Goal: Task Accomplishment & Management: Use online tool/utility

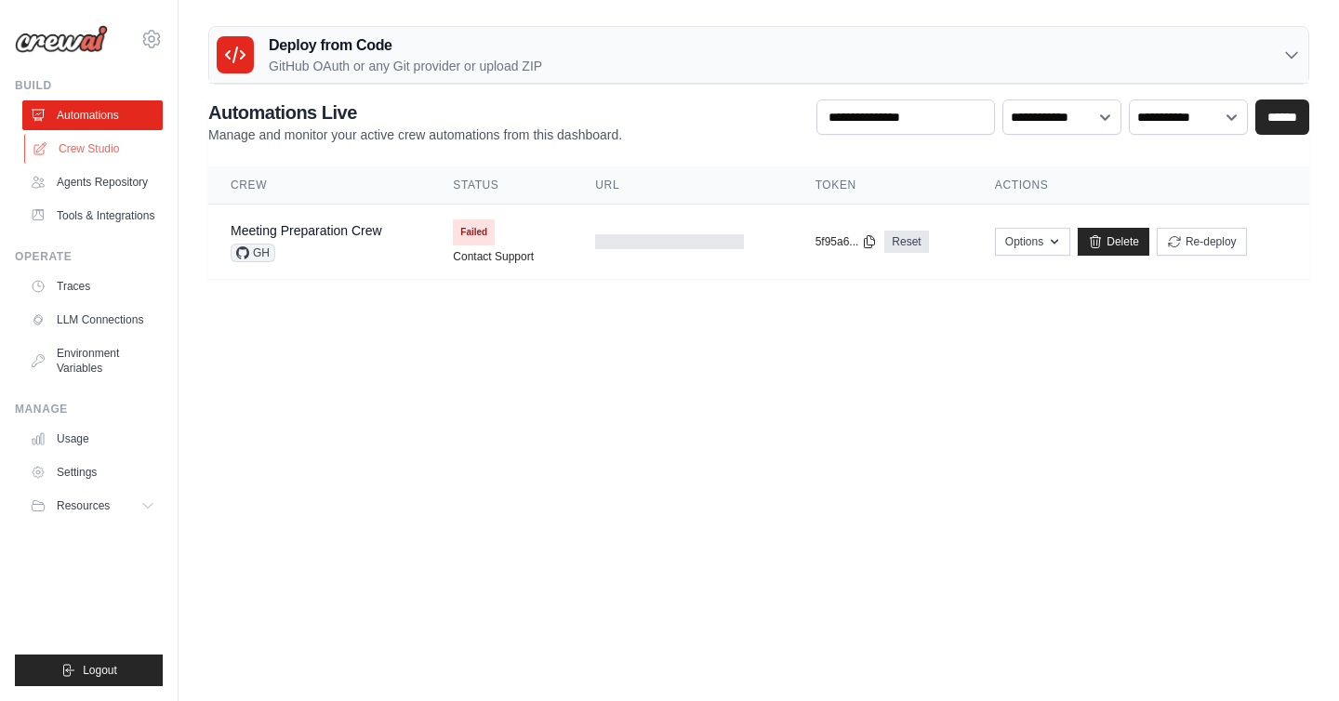
click at [113, 150] on link "Crew Studio" at bounding box center [94, 149] width 140 height 30
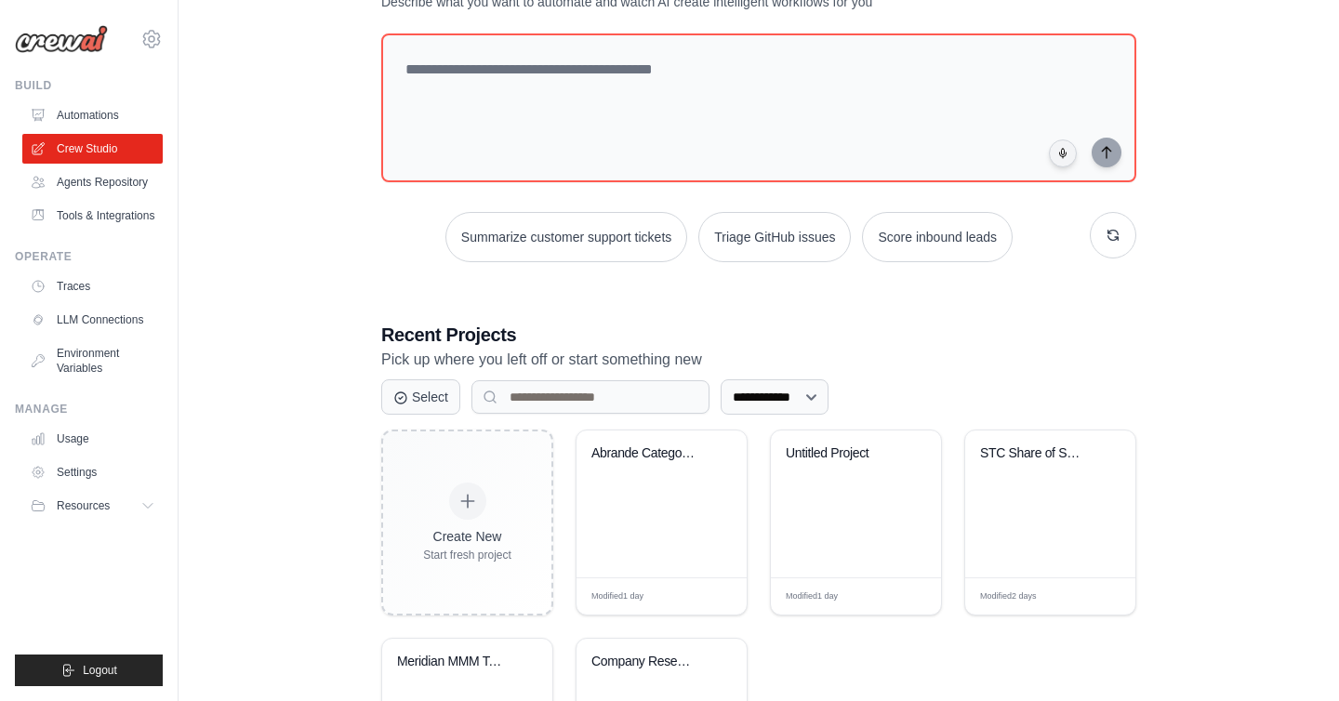
scroll to position [87, 0]
click at [657, 500] on div "Abrande Category Entry Points Resea..." at bounding box center [662, 503] width 170 height 147
click at [357, 363] on div "**********" at bounding box center [758, 392] width 1101 height 921
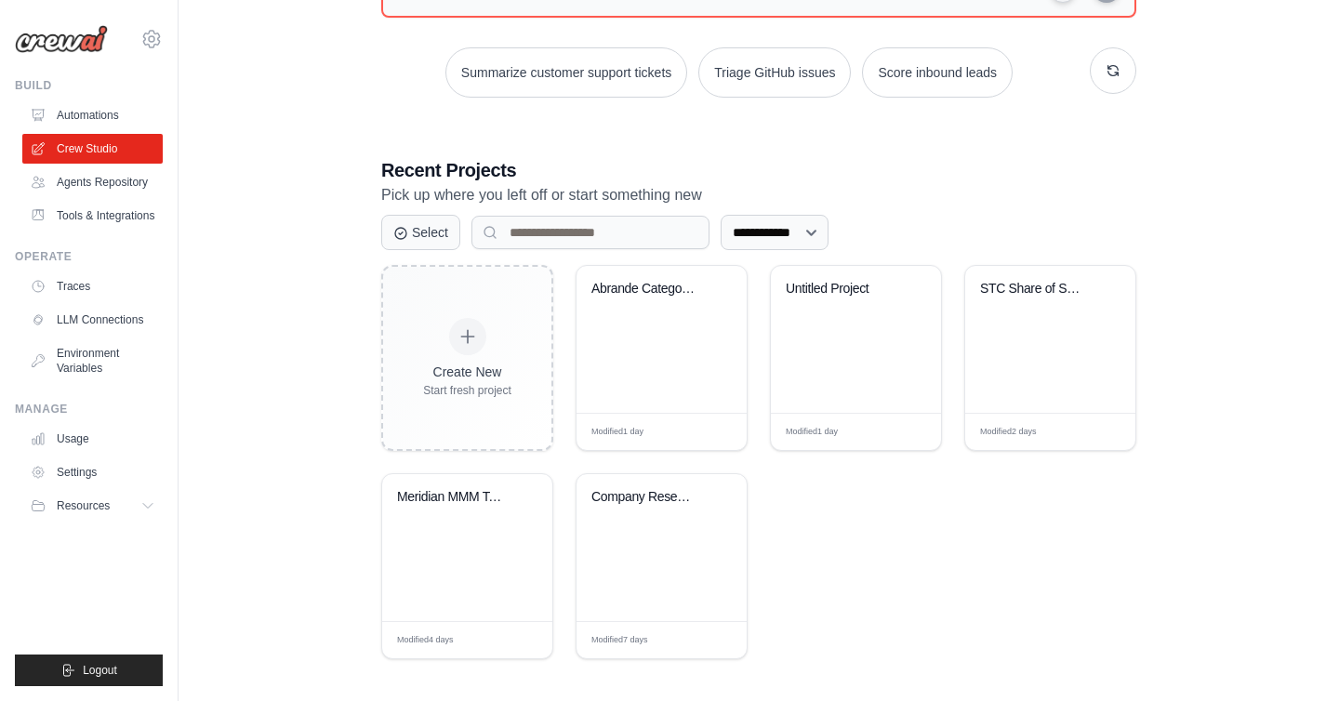
scroll to position [256, 0]
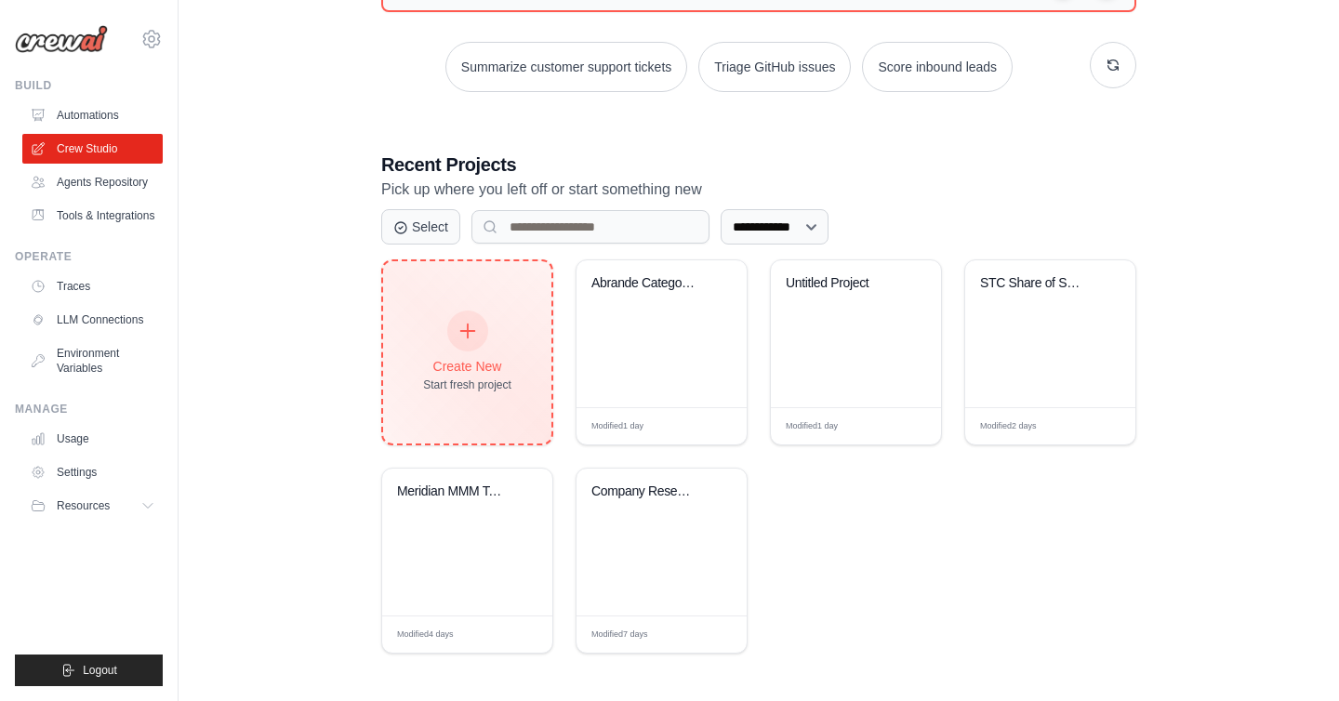
click at [477, 359] on div "Create New" at bounding box center [467, 366] width 88 height 19
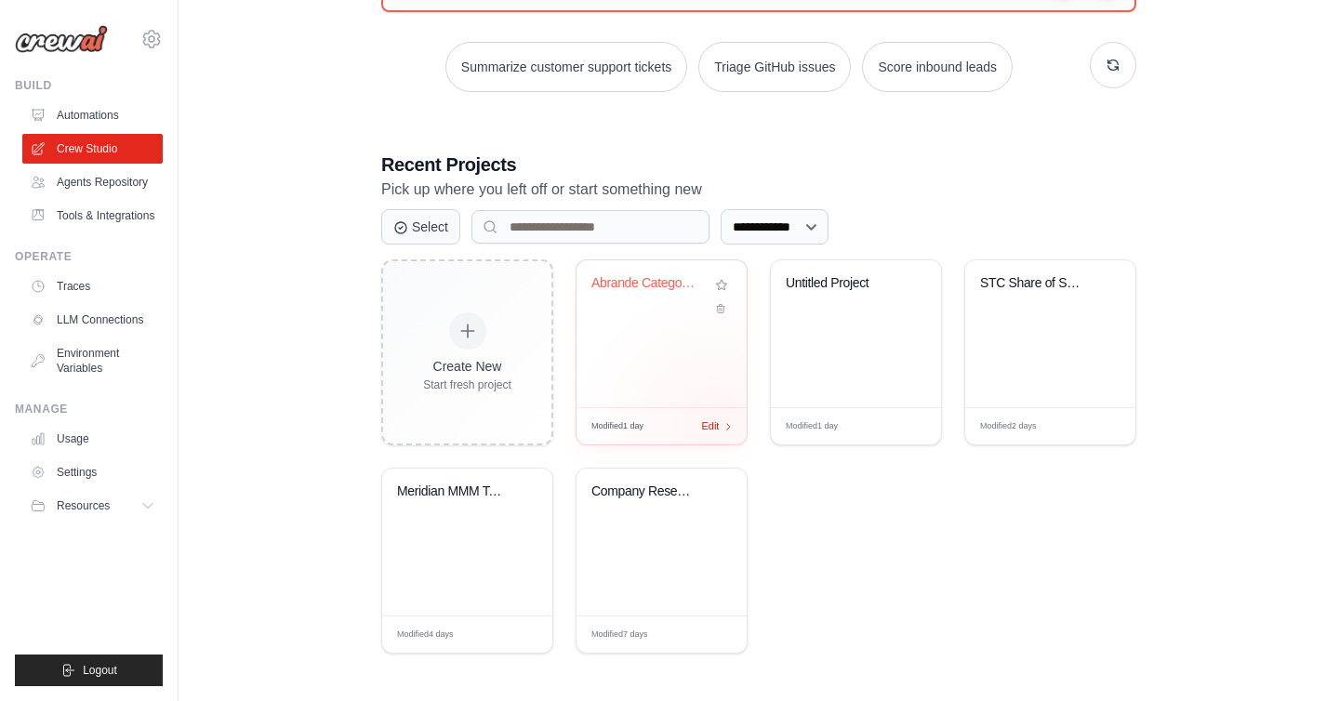
click at [715, 422] on span "Edit" at bounding box center [710, 427] width 18 height 16
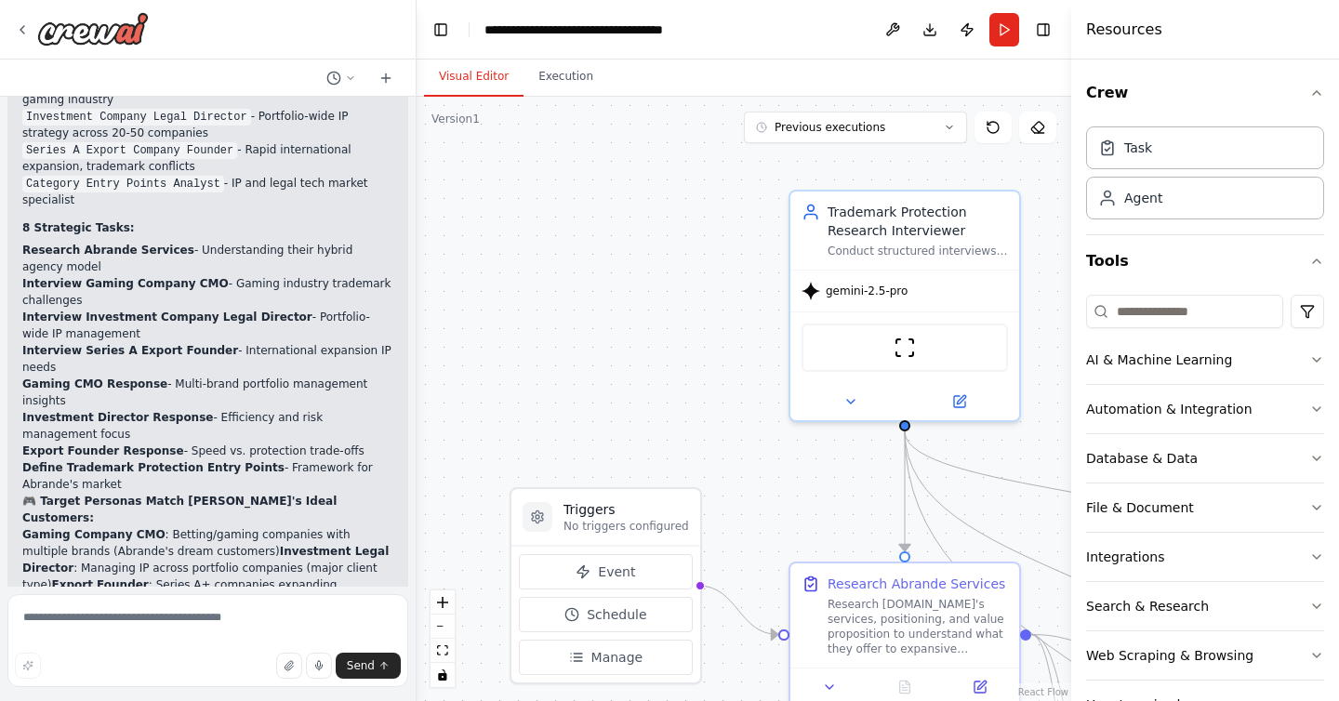
scroll to position [8005, 0]
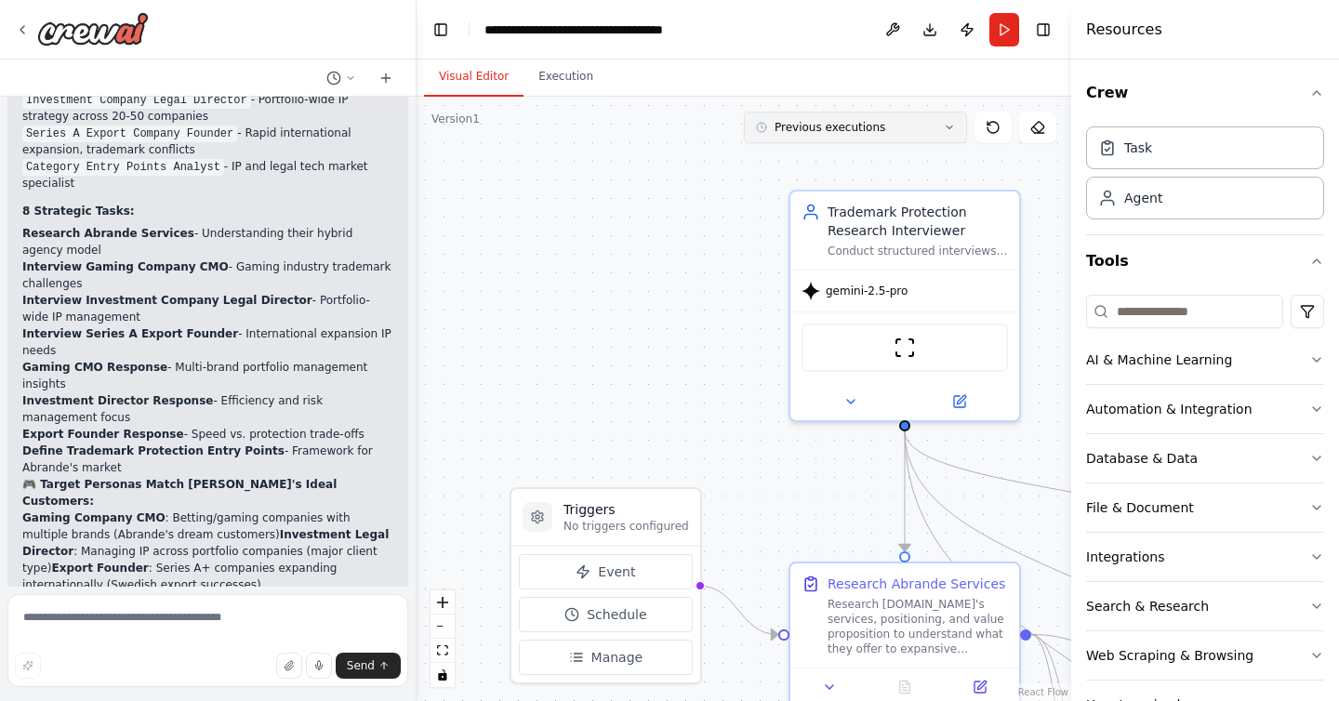
click at [877, 134] on span "Previous executions" at bounding box center [830, 127] width 111 height 15
click at [847, 193] on div "[DATE]" at bounding box center [867, 192] width 186 height 15
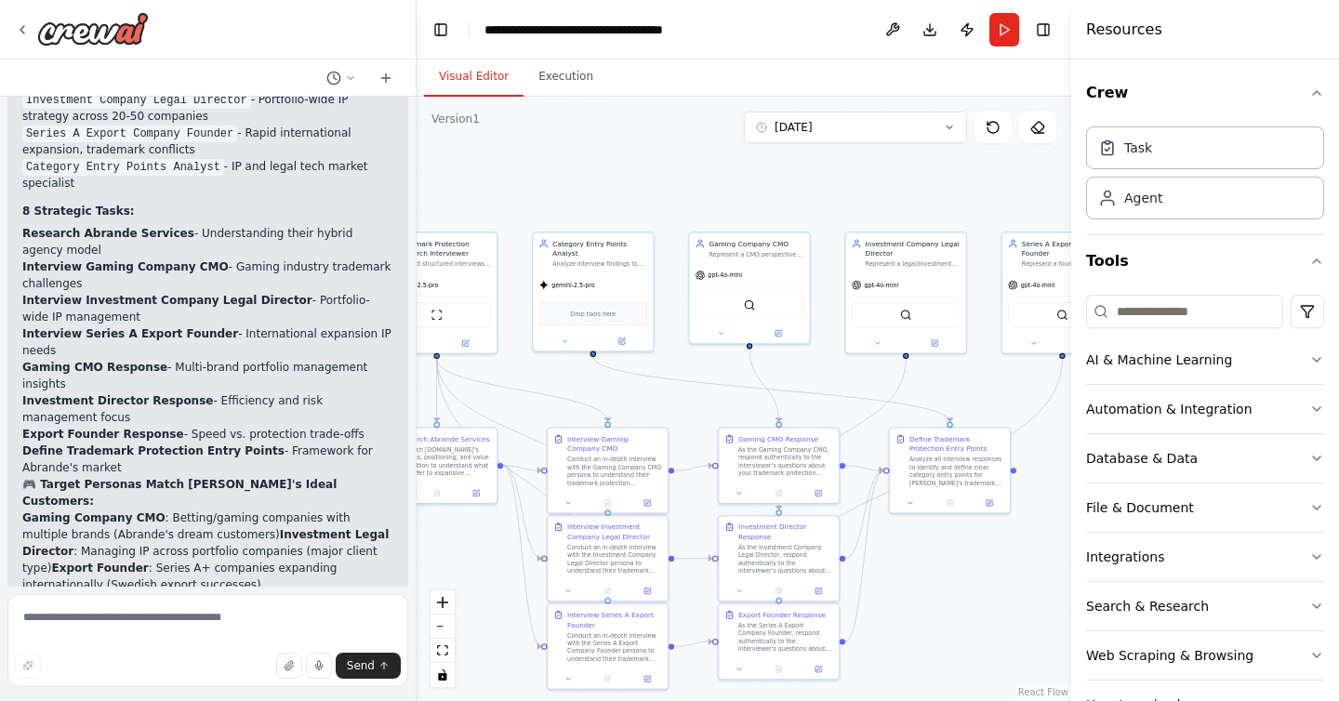
drag, startPoint x: 1049, startPoint y: 284, endPoint x: 524, endPoint y: 286, distance: 525.5
click at [524, 286] on div ".deletable-edge-delete-btn { width: 20px; height: 20px; border: 0px solid #ffff…" at bounding box center [744, 399] width 655 height 605
drag, startPoint x: 837, startPoint y: 396, endPoint x: 690, endPoint y: 313, distance: 169.1
click at [525, 313] on div ".deletable-edge-delete-btn { width: 20px; height: 20px; border: 0px solid #ffff…" at bounding box center [352, 339] width 344 height 318
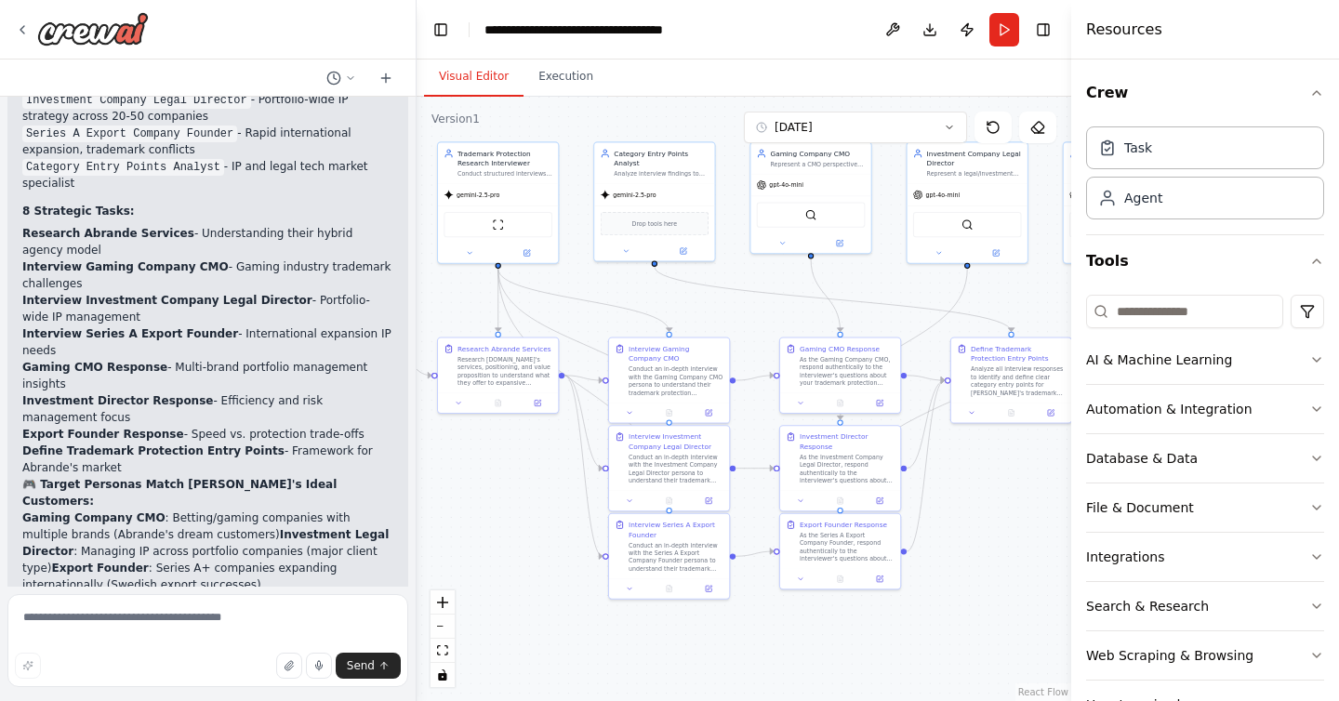
drag, startPoint x: 872, startPoint y: 439, endPoint x: 934, endPoint y: 351, distance: 108.1
click at [934, 351] on div ".deletable-edge-delete-btn { width: 20px; height: 20px; border: 0px solid #ffff…" at bounding box center [744, 399] width 655 height 605
click at [681, 296] on div ".deletable-edge-delete-btn { width: 20px; height: 20px; border: 0px solid #ffff…" at bounding box center [744, 399] width 655 height 605
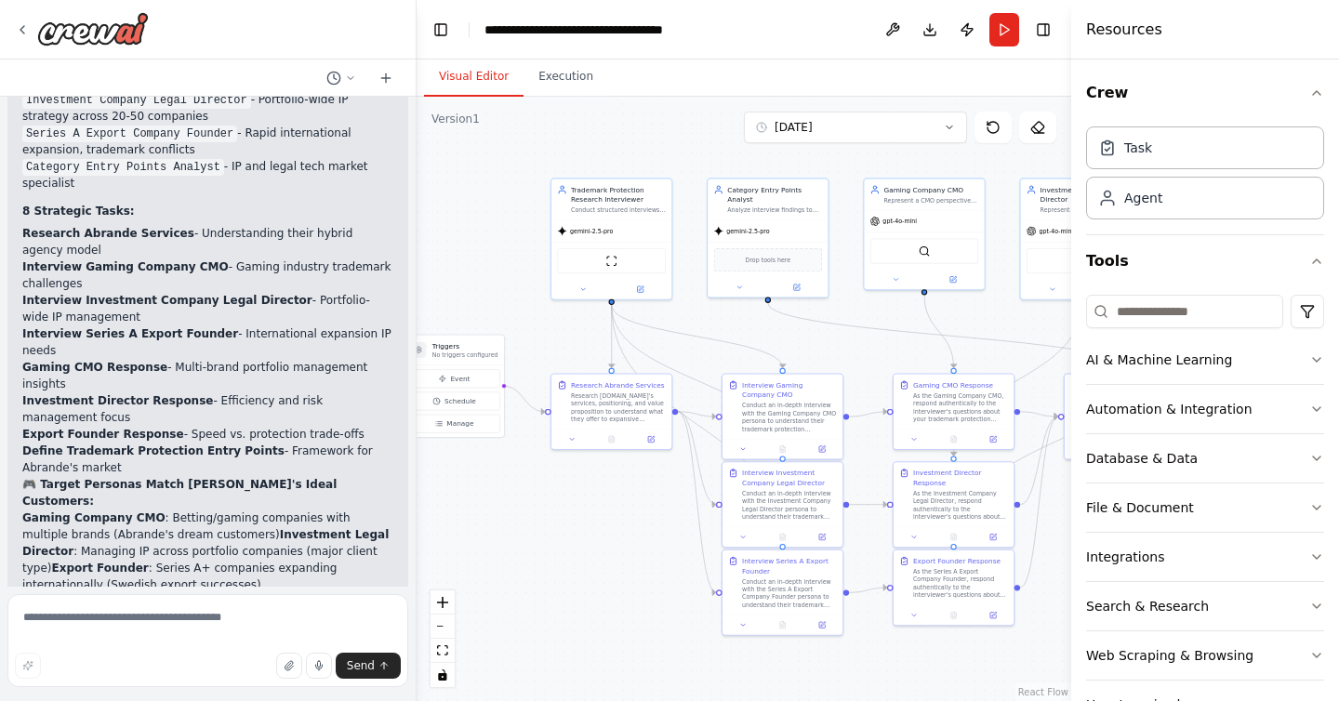
drag, startPoint x: 681, startPoint y: 296, endPoint x: 793, endPoint y: 333, distance: 118.5
click at [793, 333] on div ".deletable-edge-delete-btn { width: 20px; height: 20px; border: 0px solid #ffff…" at bounding box center [744, 399] width 655 height 605
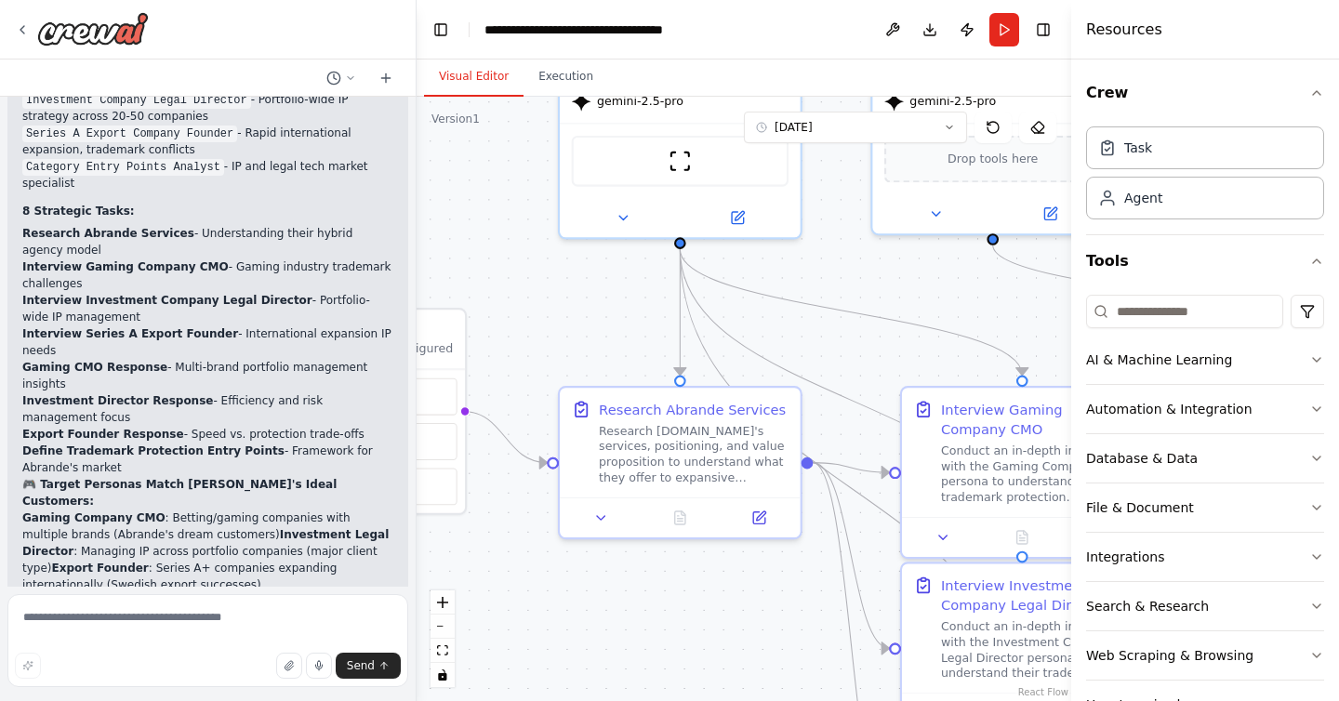
drag, startPoint x: 793, startPoint y: 333, endPoint x: 1037, endPoint y: 298, distance: 246.3
click at [1044, 302] on div ".deletable-edge-delete-btn { width: 20px; height: 20px; border: 0px solid #ffff…" at bounding box center [744, 399] width 655 height 605
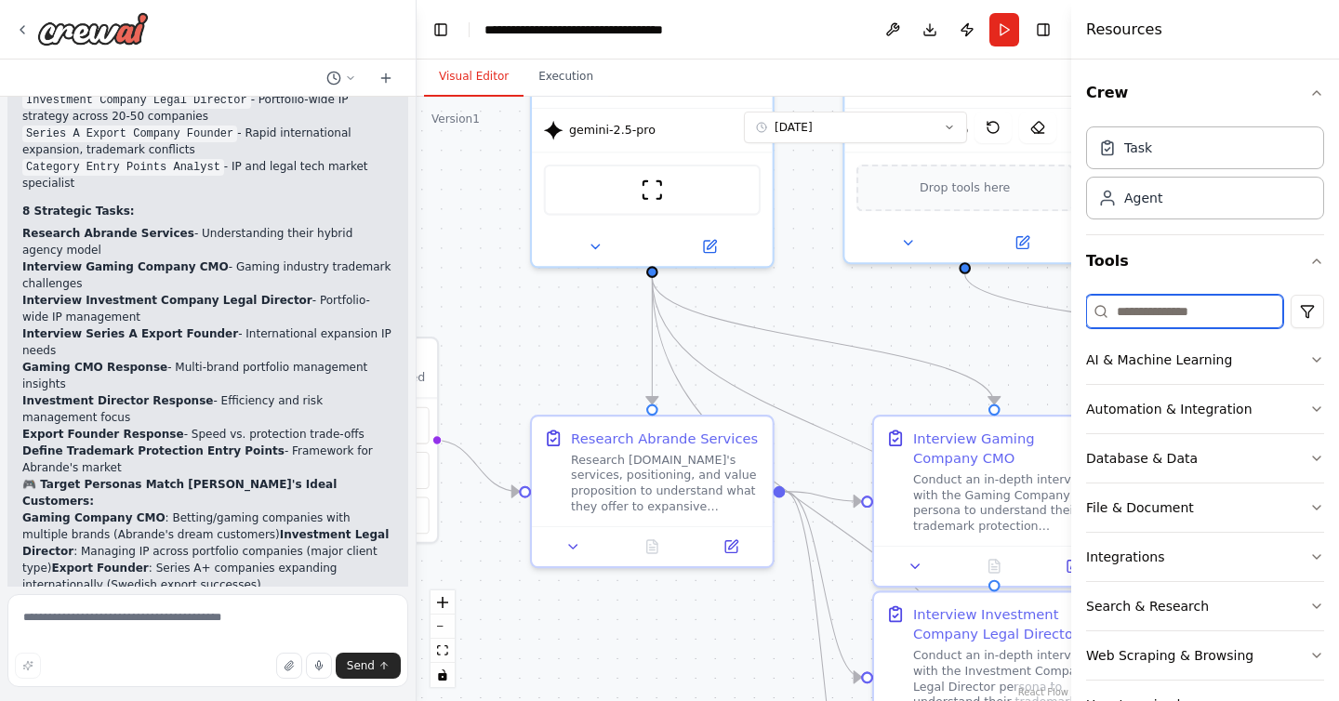
drag, startPoint x: 919, startPoint y: 291, endPoint x: 855, endPoint y: 324, distance: 72.0
click at [855, 325] on div ".deletable-edge-delete-btn { width: 20px; height: 20px; border: 0px solid #ffff…" at bounding box center [744, 399] width 655 height 605
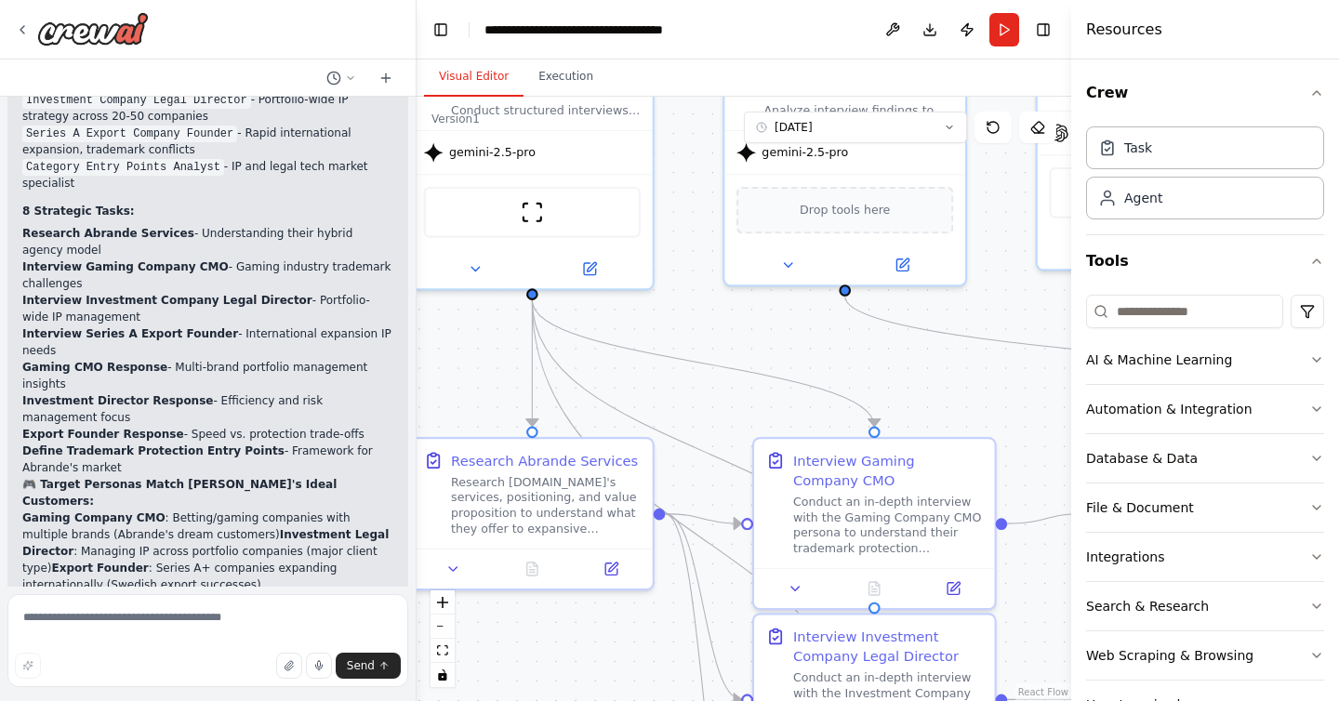
drag, startPoint x: 888, startPoint y: 320, endPoint x: 777, endPoint y: 353, distance: 116.3
click at [780, 353] on div ".deletable-edge-delete-btn { width: 20px; height: 20px; border: 0px solid #ffff…" at bounding box center [744, 399] width 655 height 605
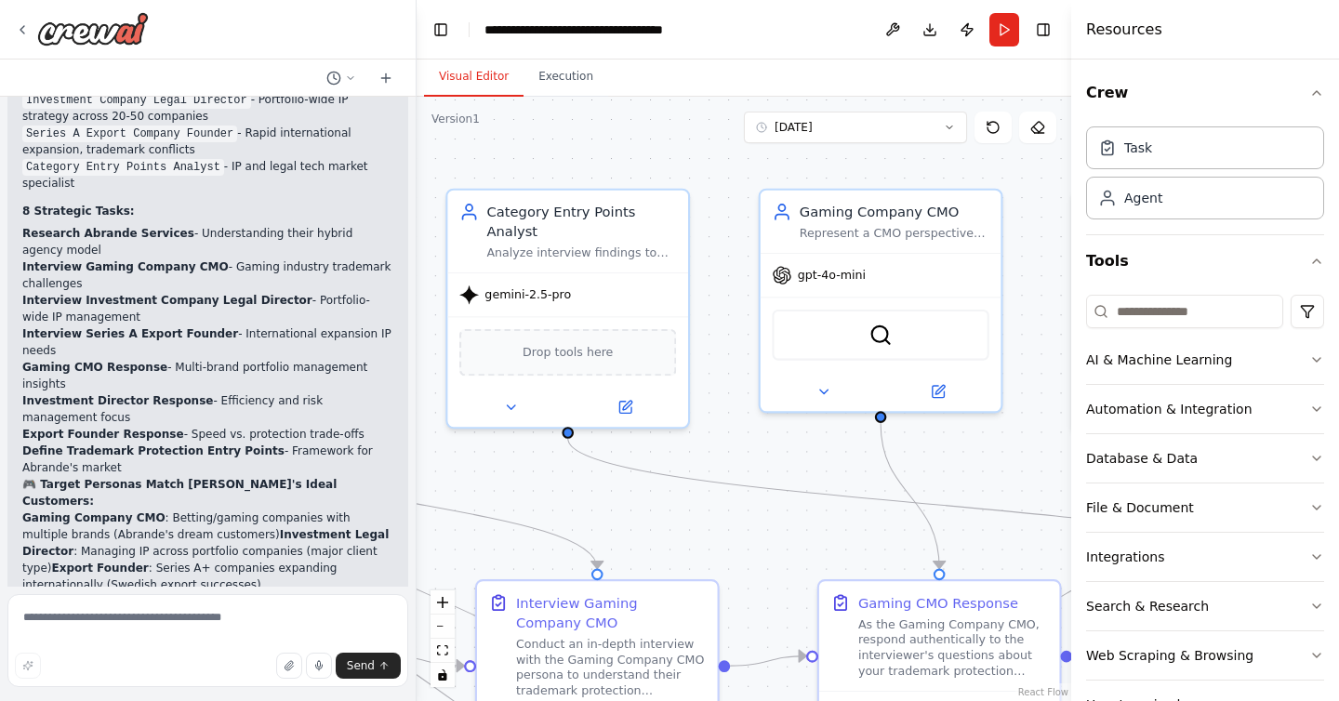
drag, startPoint x: 972, startPoint y: 383, endPoint x: 719, endPoint y: 513, distance: 284.5
click at [719, 513] on div ".deletable-edge-delete-btn { width: 20px; height: 20px; border: 0px solid #ffff…" at bounding box center [744, 399] width 655 height 605
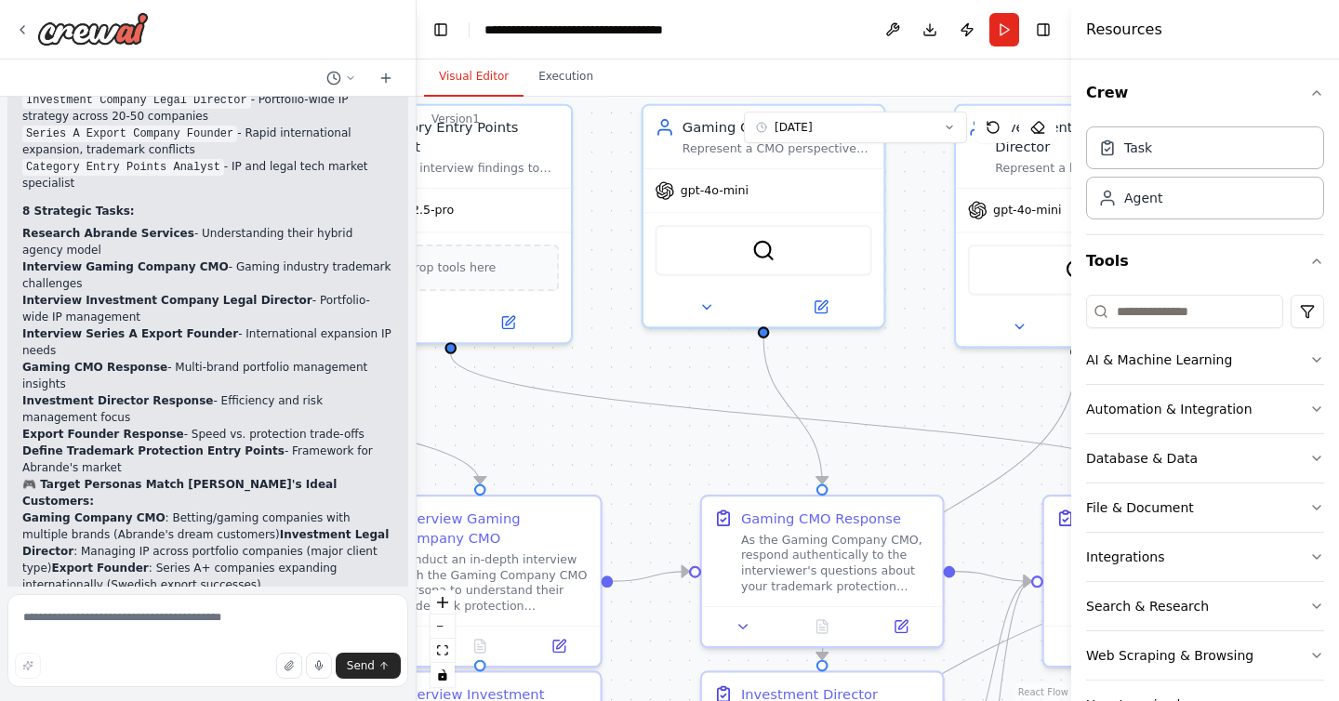
drag, startPoint x: 708, startPoint y: 534, endPoint x: 565, endPoint y: 428, distance: 178.2
click at [564, 428] on div ".deletable-edge-delete-btn { width: 20px; height: 20px; border: 0px solid #ffff…" at bounding box center [744, 399] width 655 height 605
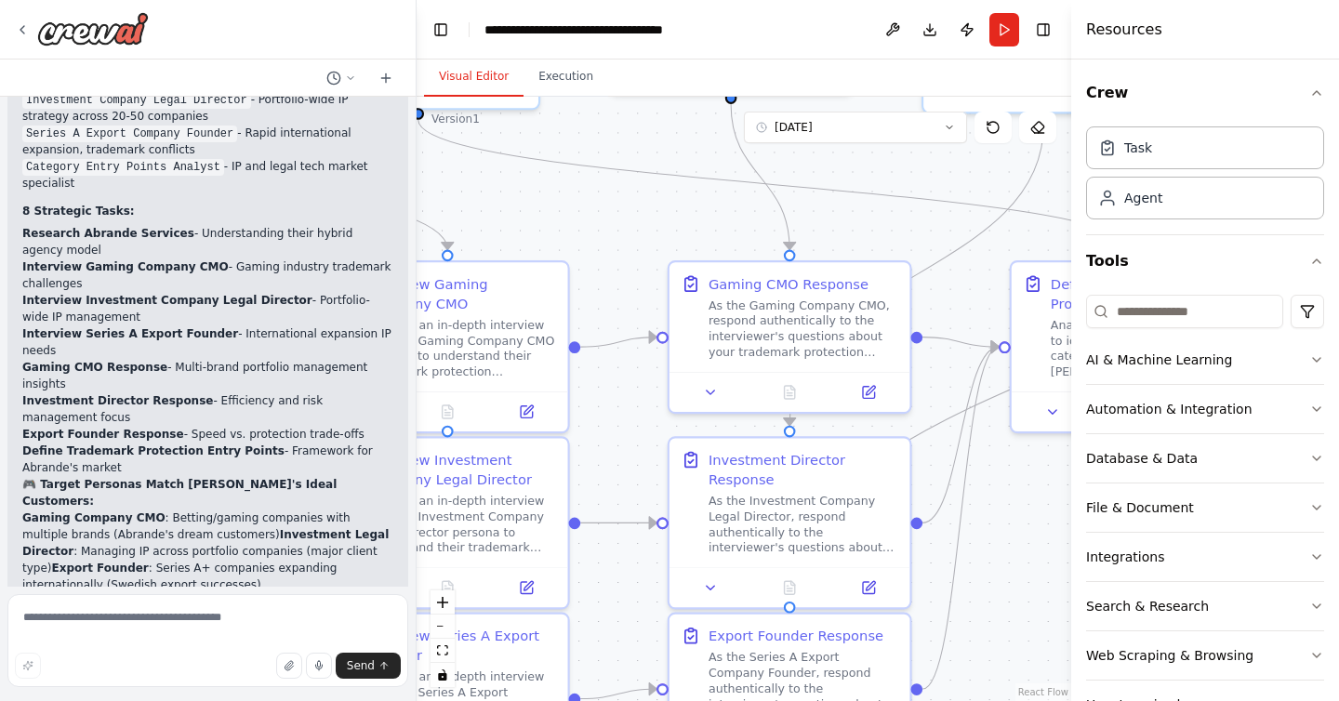
drag, startPoint x: 825, startPoint y: 427, endPoint x: 819, endPoint y: 214, distance: 213.1
click at [819, 214] on div ".deletable-edge-delete-btn { width: 20px; height: 20px; border: 0px solid #ffff…" at bounding box center [744, 399] width 655 height 605
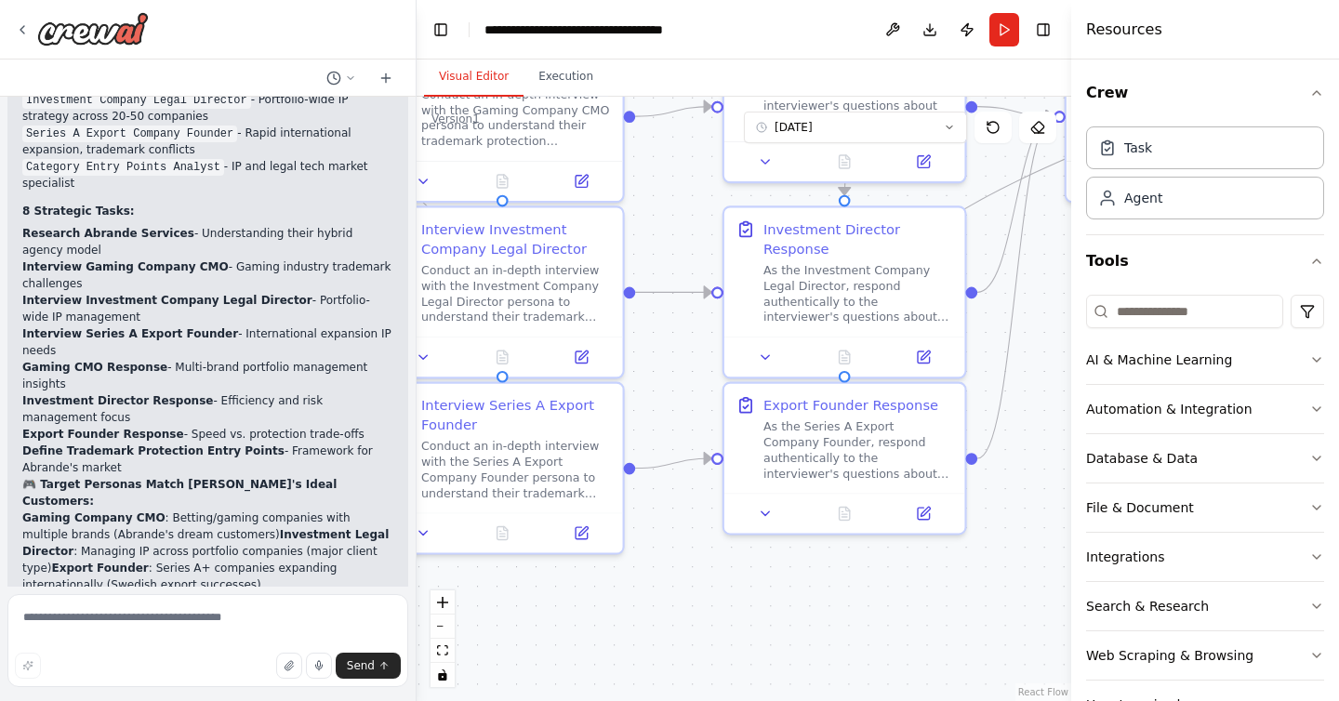
drag, startPoint x: 599, startPoint y: 449, endPoint x: 655, endPoint y: 214, distance: 241.9
click at [655, 214] on div ".deletable-edge-delete-btn { width: 20px; height: 20px; border: 0px solid #ffff…" at bounding box center [744, 399] width 655 height 605
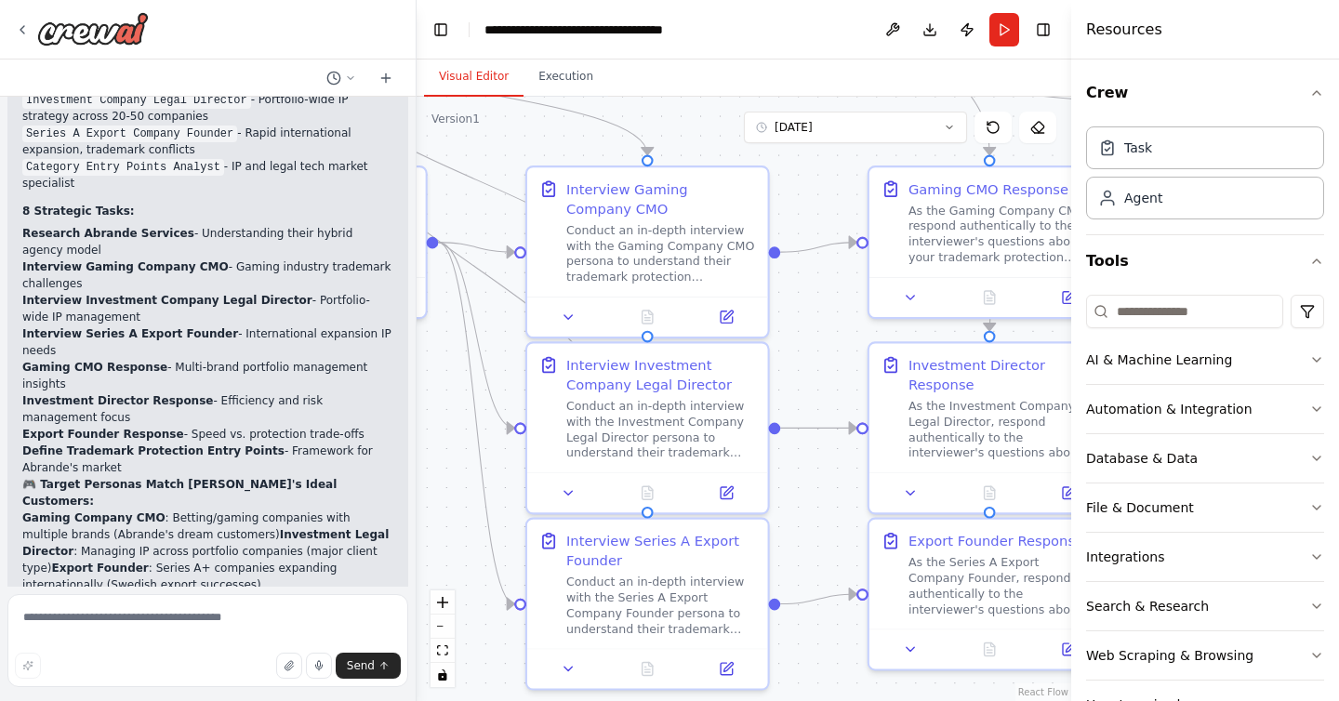
drag, startPoint x: 673, startPoint y: 326, endPoint x: 818, endPoint y: 466, distance: 201.3
click at [818, 466] on div ".deletable-edge-delete-btn { width: 20px; height: 20px; border: 0px solid #ffff…" at bounding box center [744, 399] width 655 height 605
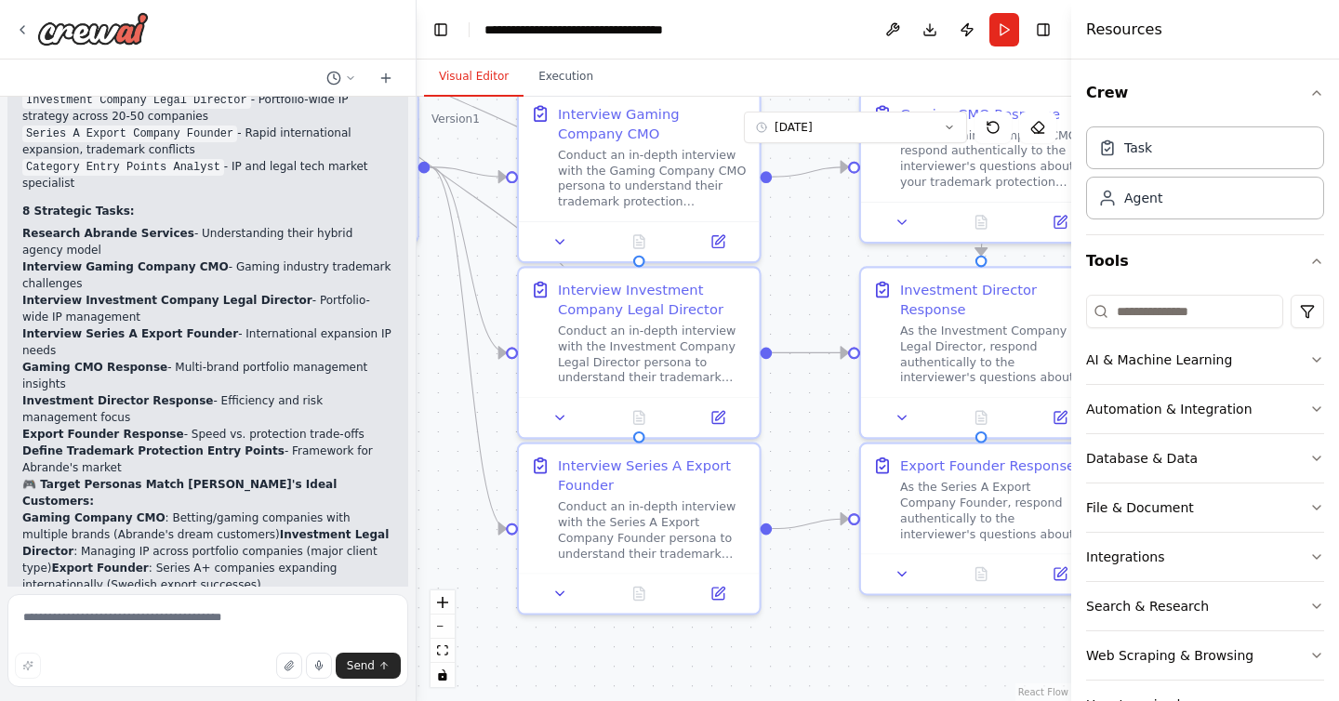
drag, startPoint x: 843, startPoint y: 384, endPoint x: 834, endPoint y: 309, distance: 75.8
click at [834, 309] on div ".deletable-edge-delete-btn { width: 20px; height: 20px; border: 0px solid #ffff…" at bounding box center [744, 399] width 655 height 605
click at [833, 313] on div ".deletable-edge-delete-btn { width: 20px; height: 20px; border: 0px solid #ffff…" at bounding box center [744, 399] width 655 height 605
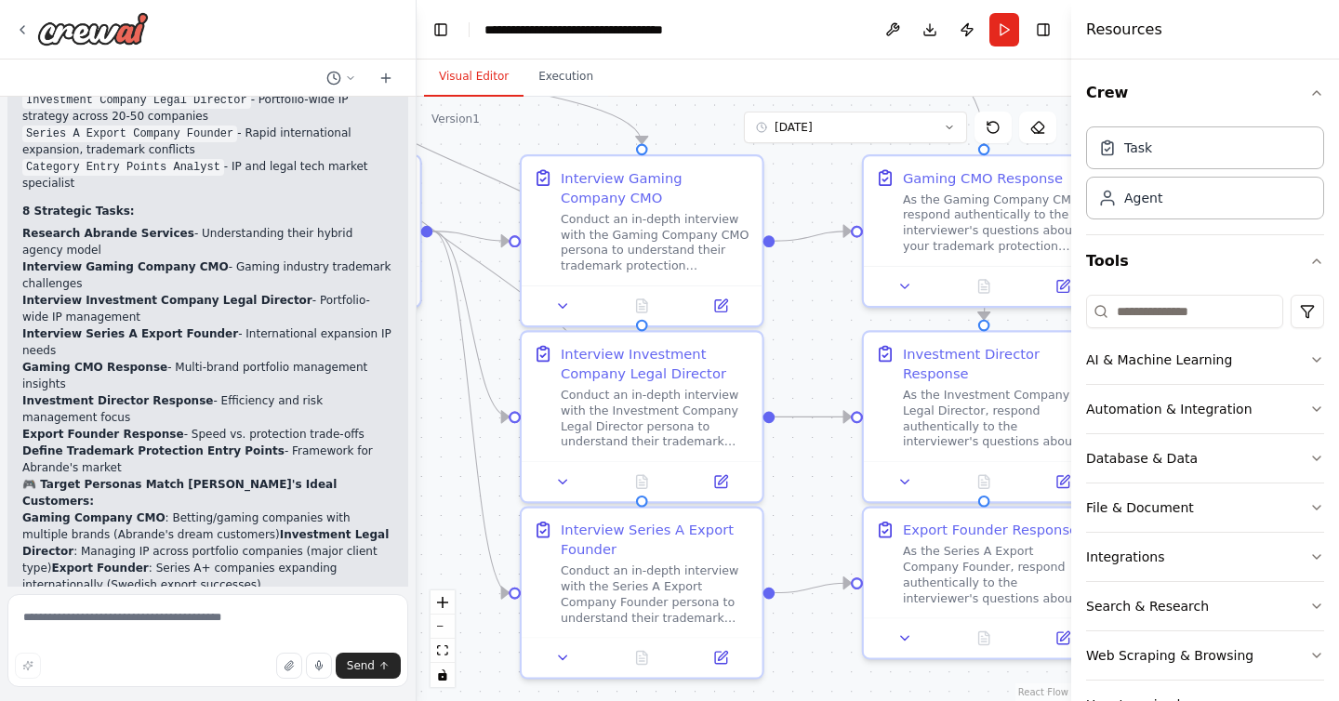
drag, startPoint x: 814, startPoint y: 263, endPoint x: 817, endPoint y: 327, distance: 64.2
click at [817, 327] on div ".deletable-edge-delete-btn { width: 20px; height: 20px; border: 0px solid #ffff…" at bounding box center [744, 399] width 655 height 605
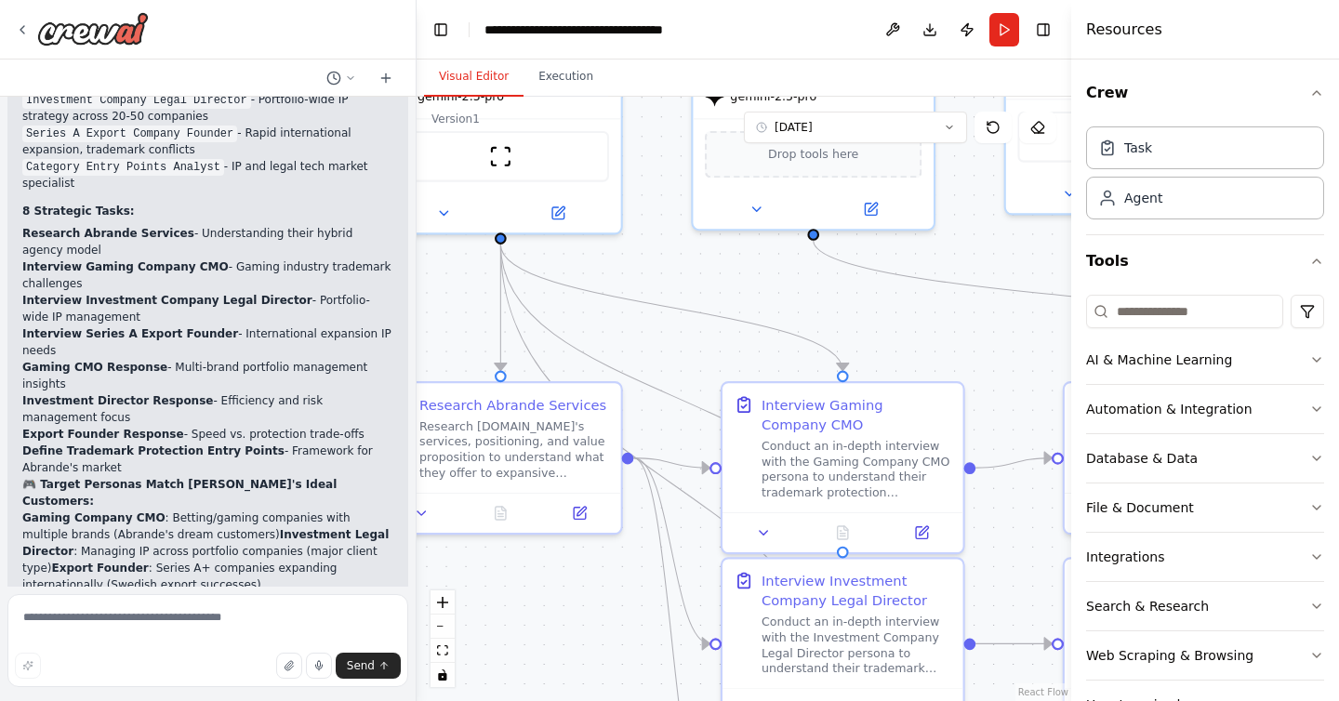
drag, startPoint x: 825, startPoint y: 329, endPoint x: 1026, endPoint y: 556, distance: 303.1
click at [1026, 556] on div ".deletable-edge-delete-btn { width: 20px; height: 20px; border: 0px solid #ffff…" at bounding box center [744, 399] width 655 height 605
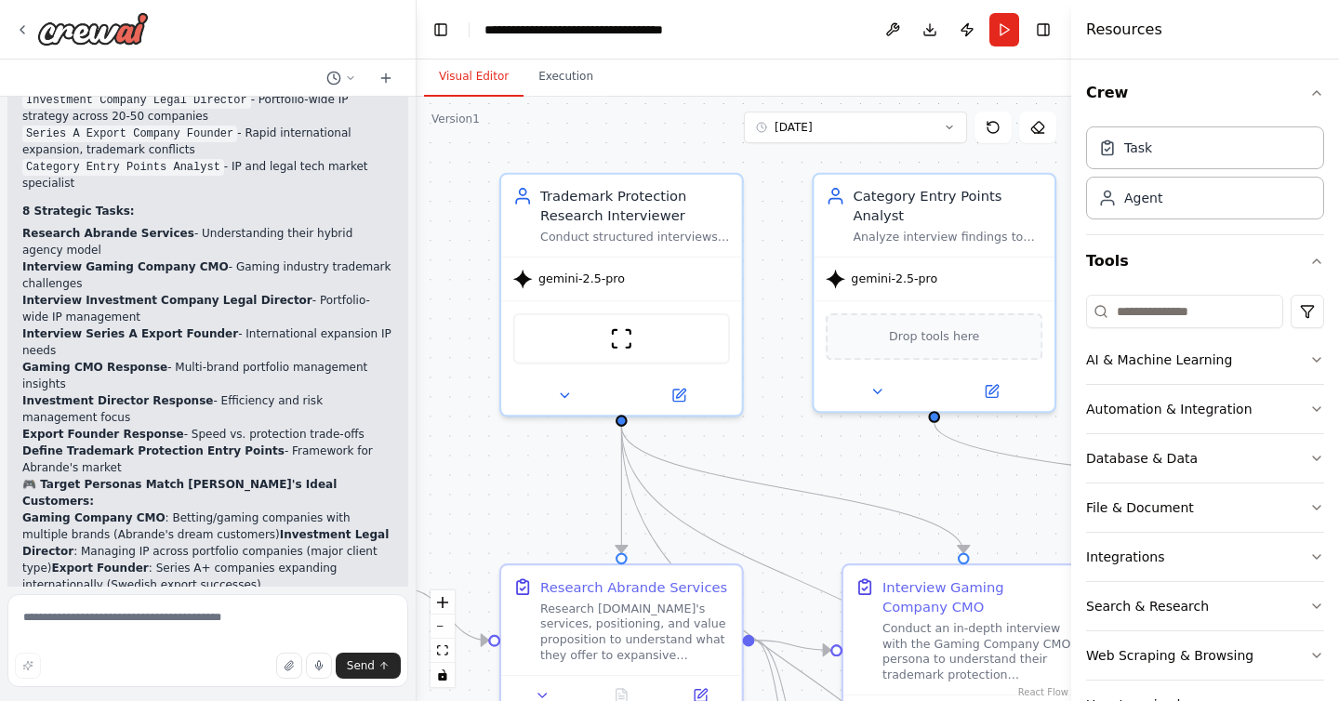
drag, startPoint x: 746, startPoint y: 278, endPoint x: 865, endPoint y: 460, distance: 217.7
click at [865, 460] on div ".deletable-edge-delete-btn { width: 20px; height: 20px; border: 0px solid #ffff…" at bounding box center [744, 399] width 655 height 605
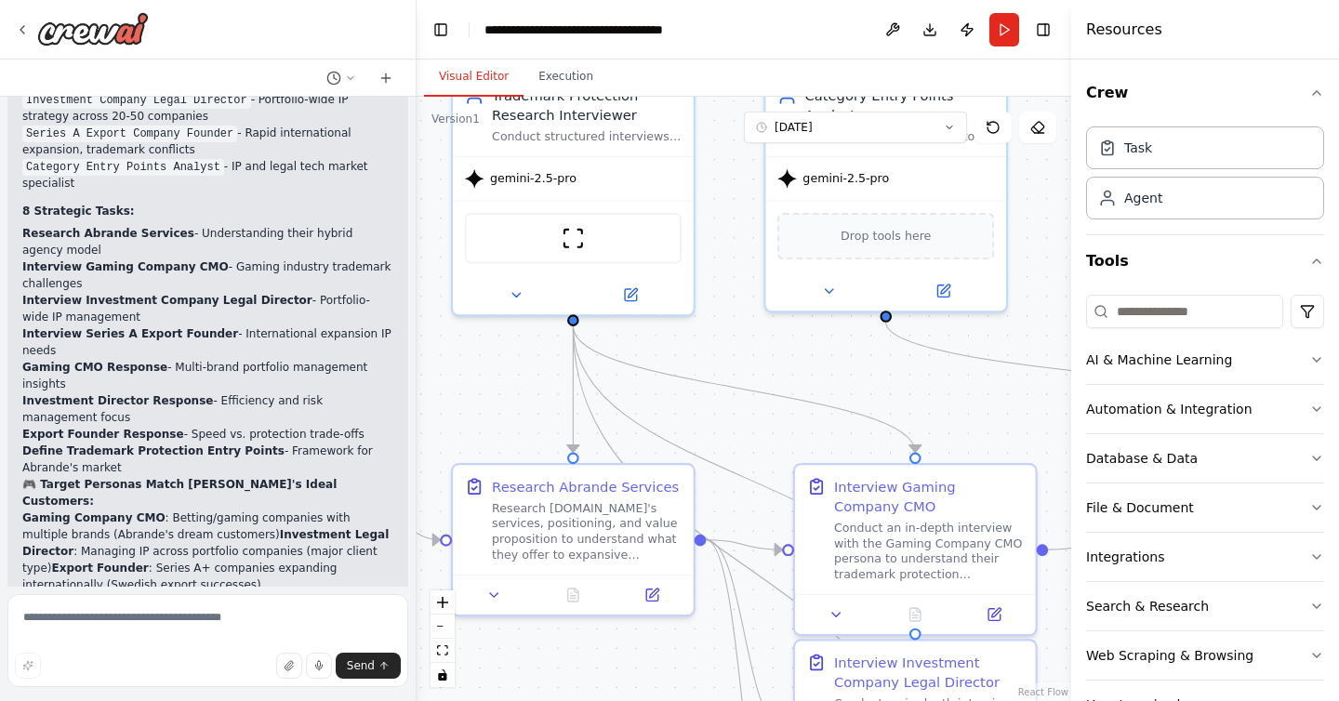
drag, startPoint x: 865, startPoint y: 460, endPoint x: 819, endPoint y: 360, distance: 110.7
click at [819, 359] on div ".deletable-edge-delete-btn { width: 20px; height: 20px; border: 0px solid #ffff…" at bounding box center [744, 399] width 655 height 605
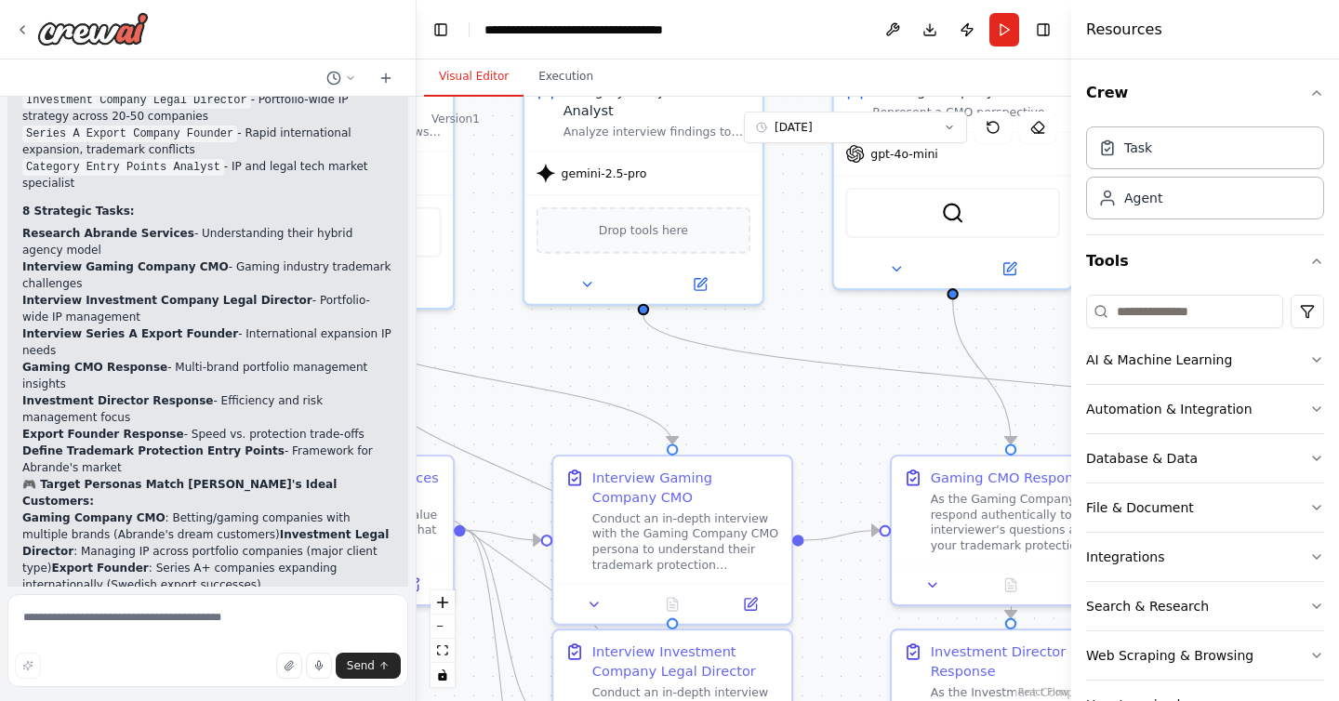
drag, startPoint x: 819, startPoint y: 360, endPoint x: 566, endPoint y: 349, distance: 252.3
click at [565, 350] on div ".deletable-edge-delete-btn { width: 20px; height: 20px; border: 0px solid #ffff…" at bounding box center [744, 399] width 655 height 605
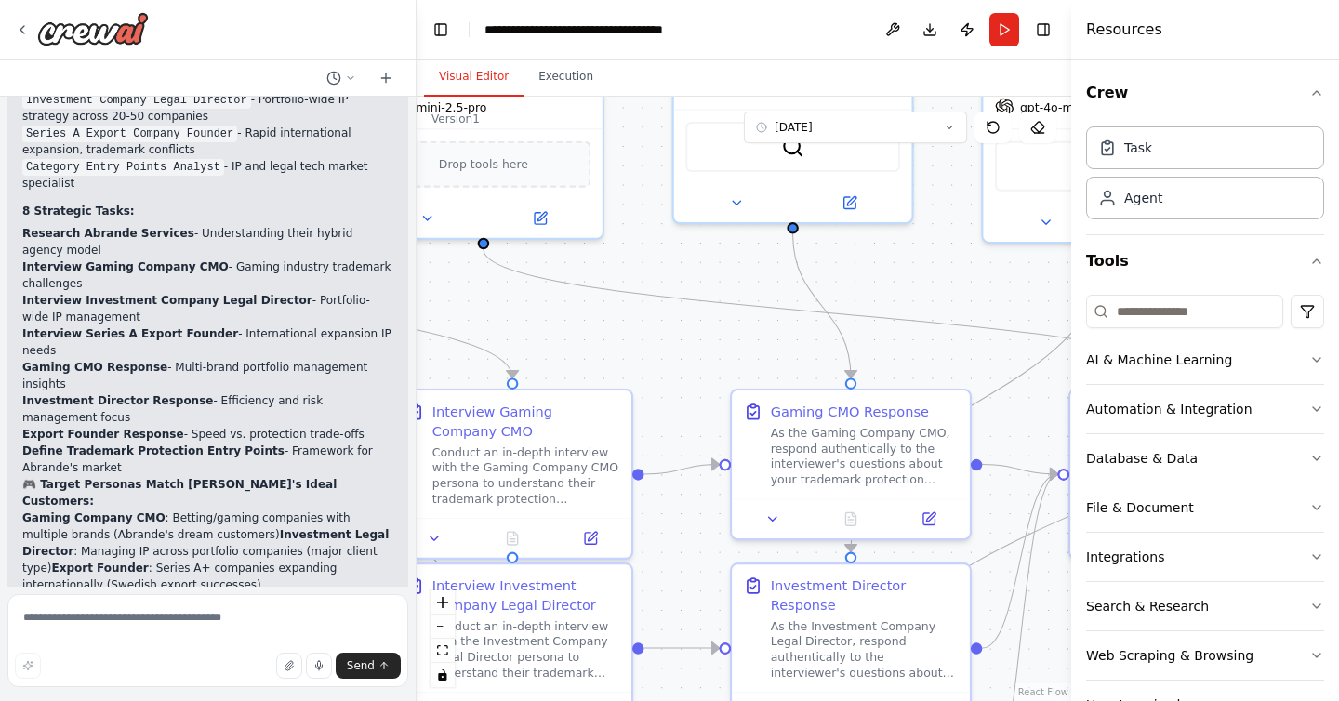
drag, startPoint x: 808, startPoint y: 419, endPoint x: 661, endPoint y: 356, distance: 160.0
click at [661, 356] on div ".deletable-edge-delete-btn { width: 20px; height: 20px; border: 0px solid #ffff…" at bounding box center [744, 399] width 655 height 605
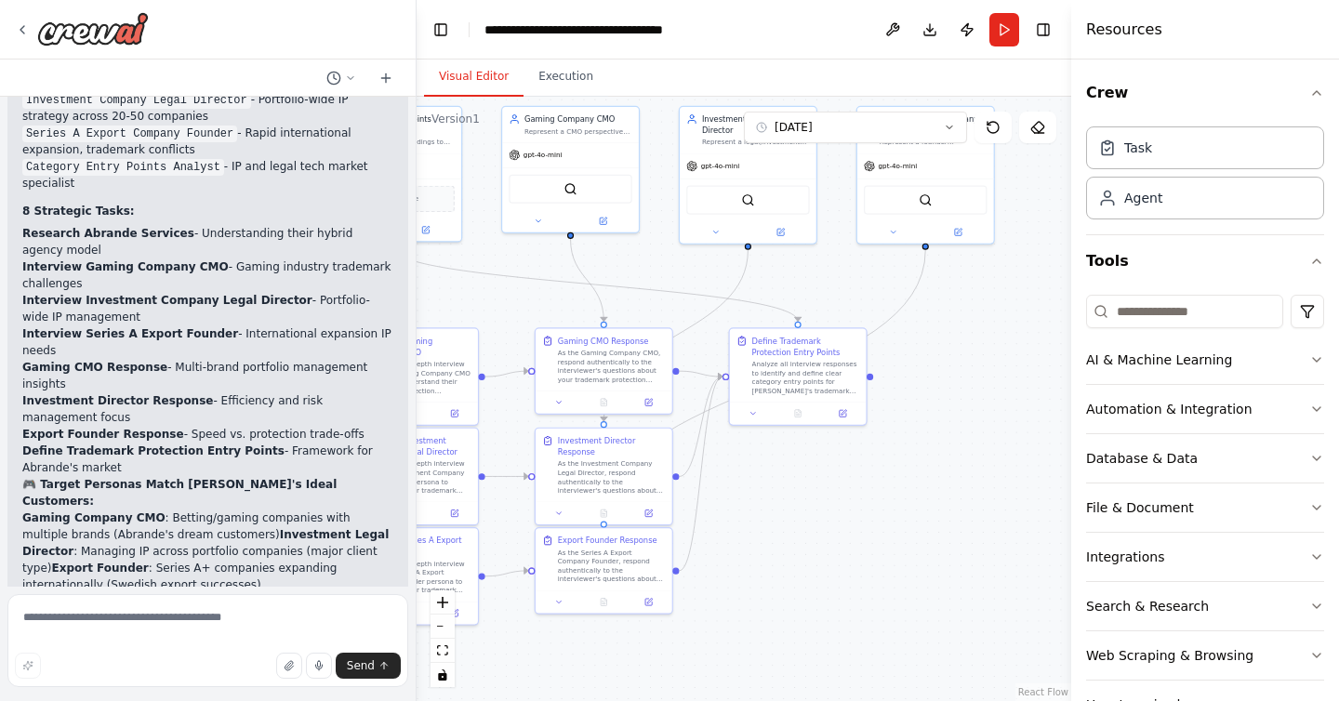
drag, startPoint x: 658, startPoint y: 358, endPoint x: 486, endPoint y: 307, distance: 179.5
click at [486, 309] on div ".deletable-edge-delete-btn { width: 20px; height: 20px; border: 0px solid #ffff…" at bounding box center [744, 399] width 655 height 605
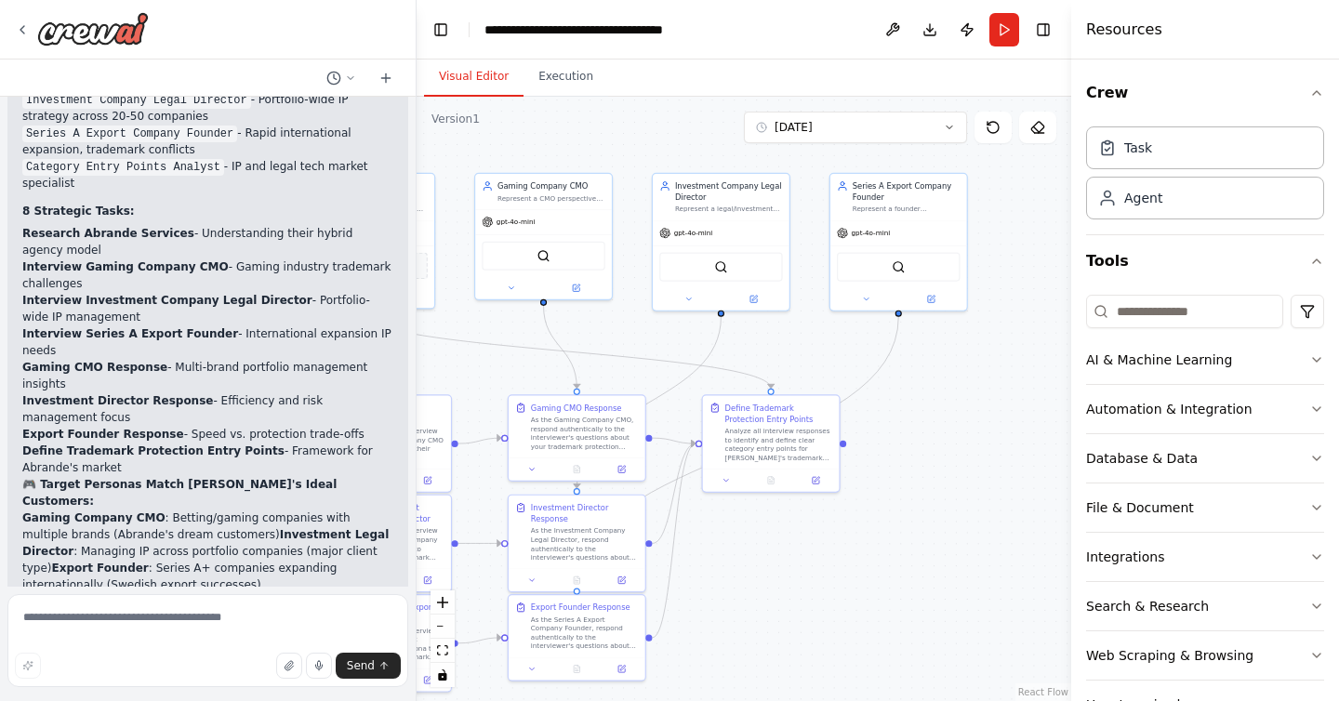
drag, startPoint x: 647, startPoint y: 306, endPoint x: 609, endPoint y: 386, distance: 88.6
click at [609, 386] on div ".deletable-edge-delete-btn { width: 20px; height: 20px; border: 0px solid #ffff…" at bounding box center [744, 399] width 655 height 605
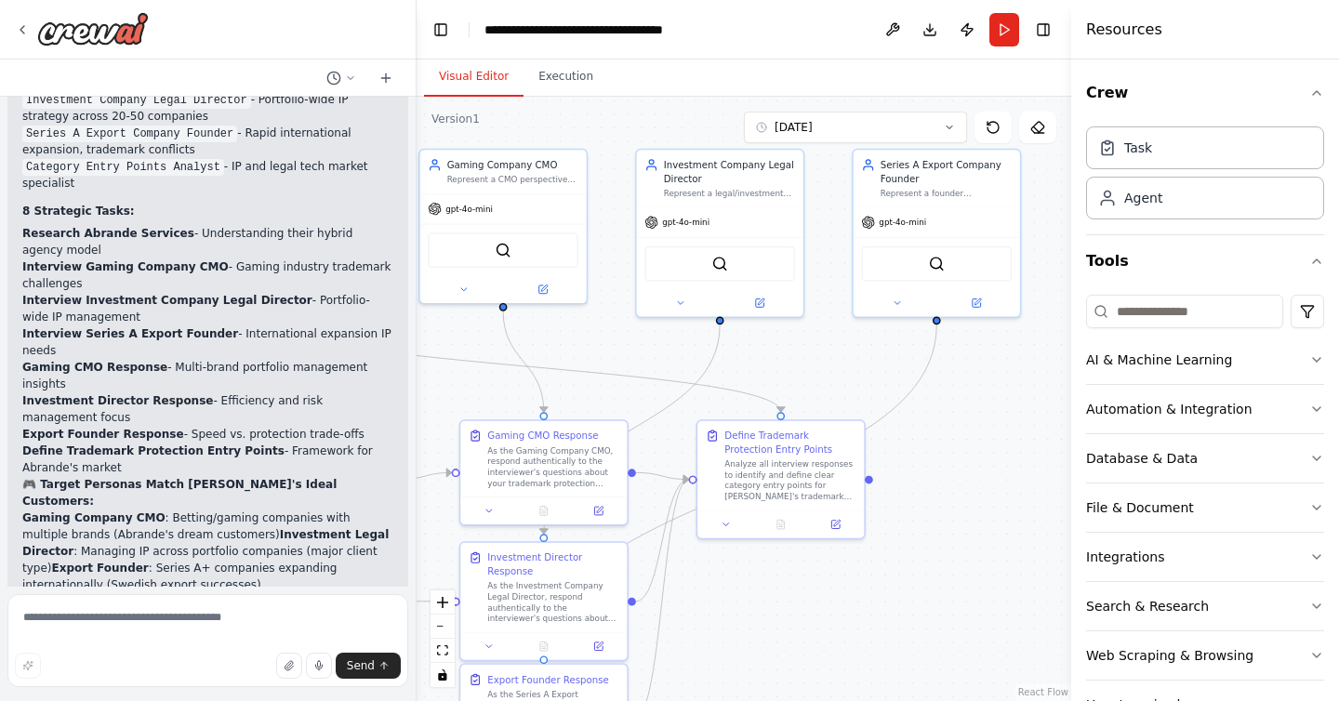
click at [600, 386] on div ".deletable-edge-delete-btn { width: 20px; height: 20px; border: 0px solid #ffff…" at bounding box center [744, 399] width 655 height 605
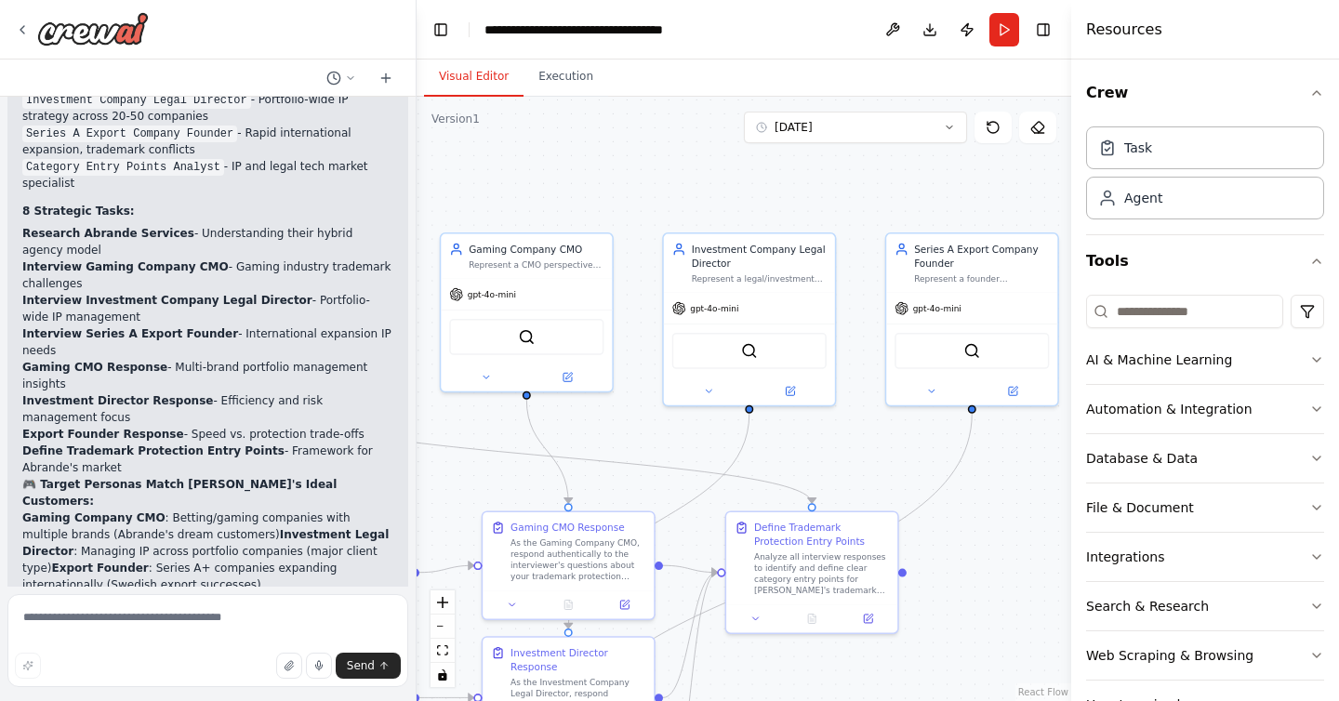
drag, startPoint x: 810, startPoint y: 391, endPoint x: 837, endPoint y: 481, distance: 94.2
click at [837, 481] on div ".deletable-edge-delete-btn { width: 20px; height: 20px; border: 0px solid #ffff…" at bounding box center [744, 399] width 655 height 605
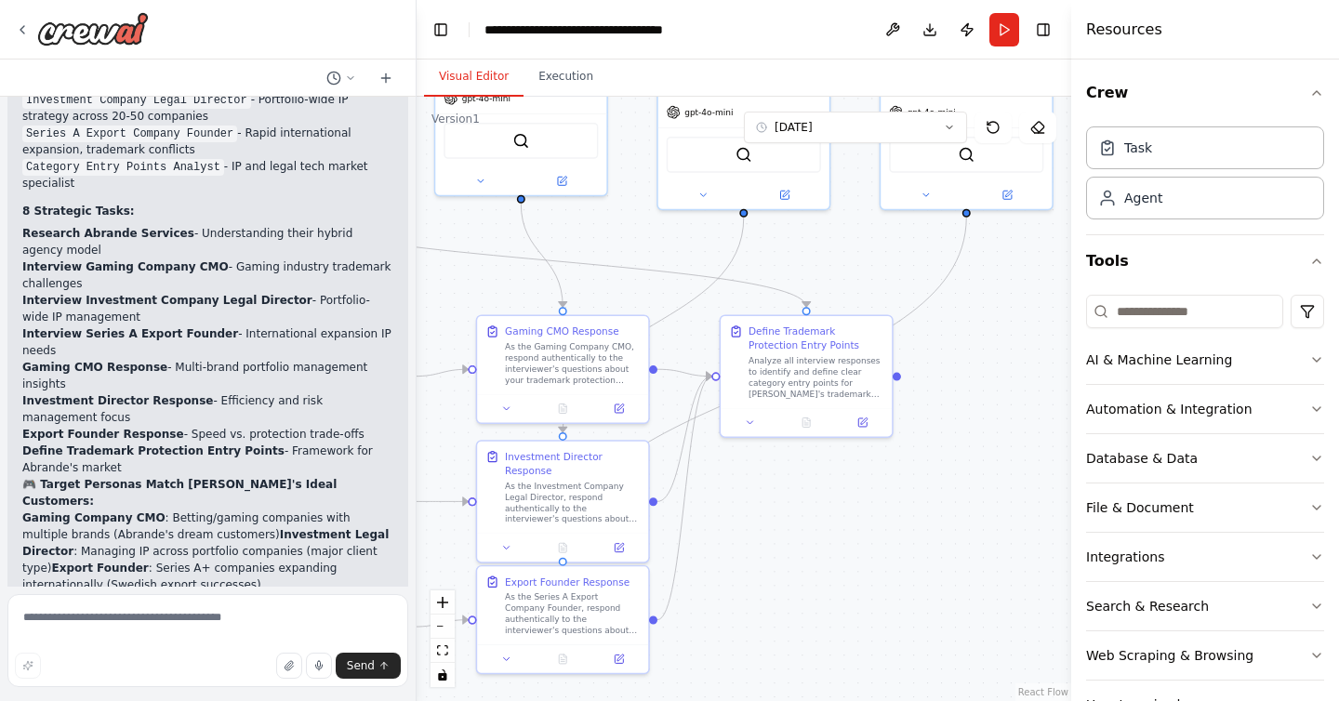
drag, startPoint x: 624, startPoint y: 416, endPoint x: 624, endPoint y: 211, distance: 204.6
click at [624, 212] on div ".deletable-edge-delete-btn { width: 20px; height: 20px; border: 0px solid #ffff…" at bounding box center [744, 399] width 655 height 605
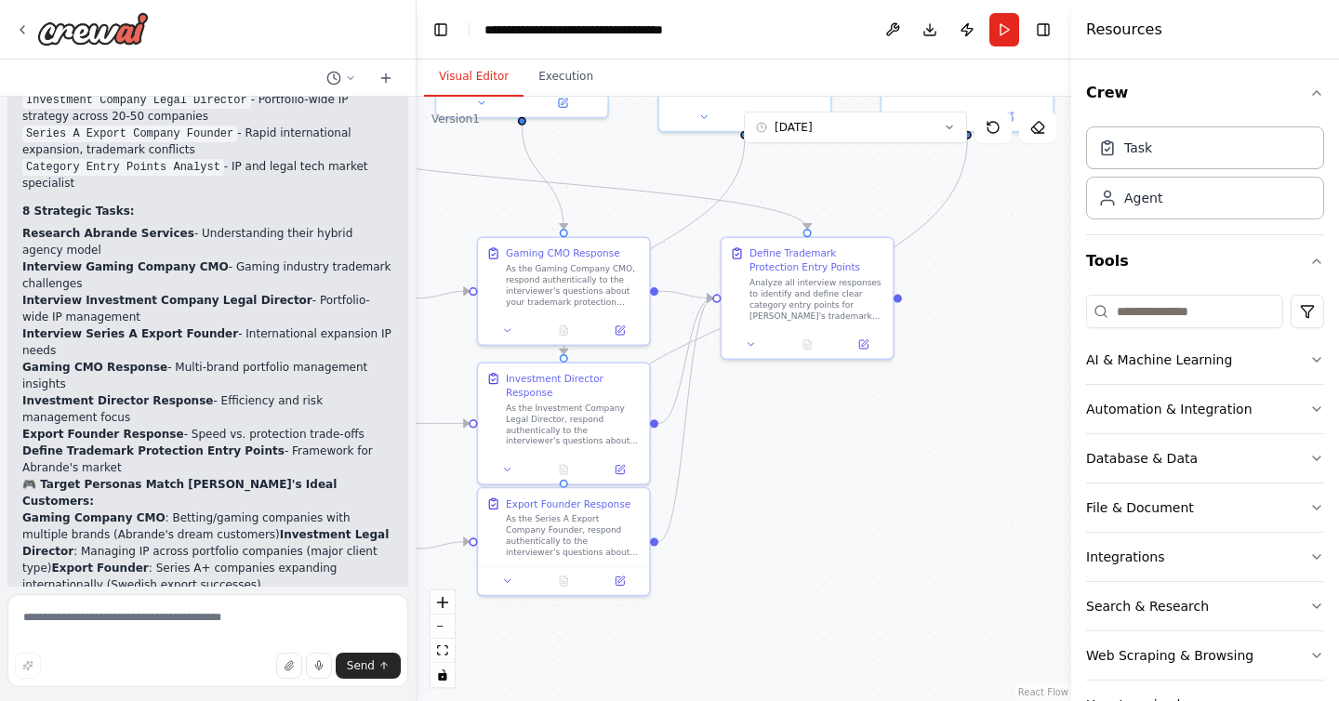
drag, startPoint x: 784, startPoint y: 560, endPoint x: 806, endPoint y: 522, distance: 43.7
click at [806, 522] on div ".deletable-edge-delete-btn { width: 20px; height: 20px; border: 0px solid #ffff…" at bounding box center [744, 399] width 655 height 605
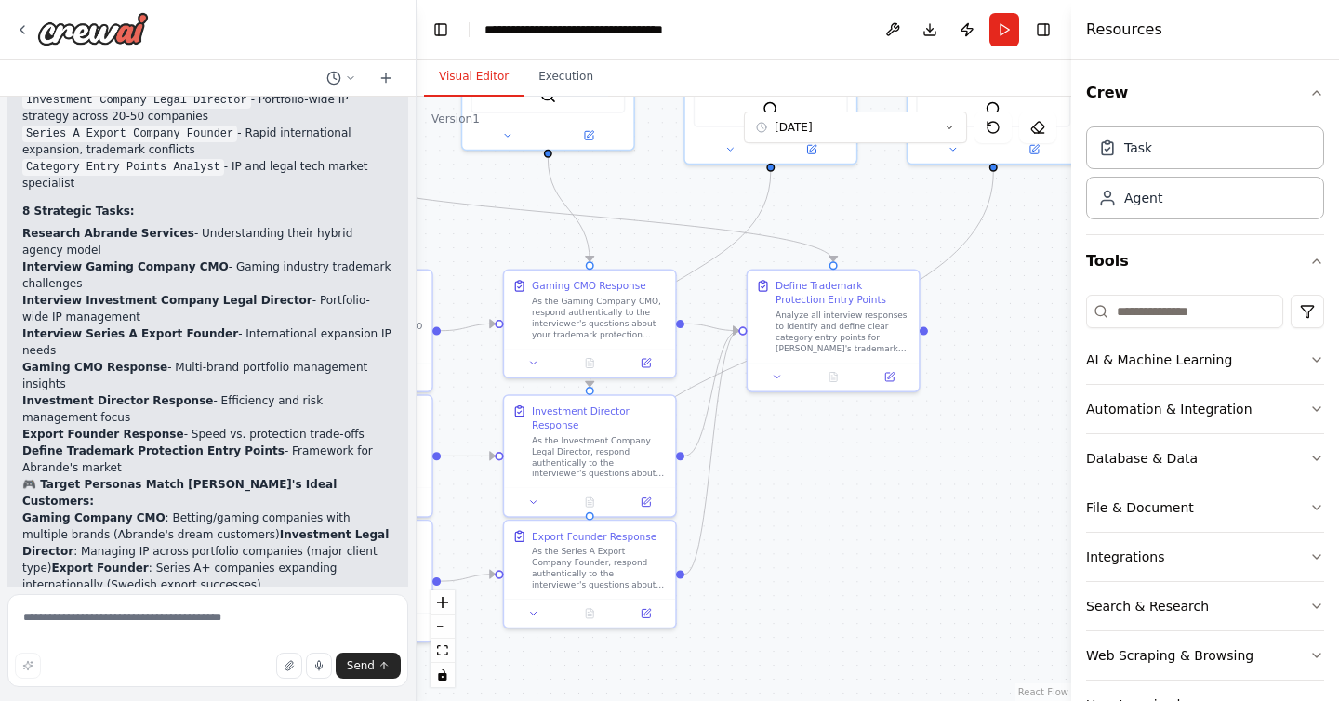
click at [806, 522] on div ".deletable-edge-delete-btn { width: 20px; height: 20px; border: 0px solid #ffff…" at bounding box center [744, 399] width 655 height 605
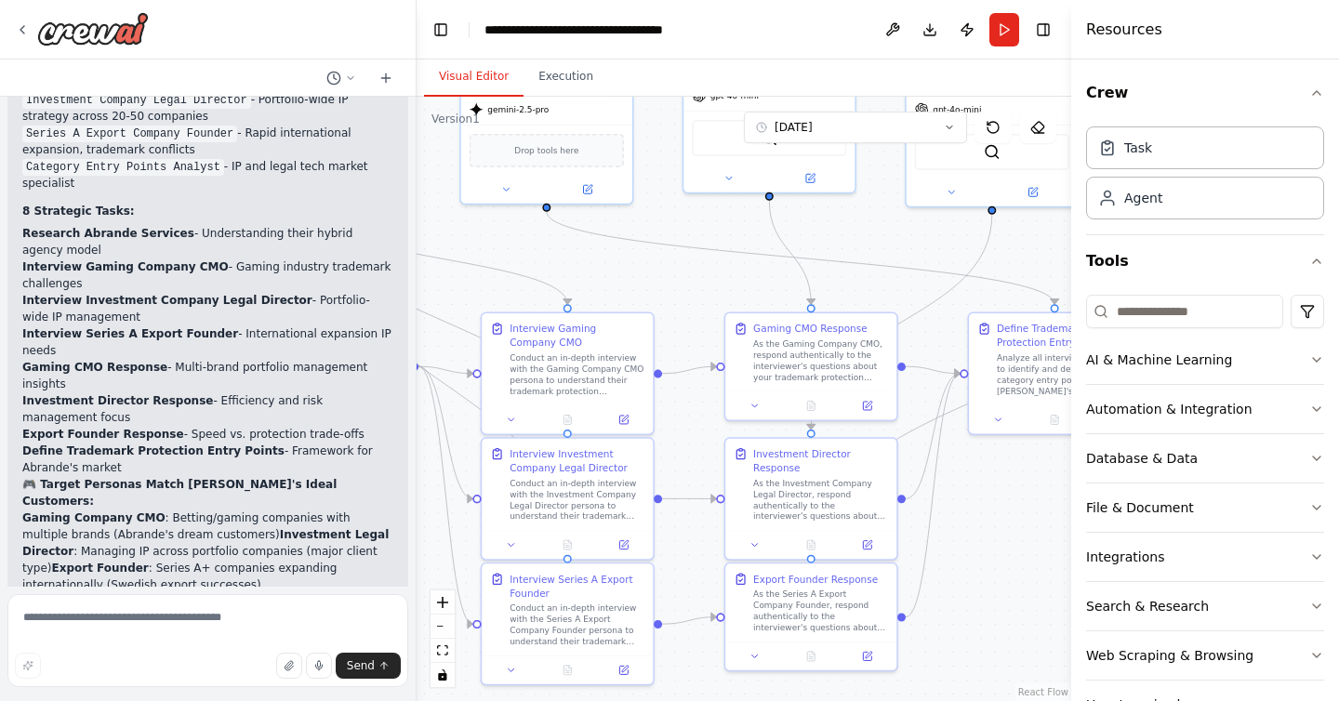
drag, startPoint x: 806, startPoint y: 522, endPoint x: 1026, endPoint y: 565, distance: 224.6
click at [1026, 565] on div ".deletable-edge-delete-btn { width: 20px; height: 20px; border: 0px solid #ffff…" at bounding box center [744, 399] width 655 height 605
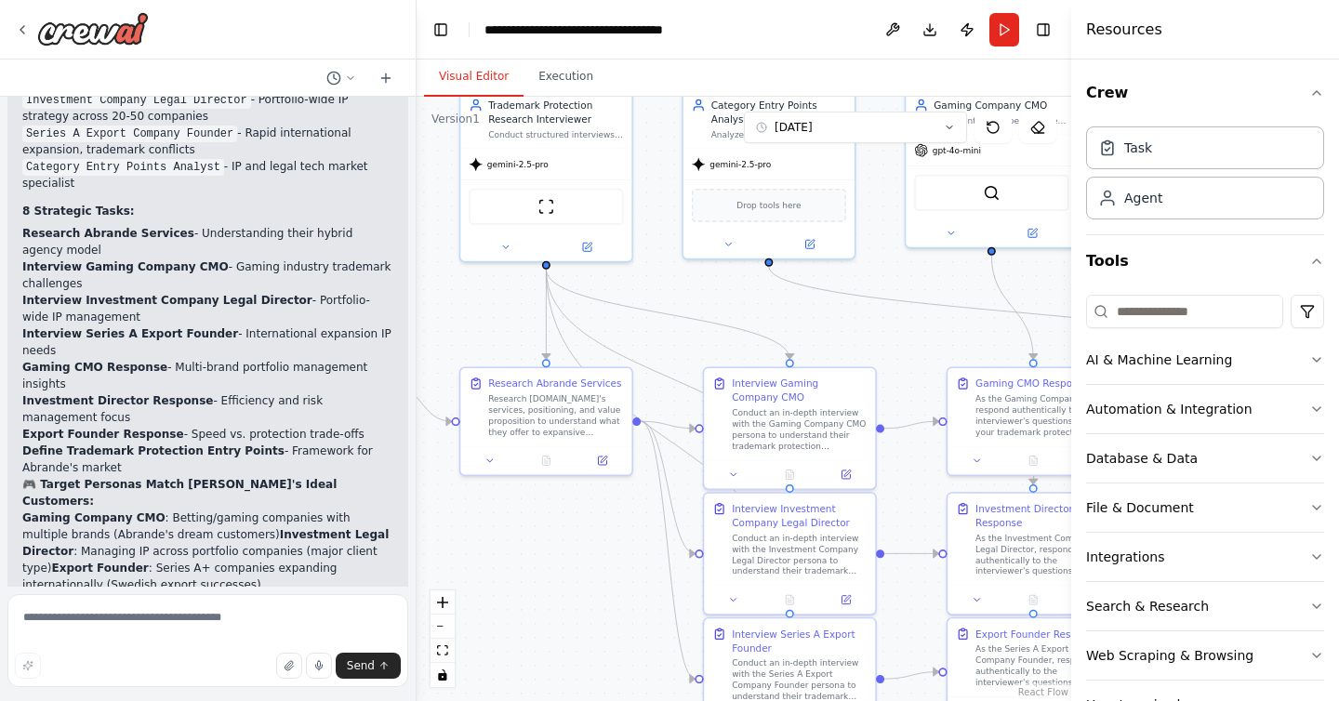
drag, startPoint x: 664, startPoint y: 279, endPoint x: 887, endPoint y: 334, distance: 229.9
click at [887, 334] on div ".deletable-edge-delete-btn { width: 20px; height: 20px; border: 0px solid #ffff…" at bounding box center [744, 399] width 655 height 605
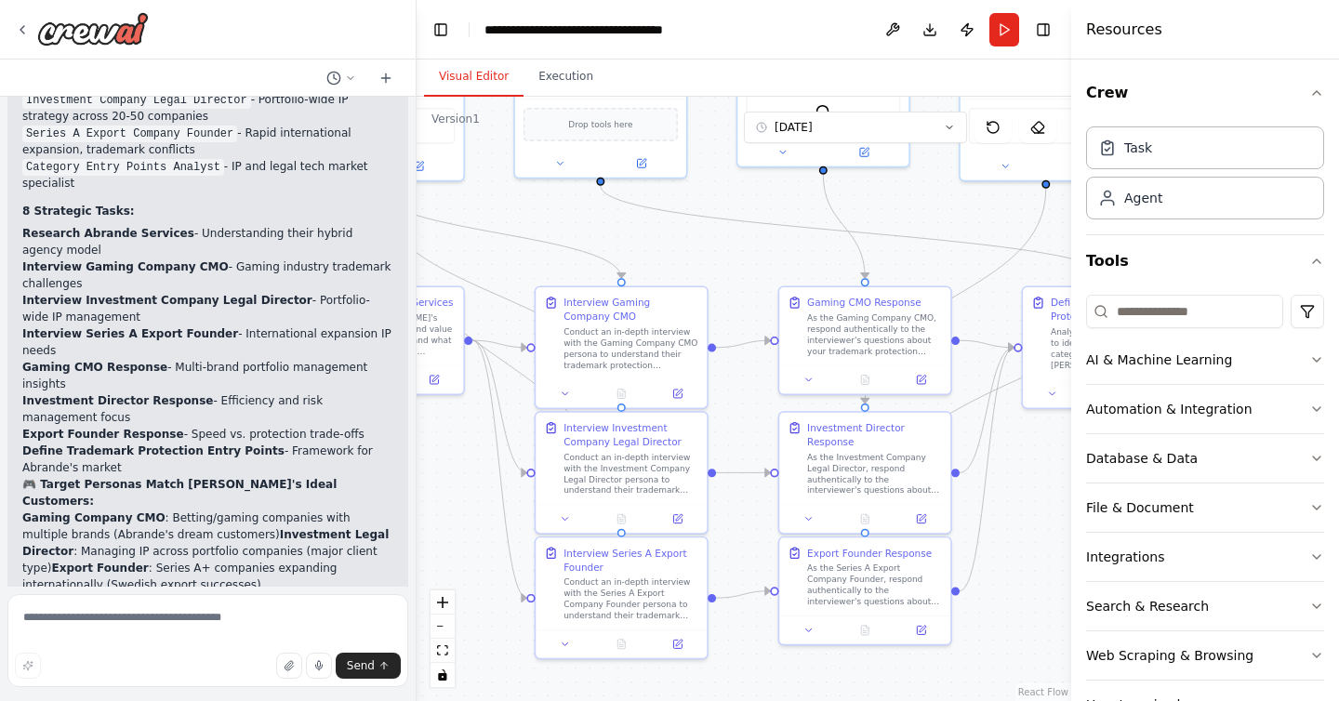
drag, startPoint x: 887, startPoint y: 334, endPoint x: 716, endPoint y: 251, distance: 190.1
click at [716, 251] on div ".deletable-edge-delete-btn { width: 20px; height: 20px; border: 0px solid #ffff…" at bounding box center [744, 399] width 655 height 605
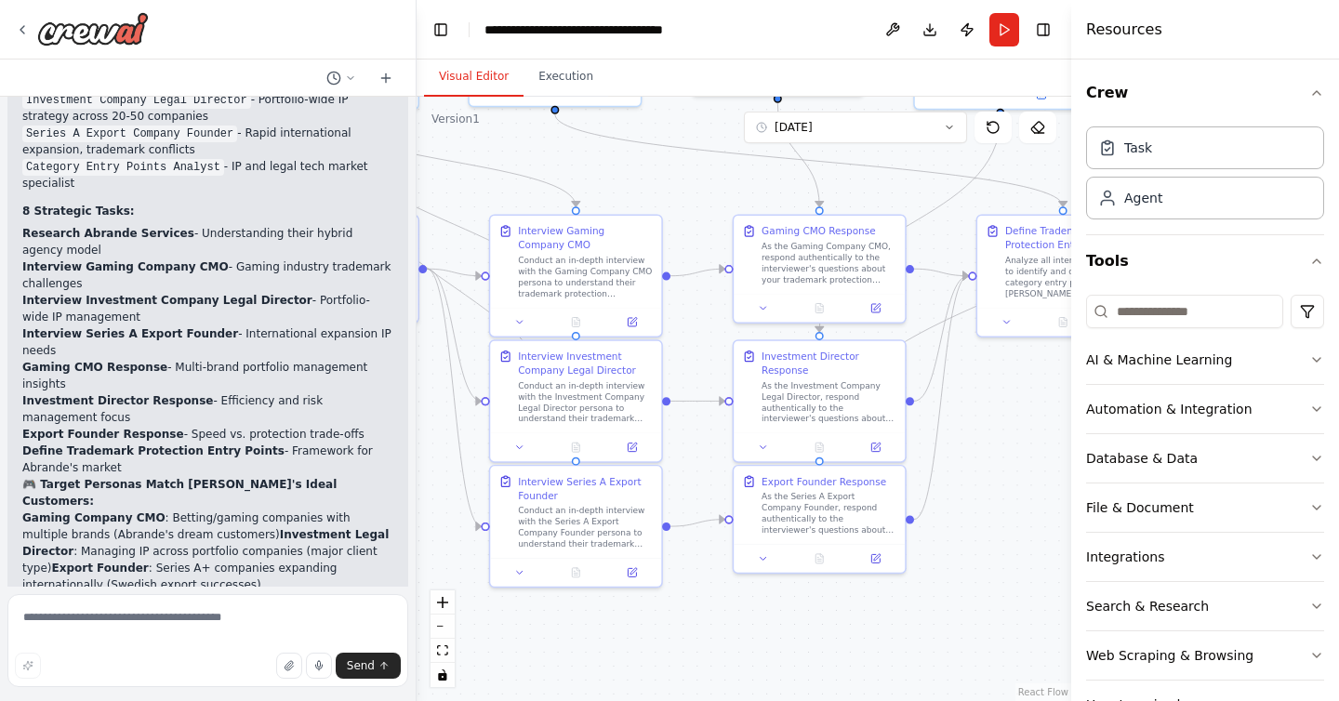
drag, startPoint x: 743, startPoint y: 400, endPoint x: 700, endPoint y: 330, distance: 81.8
click at [700, 330] on div ".deletable-edge-delete-btn { width: 20px; height: 20px; border: 0px solid #ffff…" at bounding box center [744, 399] width 655 height 605
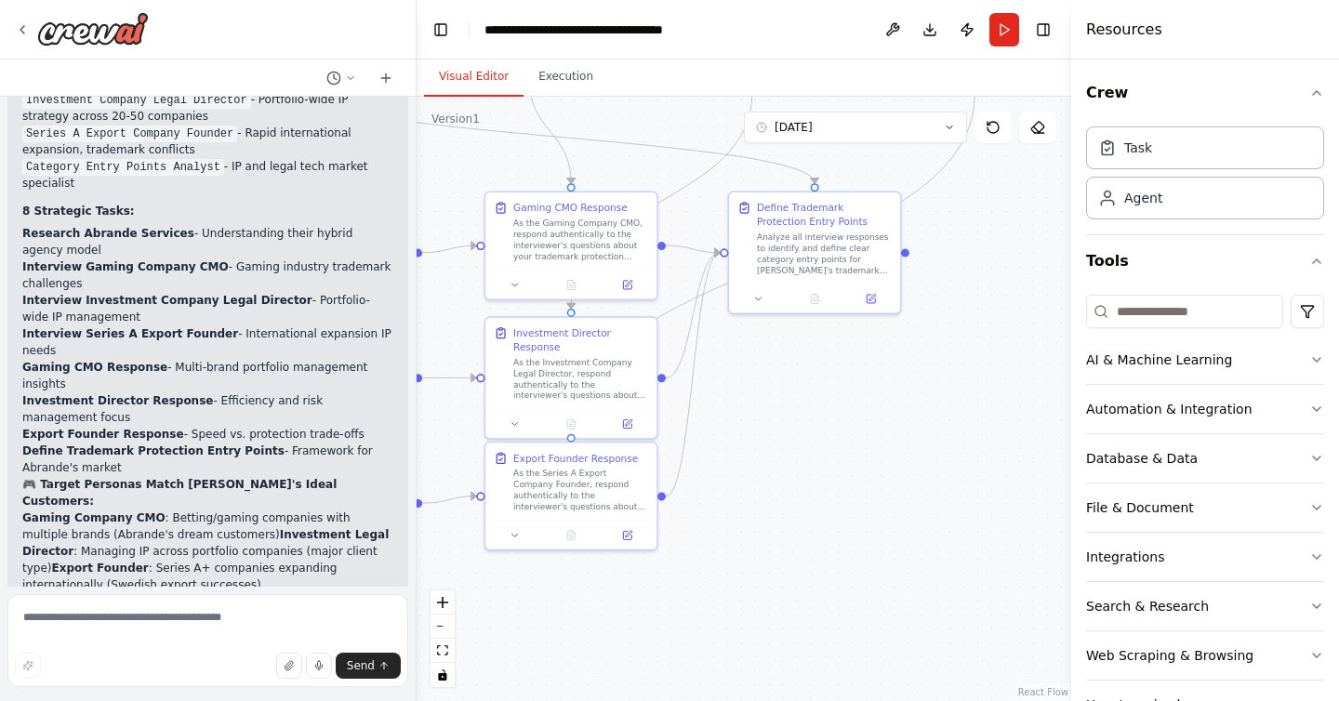
drag, startPoint x: 1016, startPoint y: 407, endPoint x: 766, endPoint y: 383, distance: 251.4
click at [766, 383] on div ".deletable-edge-delete-btn { width: 20px; height: 20px; border: 0px solid #ffff…" at bounding box center [744, 399] width 655 height 605
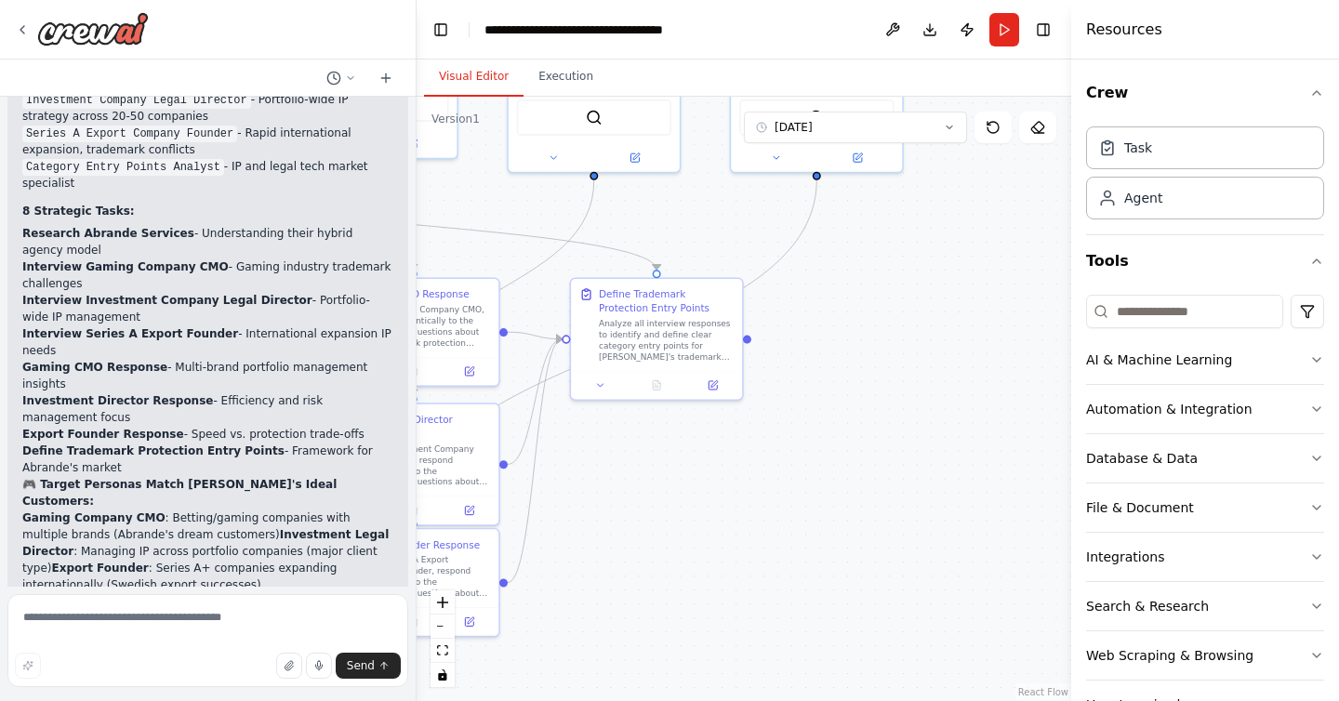
drag, startPoint x: 814, startPoint y: 398, endPoint x: 660, endPoint y: 486, distance: 177.1
click at [659, 486] on div ".deletable-edge-delete-btn { width: 20px; height: 20px; border: 0px solid #ffff…" at bounding box center [744, 399] width 655 height 605
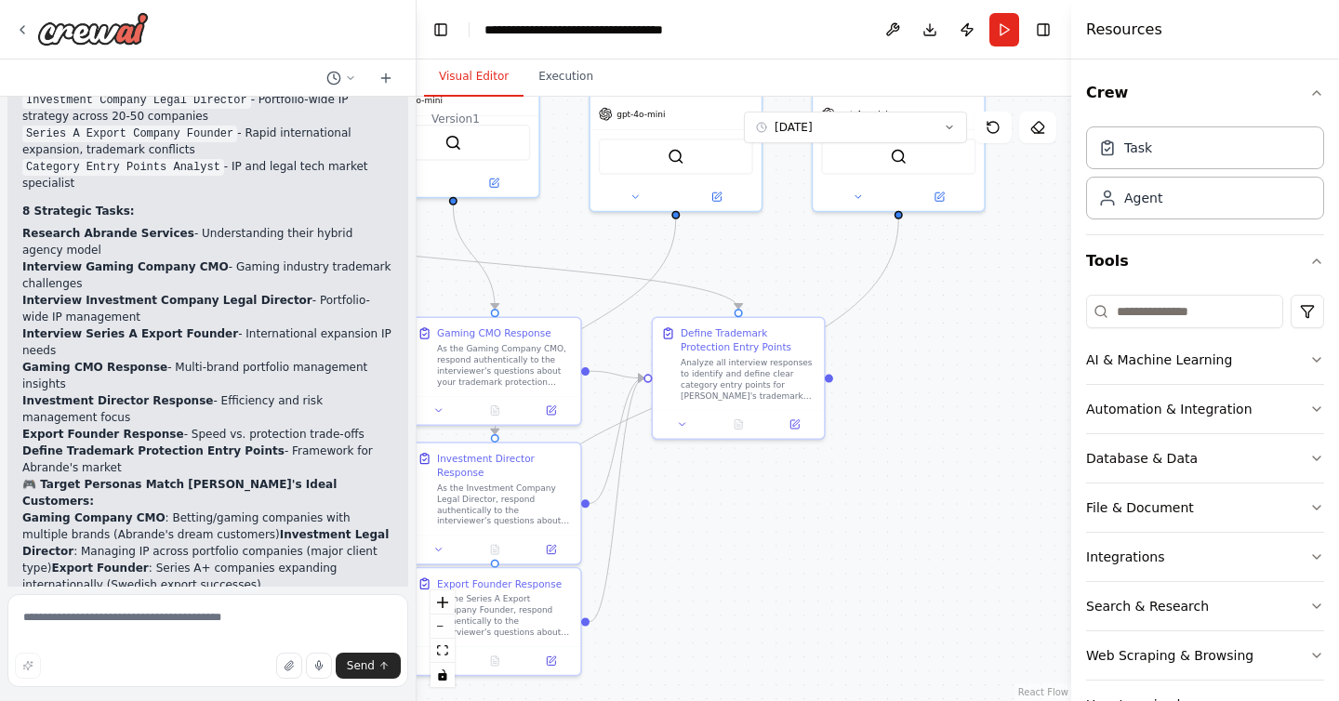
drag, startPoint x: 897, startPoint y: 380, endPoint x: 993, endPoint y: 371, distance: 97.2
click at [996, 374] on div ".deletable-edge-delete-btn { width: 20px; height: 20px; border: 0px solid #ffff…" at bounding box center [744, 399] width 655 height 605
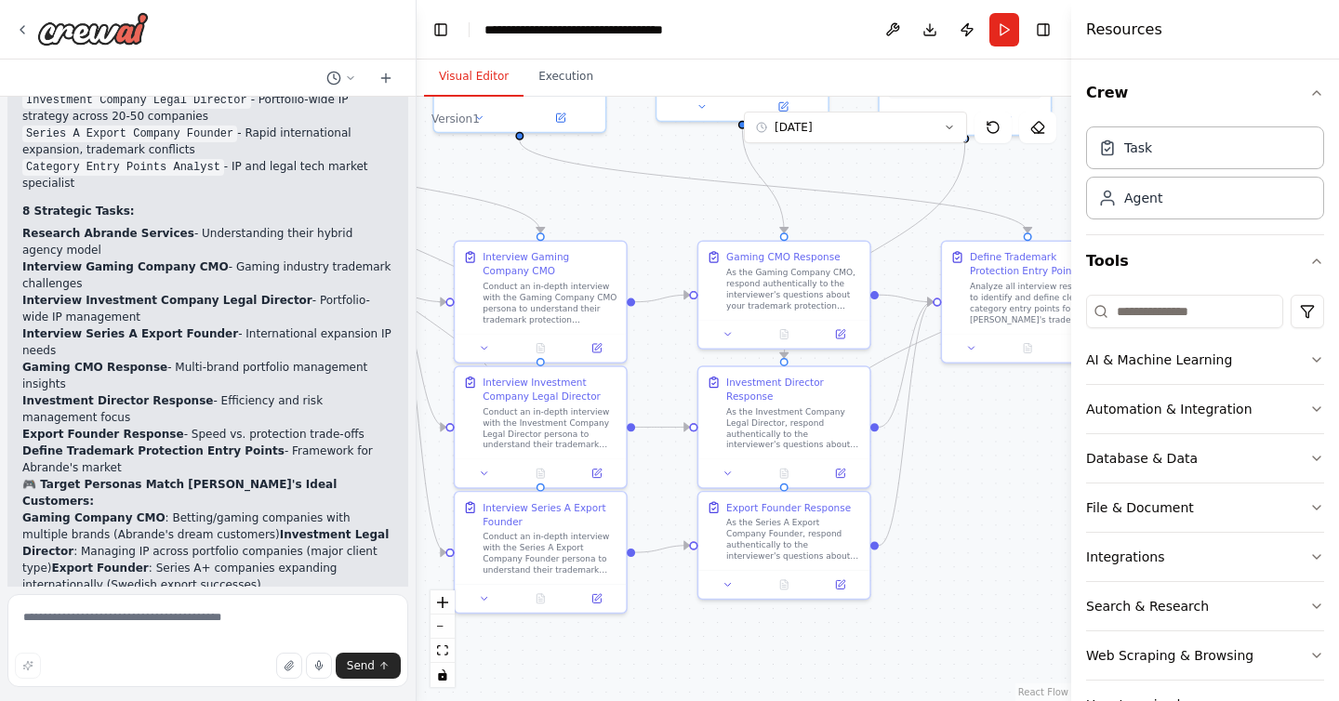
drag, startPoint x: 770, startPoint y: 522, endPoint x: 1038, endPoint y: 486, distance: 270.3
click at [1038, 486] on div ".deletable-edge-delete-btn { width: 20px; height: 20px; border: 0px solid #ffff…" at bounding box center [744, 399] width 655 height 605
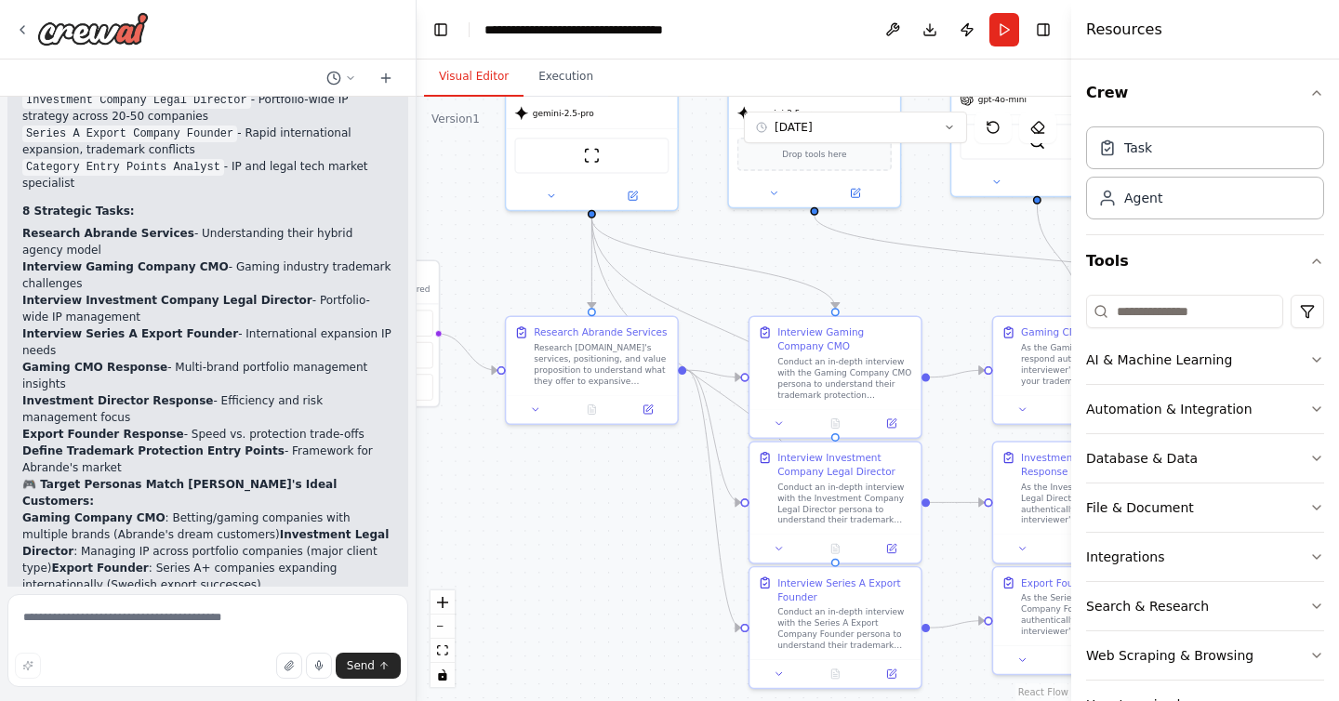
drag, startPoint x: 657, startPoint y: 469, endPoint x: 953, endPoint y: 549, distance: 307.3
click at [953, 549] on div ".deletable-edge-delete-btn { width: 20px; height: 20px; border: 0px solid #ffff…" at bounding box center [744, 399] width 655 height 605
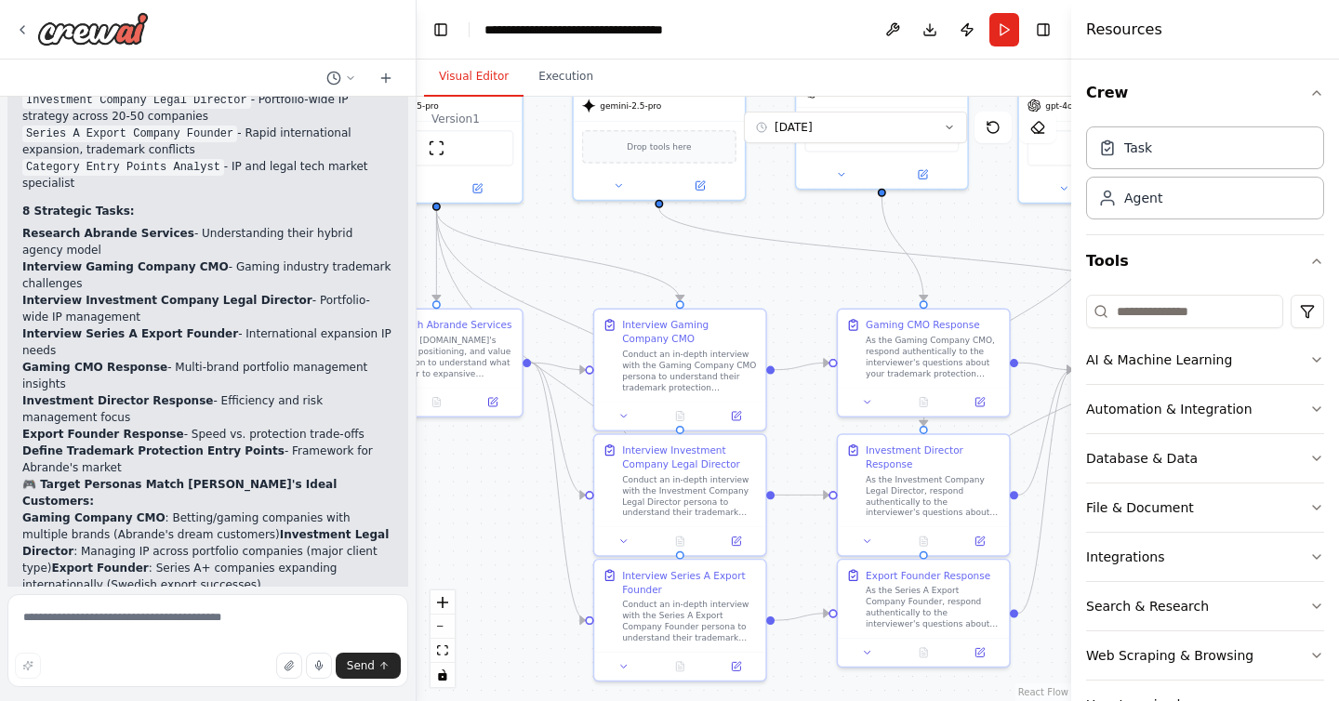
drag, startPoint x: 647, startPoint y: 527, endPoint x: 494, endPoint y: 520, distance: 153.7
click at [494, 520] on div ".deletable-edge-delete-btn { width: 20px; height: 20px; border: 0px solid #ffff…" at bounding box center [744, 399] width 655 height 605
click at [100, 24] on img at bounding box center [93, 28] width 112 height 33
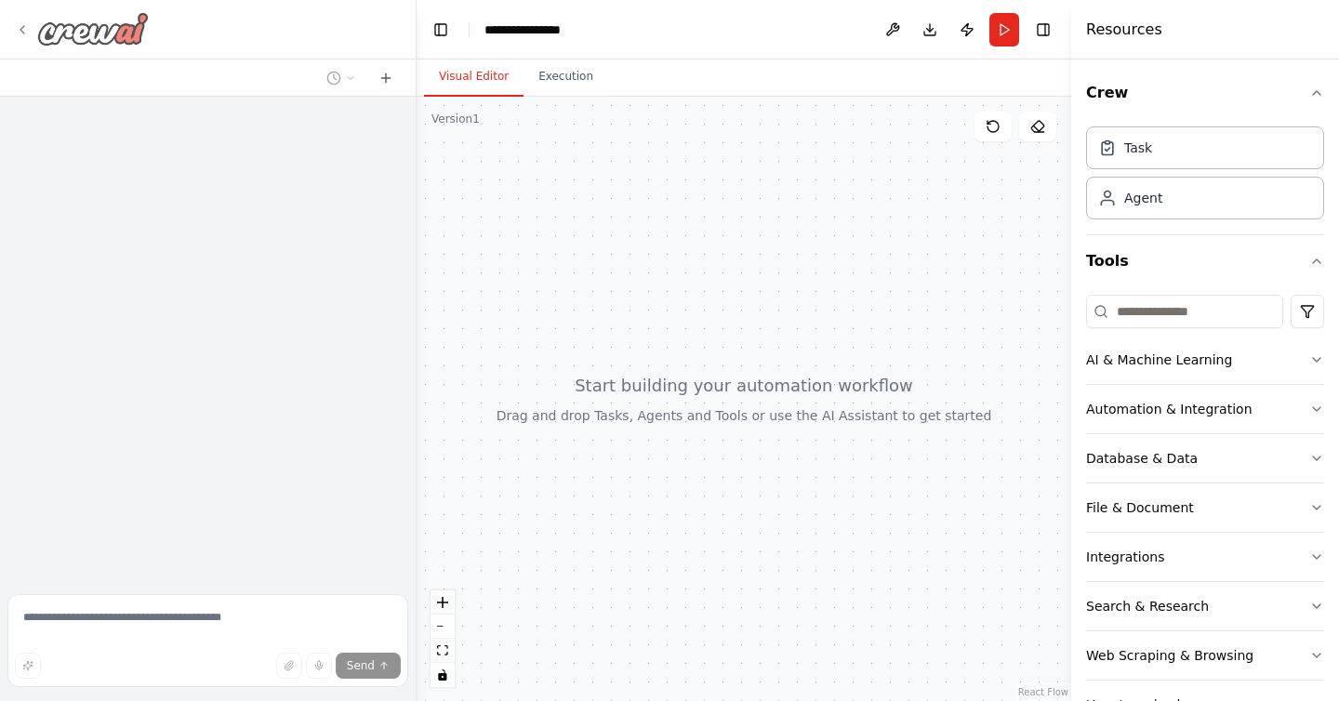
click at [83, 32] on img at bounding box center [93, 28] width 112 height 33
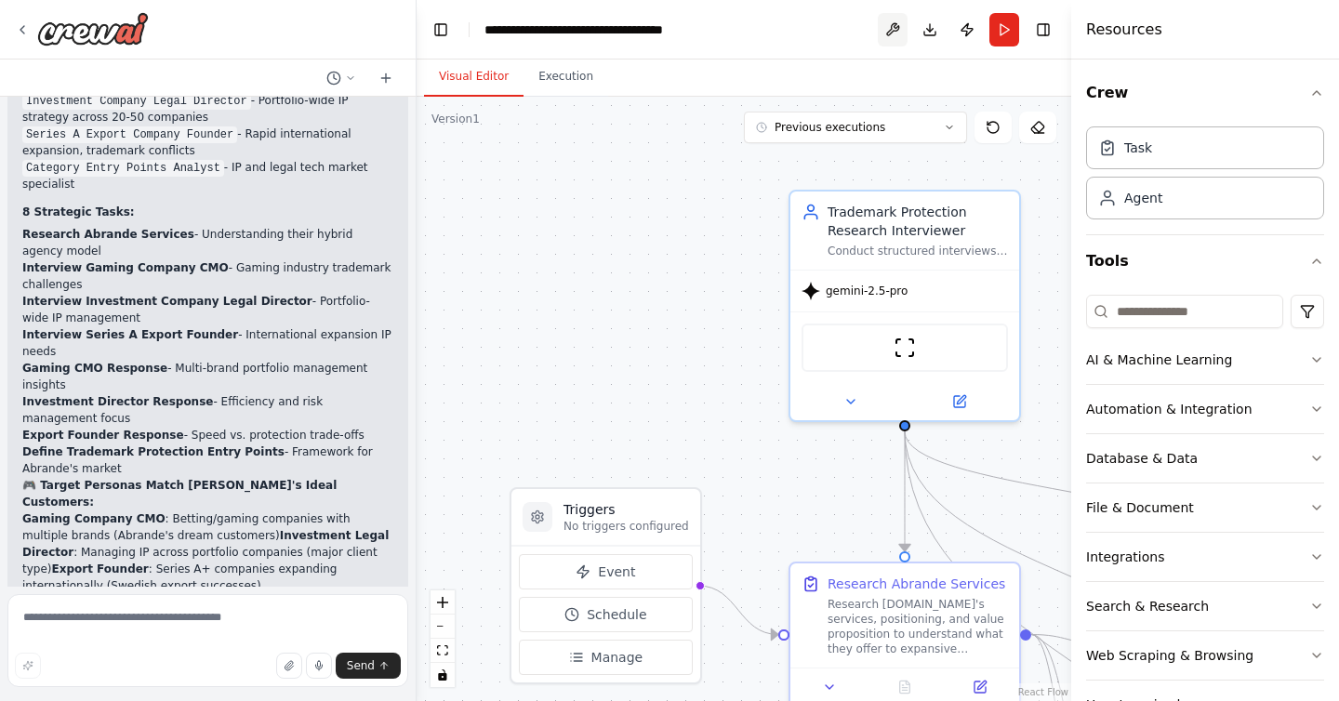
scroll to position [8005, 0]
click at [893, 34] on button at bounding box center [893, 29] width 30 height 33
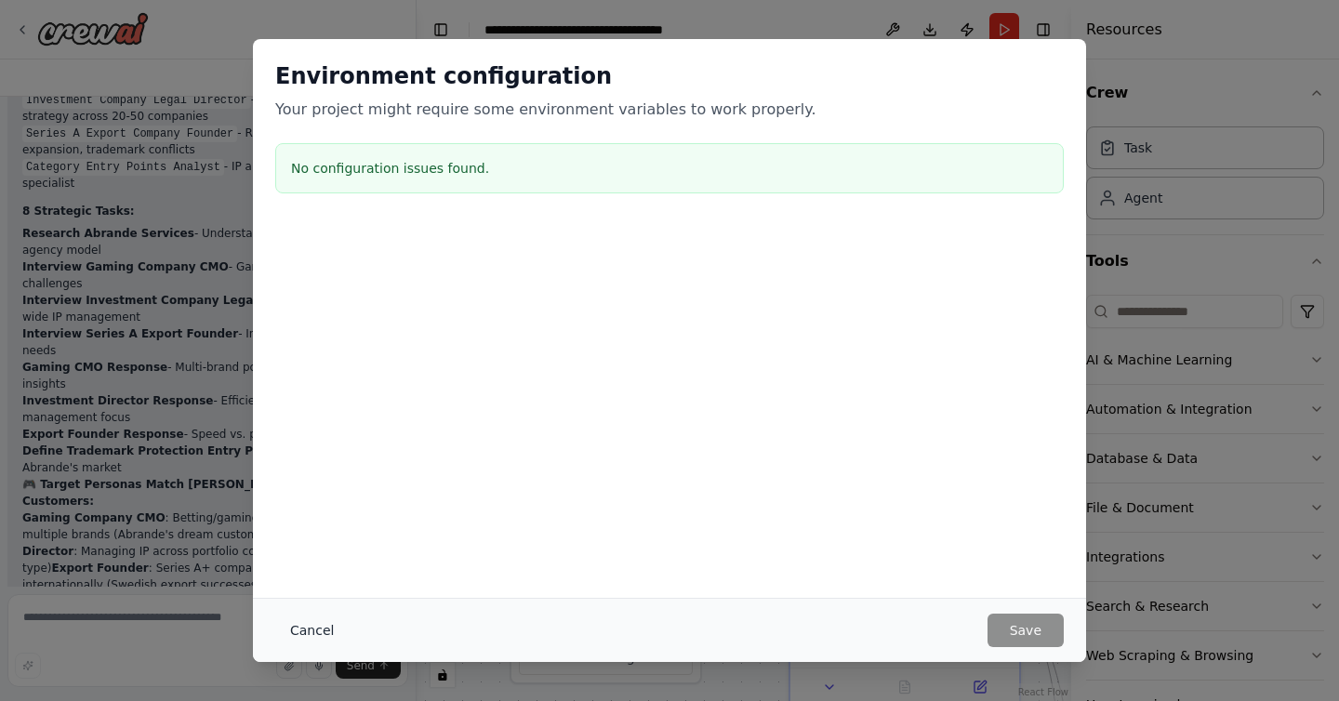
click at [310, 635] on button "Cancel" at bounding box center [311, 630] width 73 height 33
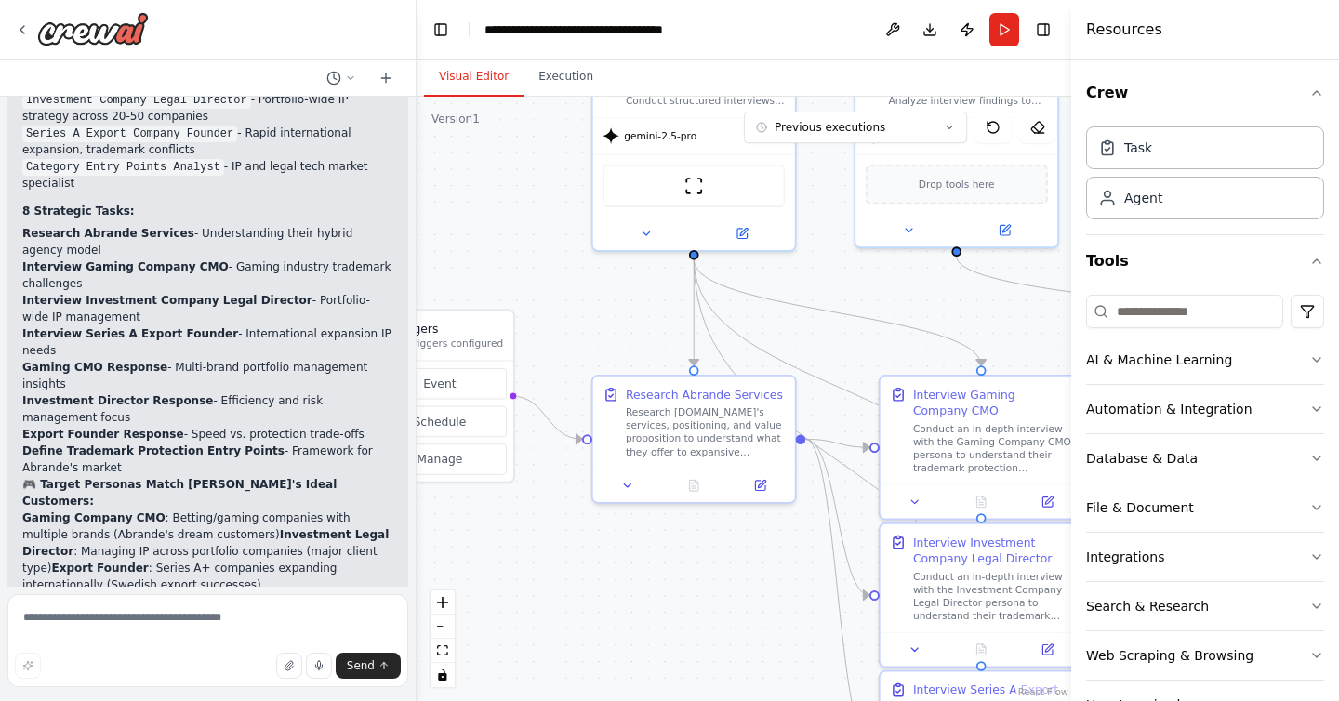
drag, startPoint x: 701, startPoint y: 363, endPoint x: 473, endPoint y: 214, distance: 273.0
click at [473, 214] on div ".deletable-edge-delete-btn { width: 20px; height: 20px; border: 0px solid #ffff…" at bounding box center [744, 399] width 655 height 605
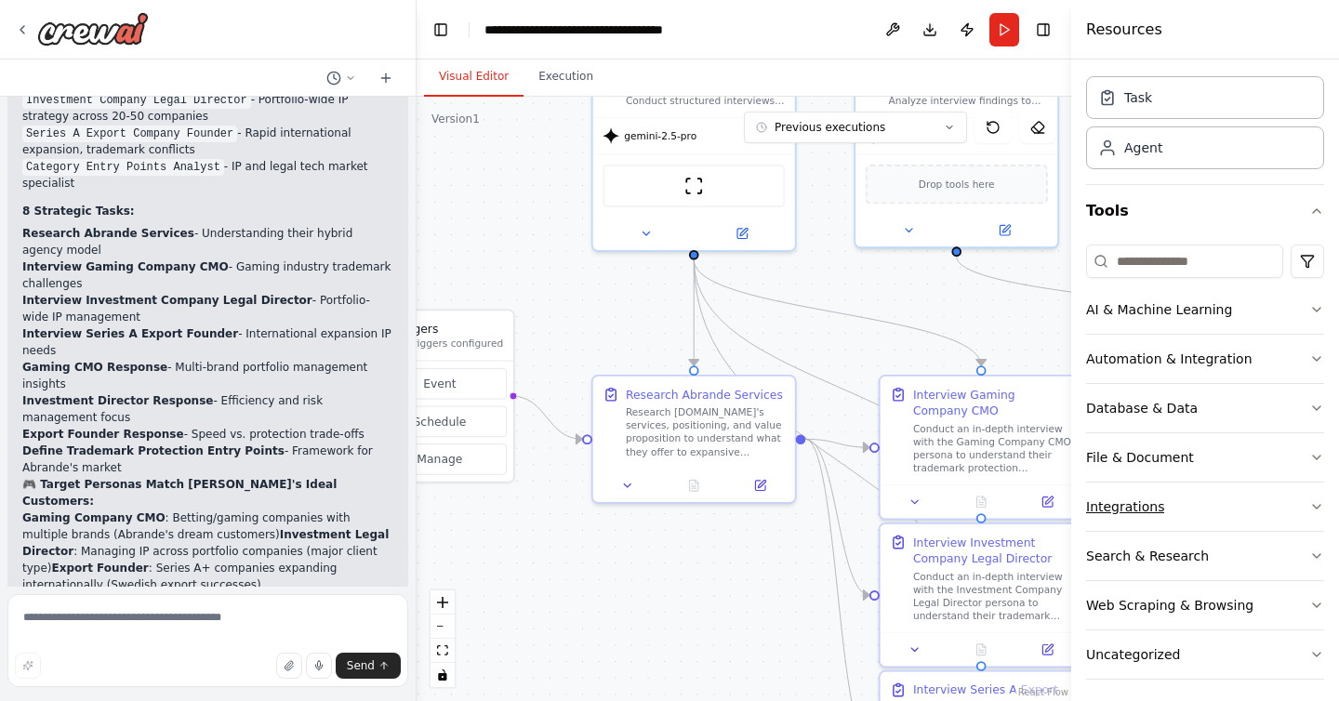
scroll to position [0, 0]
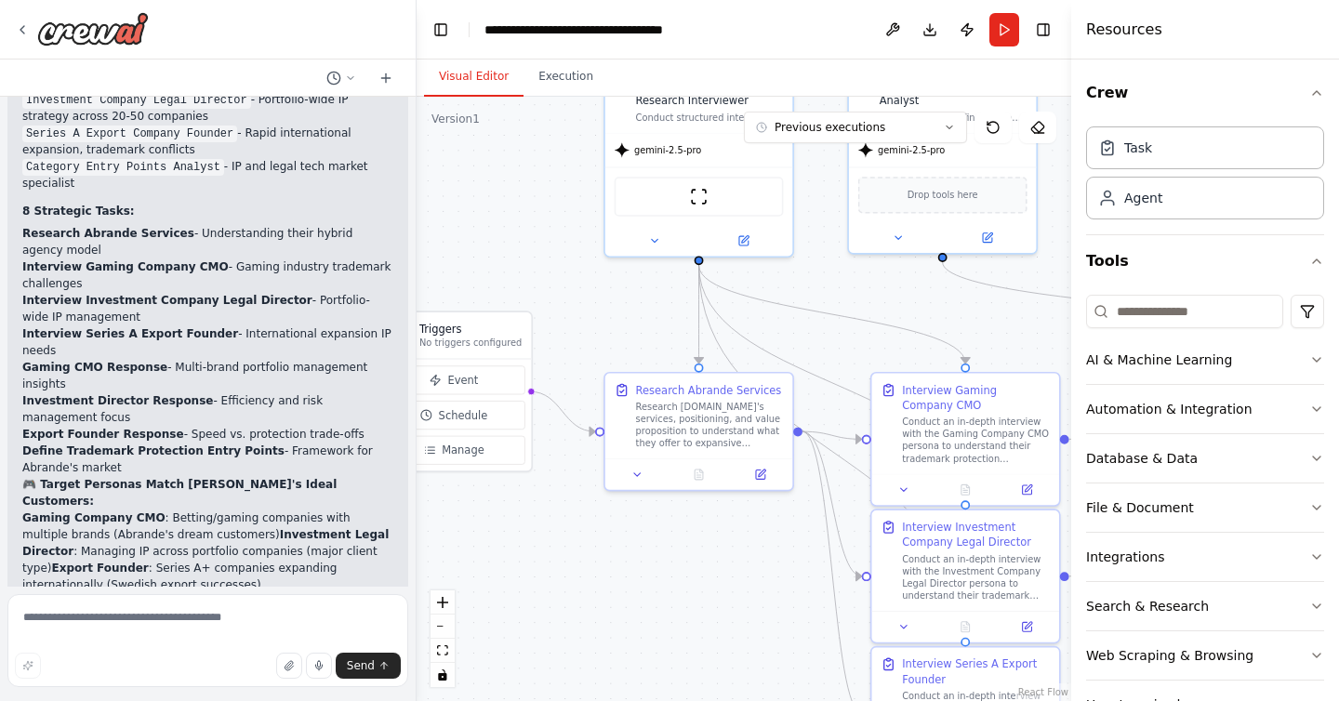
click at [785, 326] on div ".deletable-edge-delete-btn { width: 20px; height: 20px; border: 0px solid #ffff…" at bounding box center [744, 399] width 655 height 605
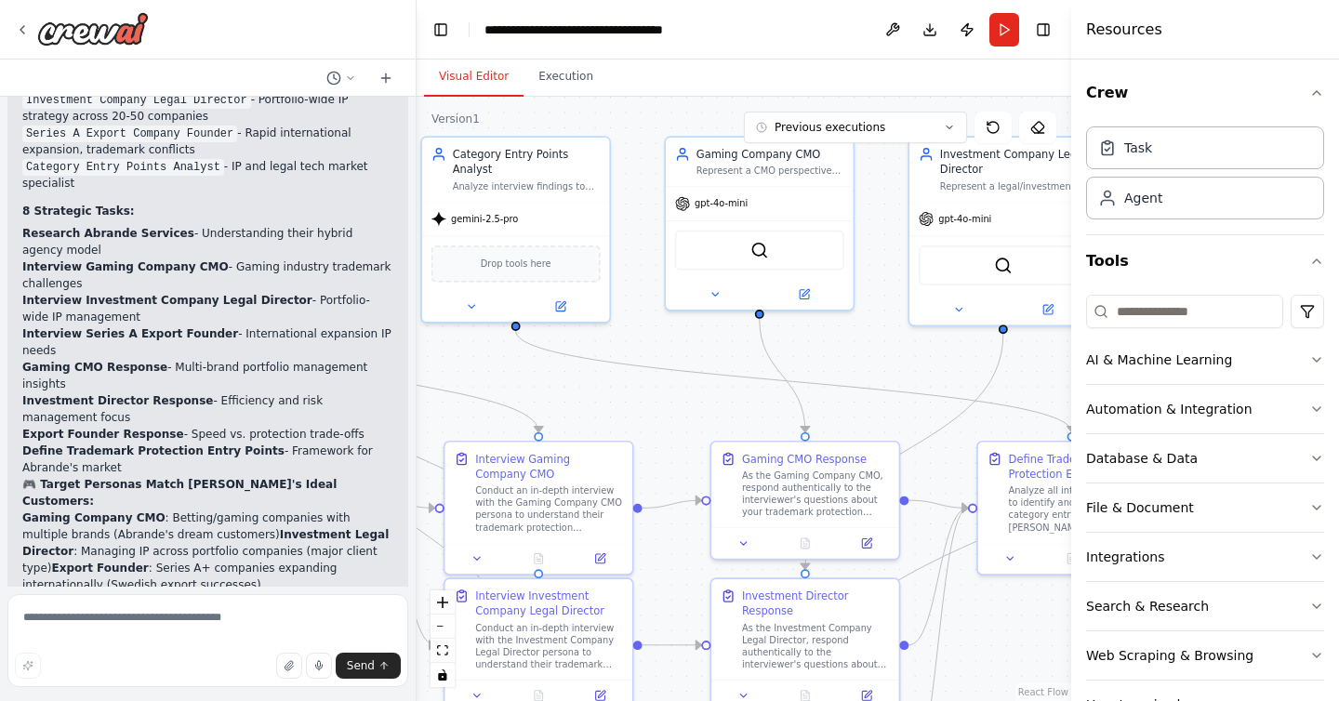
drag, startPoint x: 785, startPoint y: 326, endPoint x: 358, endPoint y: 394, distance: 432.5
click at [358, 394] on div "Hello! I'm the CrewAI assistant. What kind of automation do you want to build? …" at bounding box center [669, 350] width 1339 height 701
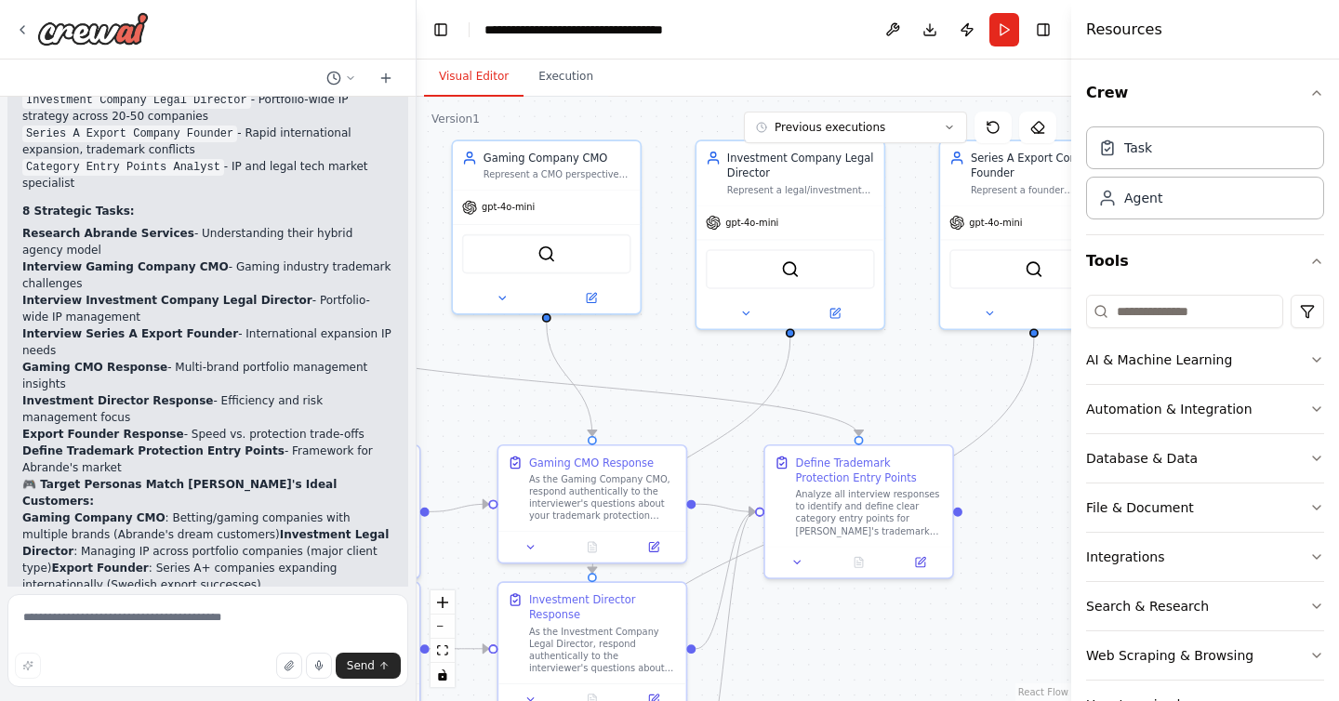
drag, startPoint x: 727, startPoint y: 404, endPoint x: 514, endPoint y: 407, distance: 213.0
click at [514, 407] on div ".deletable-edge-delete-btn { width: 20px; height: 20px; border: 0px solid #ffff…" at bounding box center [744, 399] width 655 height 605
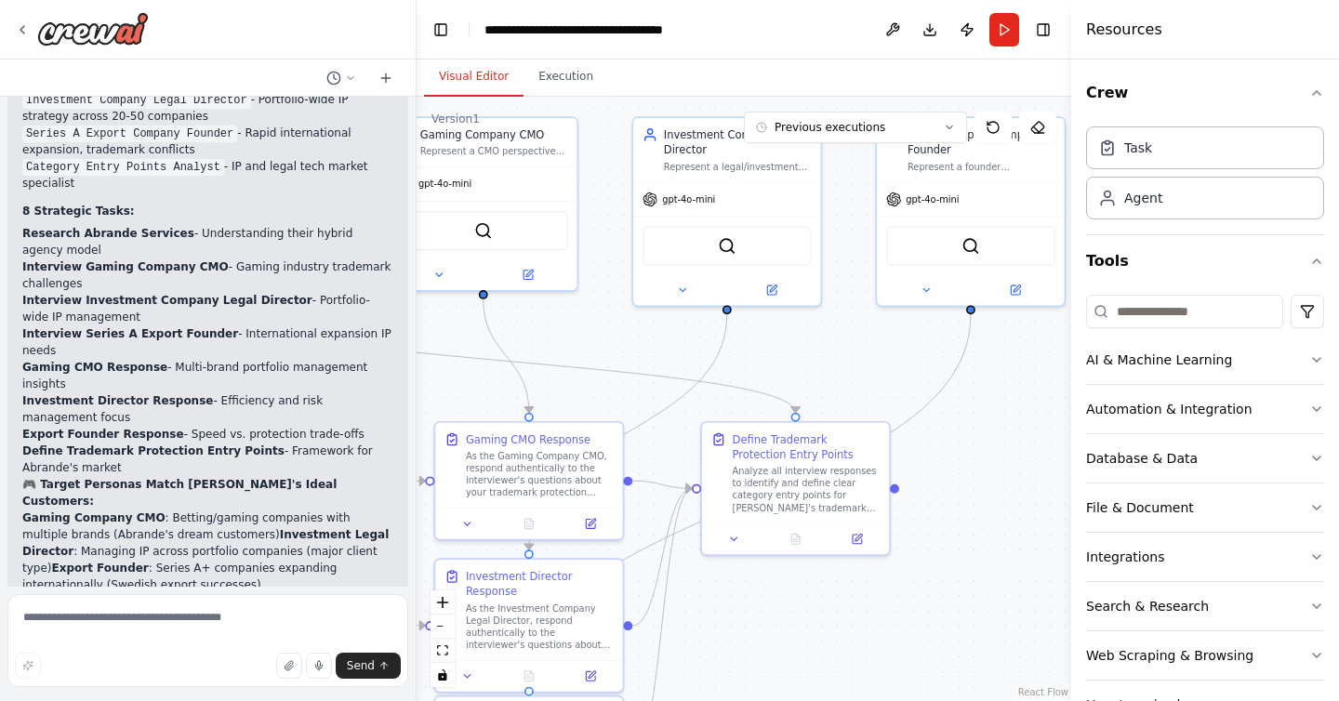
drag, startPoint x: 698, startPoint y: 424, endPoint x: 634, endPoint y: 401, distance: 67.4
click at [634, 401] on div ".deletable-edge-delete-btn { width: 20px; height: 20px; border: 0px solid #ffff…" at bounding box center [744, 399] width 655 height 605
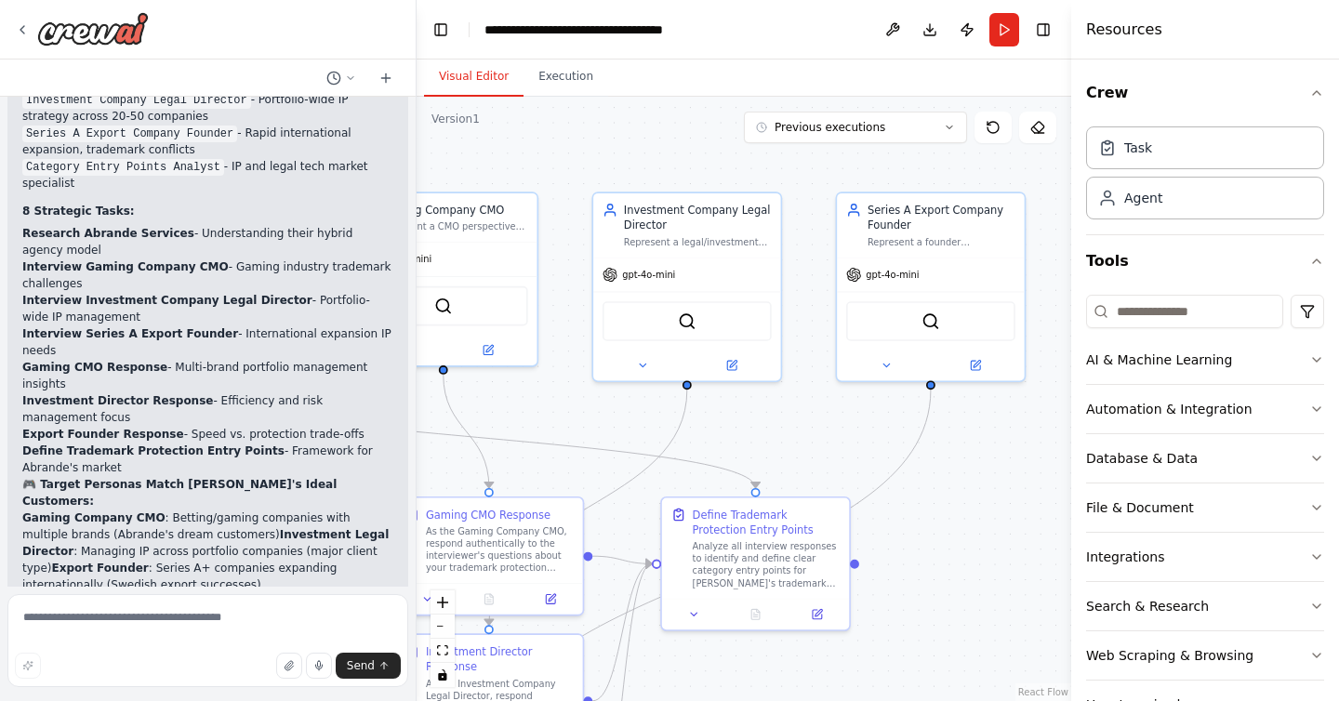
drag, startPoint x: 810, startPoint y: 373, endPoint x: 779, endPoint y: 445, distance: 78.3
click at [772, 447] on div ".deletable-edge-delete-btn { width: 20px; height: 20px; border: 0px solid #ffff…" at bounding box center [744, 399] width 655 height 605
click at [801, 441] on div ".deletable-edge-delete-btn { width: 20px; height: 20px; border: 0px solid #ffff…" at bounding box center [744, 399] width 655 height 605
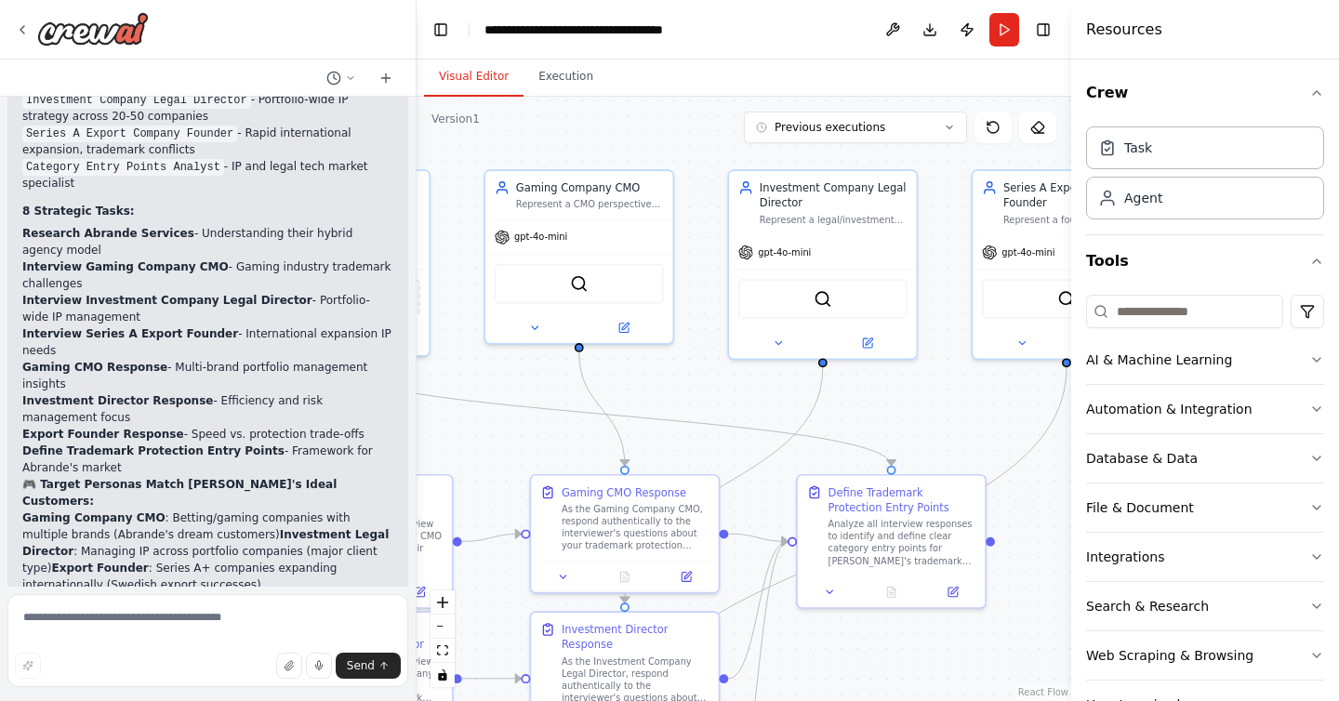
drag, startPoint x: 801, startPoint y: 441, endPoint x: 935, endPoint y: 419, distance: 135.6
click at [935, 419] on div ".deletable-edge-delete-btn { width: 20px; height: 20px; border: 0px solid #ffff…" at bounding box center [744, 399] width 655 height 605
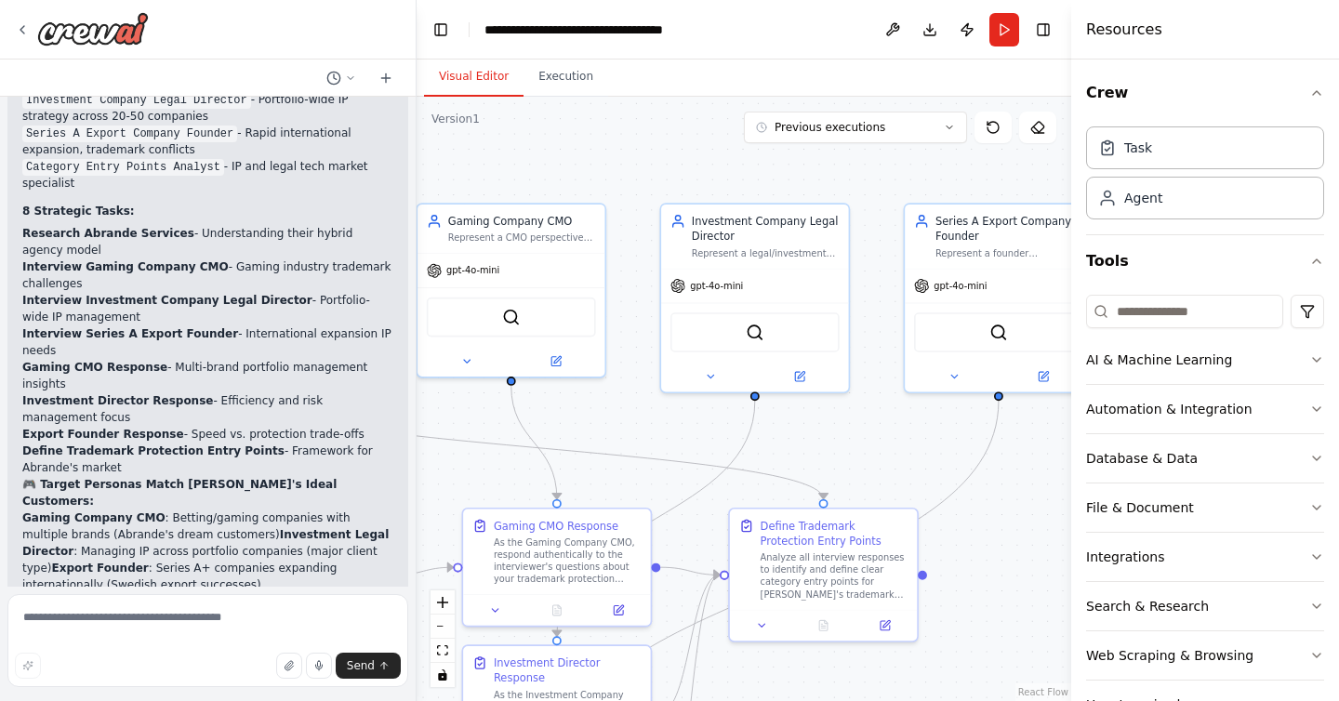
drag, startPoint x: 680, startPoint y: 389, endPoint x: 612, endPoint y: 422, distance: 75.7
click at [612, 422] on div ".deletable-edge-delete-btn { width: 20px; height: 20px; border: 0px solid #ffff…" at bounding box center [744, 399] width 655 height 605
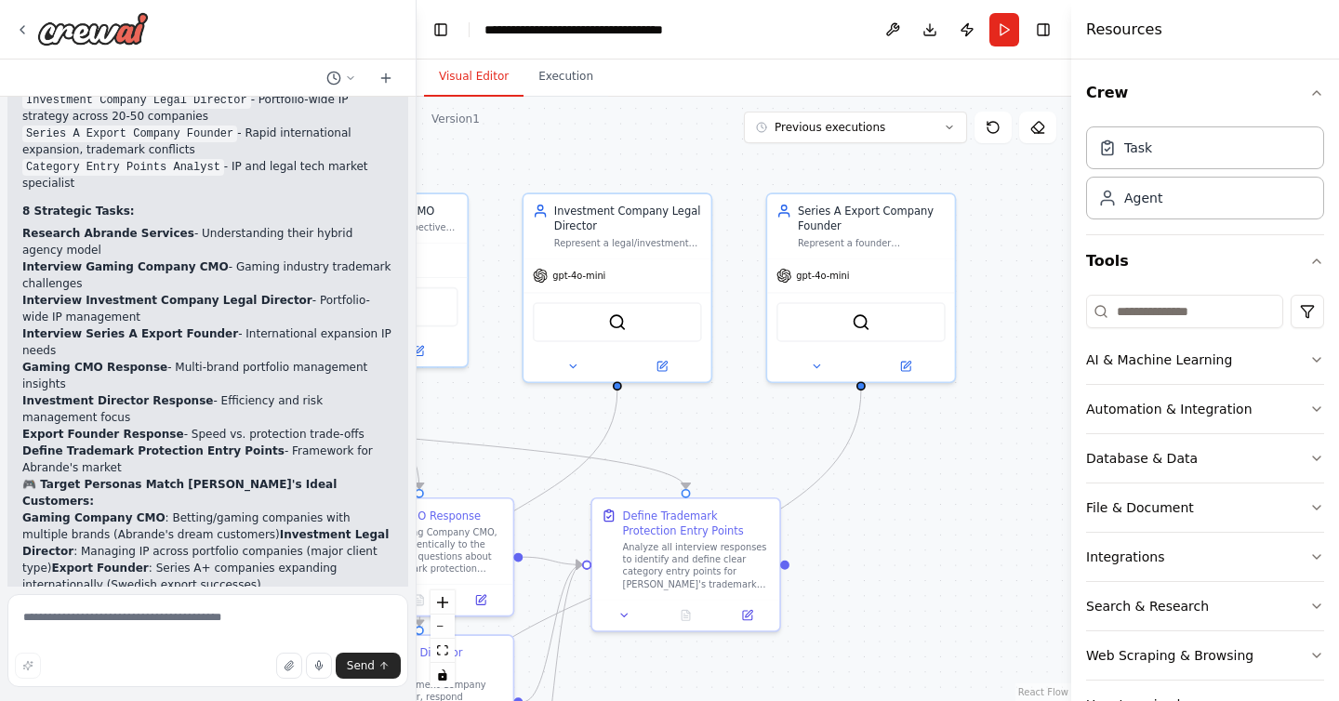
drag, startPoint x: 808, startPoint y: 435, endPoint x: 672, endPoint y: 425, distance: 137.1
click at [672, 425] on div ".deletable-edge-delete-btn { width: 20px; height: 20px; border: 0px solid #ffff…" at bounding box center [744, 399] width 655 height 605
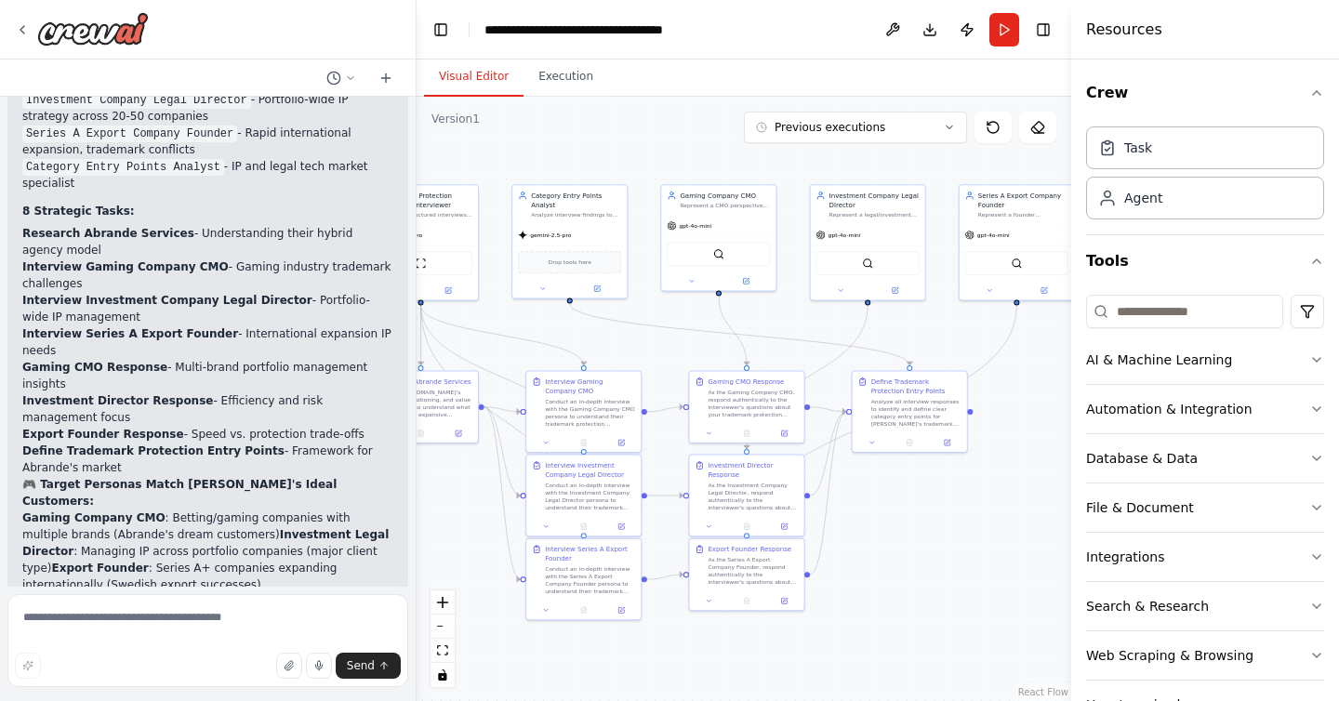
drag, startPoint x: 826, startPoint y: 524, endPoint x: 1084, endPoint y: 415, distance: 279.7
click at [1084, 415] on div "Hello! I'm the CrewAI assistant. What kind of automation do you want to build? …" at bounding box center [669, 350] width 1339 height 701
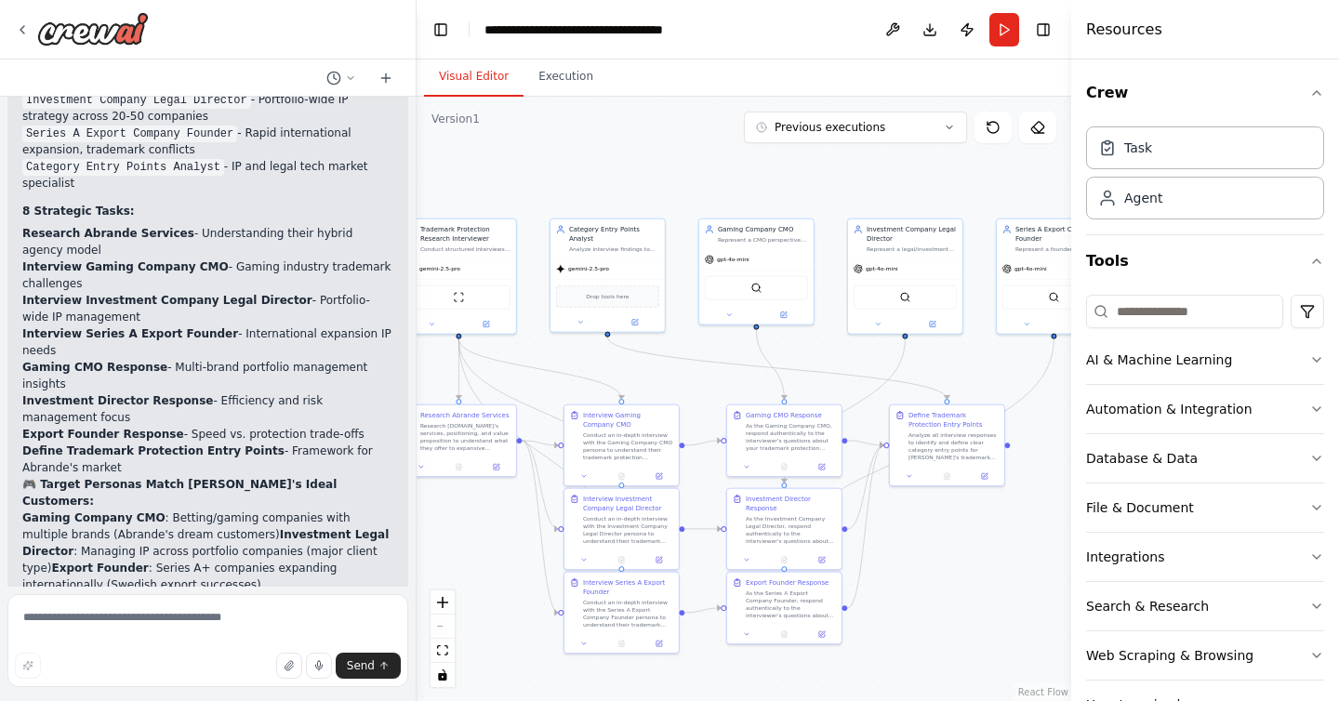
drag, startPoint x: 883, startPoint y: 530, endPoint x: 918, endPoint y: 564, distance: 48.7
click at [918, 564] on div ".deletable-edge-delete-btn { width: 20px; height: 20px; border: 0px solid #ffff…" at bounding box center [744, 399] width 655 height 605
click at [902, 551] on div ".deletable-edge-delete-btn { width: 20px; height: 20px; border: 0px solid #ffff…" at bounding box center [744, 399] width 655 height 605
click at [535, 167] on div ".deletable-edge-delete-btn { width: 20px; height: 20px; border: 0px solid #ffff…" at bounding box center [744, 399] width 655 height 605
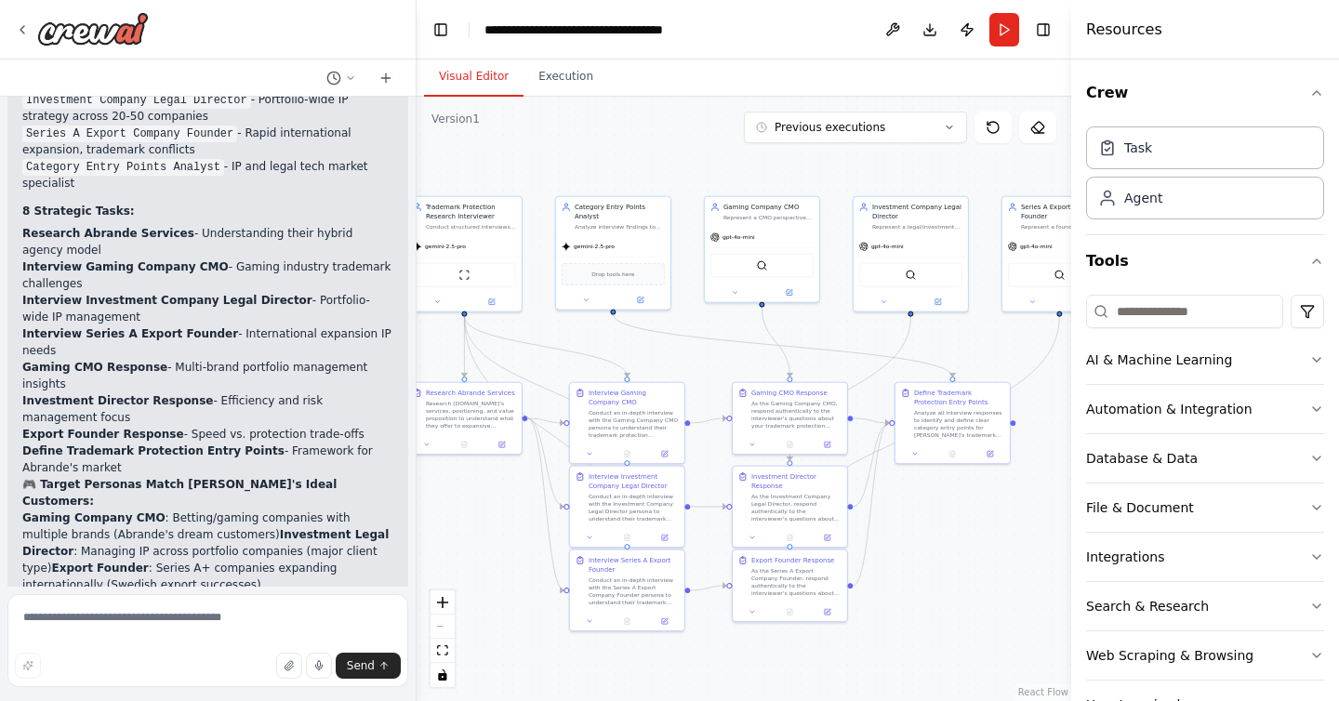
drag, startPoint x: 848, startPoint y: 170, endPoint x: 857, endPoint y: 148, distance: 23.8
click at [857, 148] on div ".deletable-edge-delete-btn { width: 20px; height: 20px; border: 0px solid #ffff…" at bounding box center [744, 399] width 655 height 605
click at [443, 30] on button "Toggle Left Sidebar" at bounding box center [441, 30] width 26 height 26
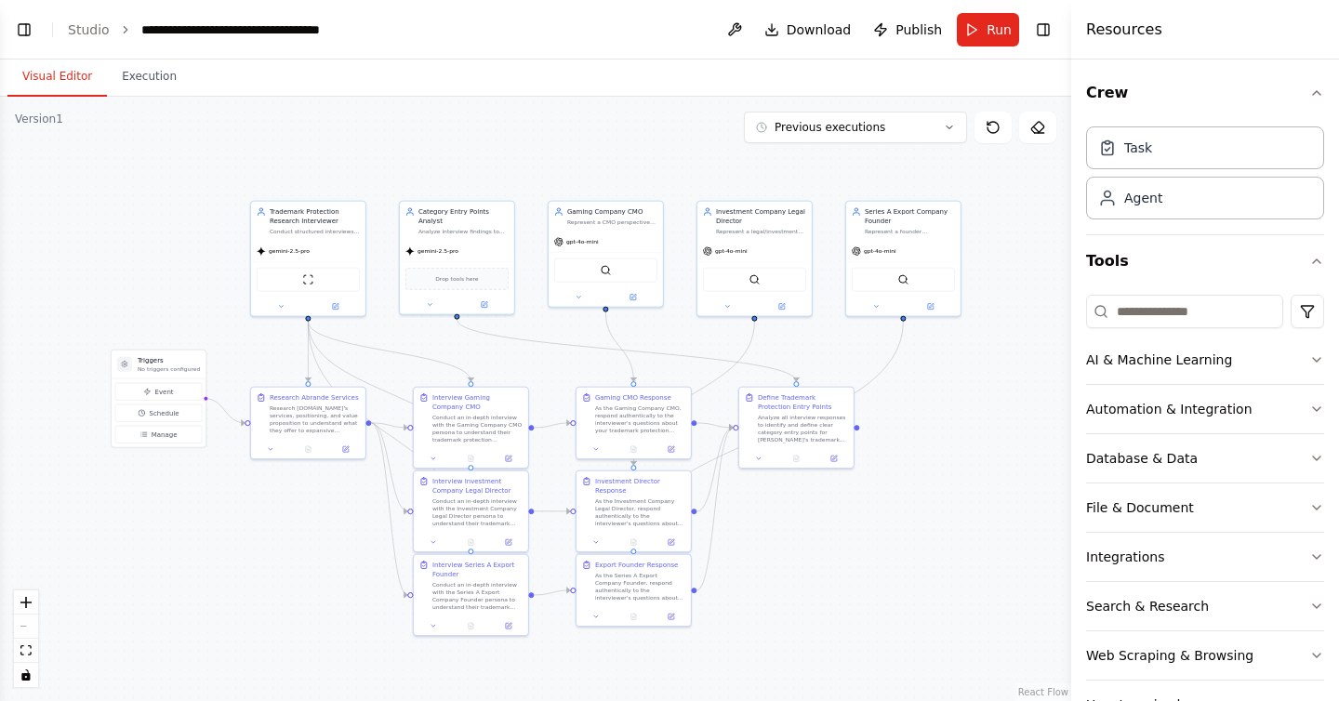
drag, startPoint x: 778, startPoint y: 404, endPoint x: 1037, endPoint y: 409, distance: 259.6
click at [1038, 408] on div ".deletable-edge-delete-btn { width: 20px; height: 20px; border: 0px solid #ffff…" at bounding box center [536, 399] width 1072 height 605
click at [30, 39] on button "Toggle Left Sidebar" at bounding box center [24, 30] width 26 height 26
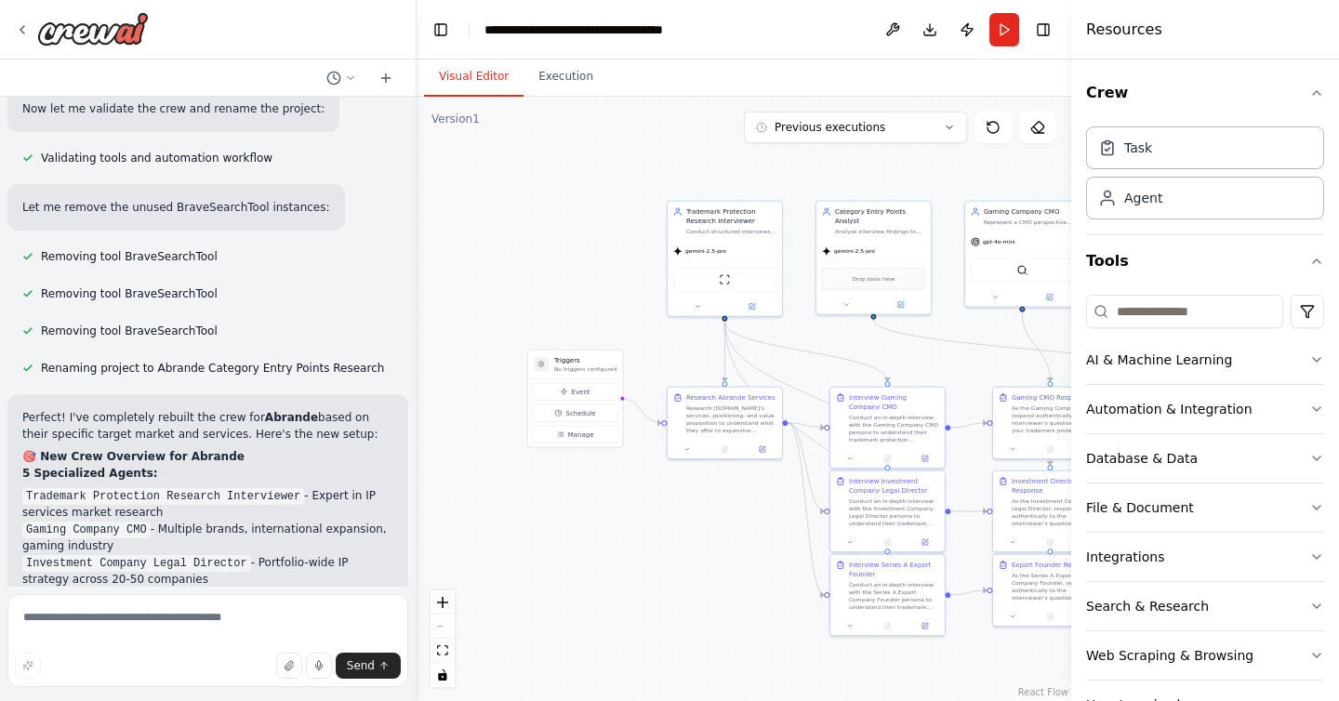
scroll to position [7526, 0]
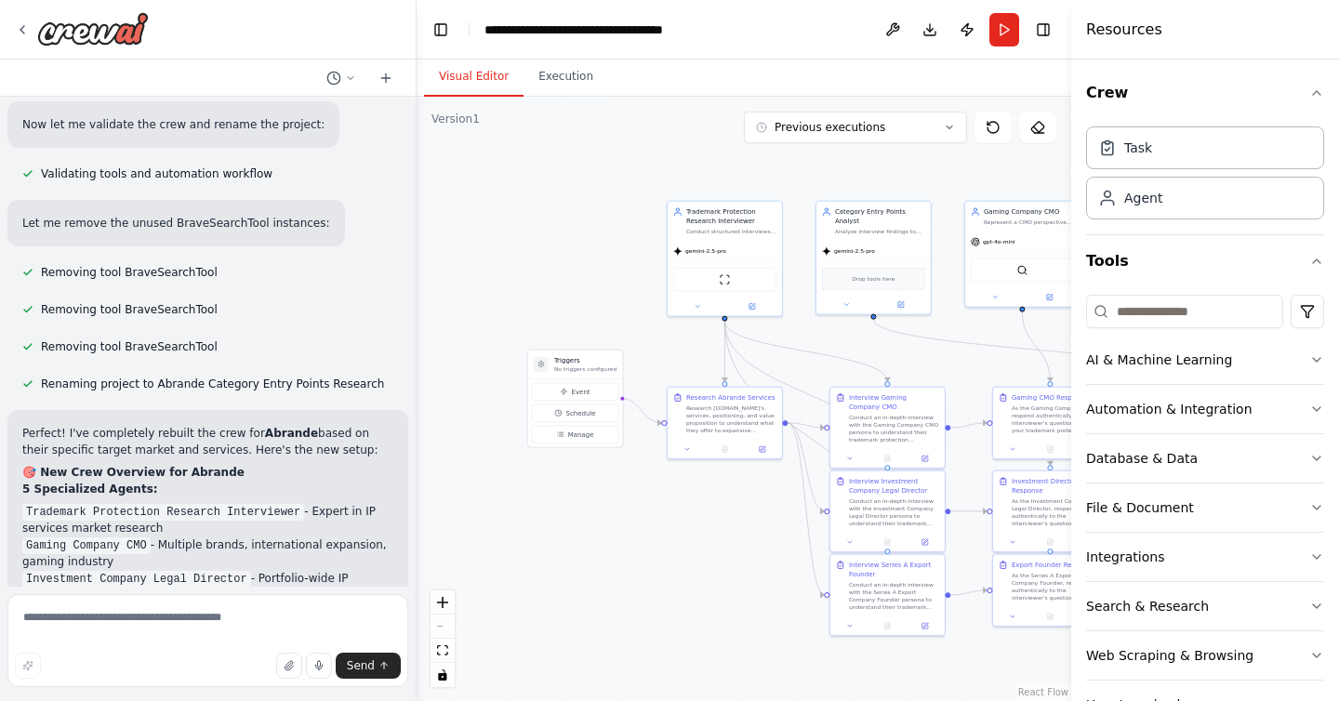
click at [188, 682] on p "8 Strategic Tasks:" at bounding box center [207, 690] width 371 height 17
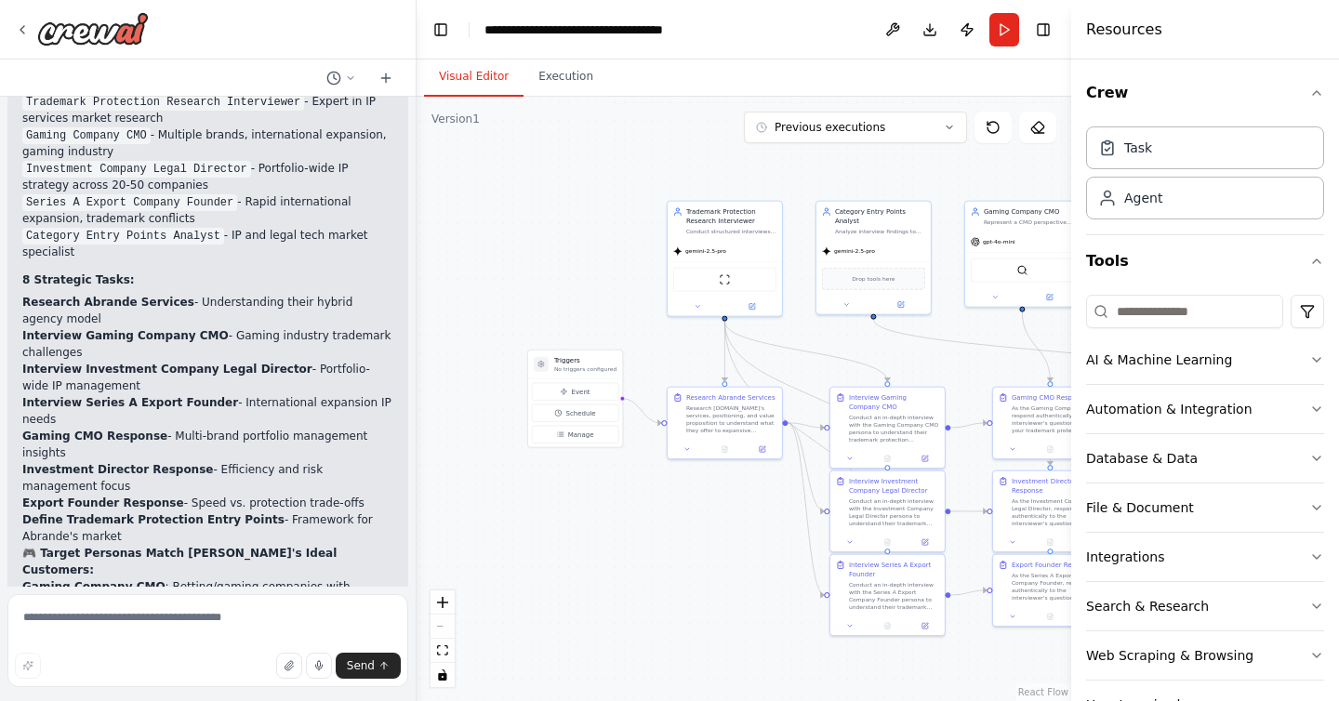
scroll to position [7922, 0]
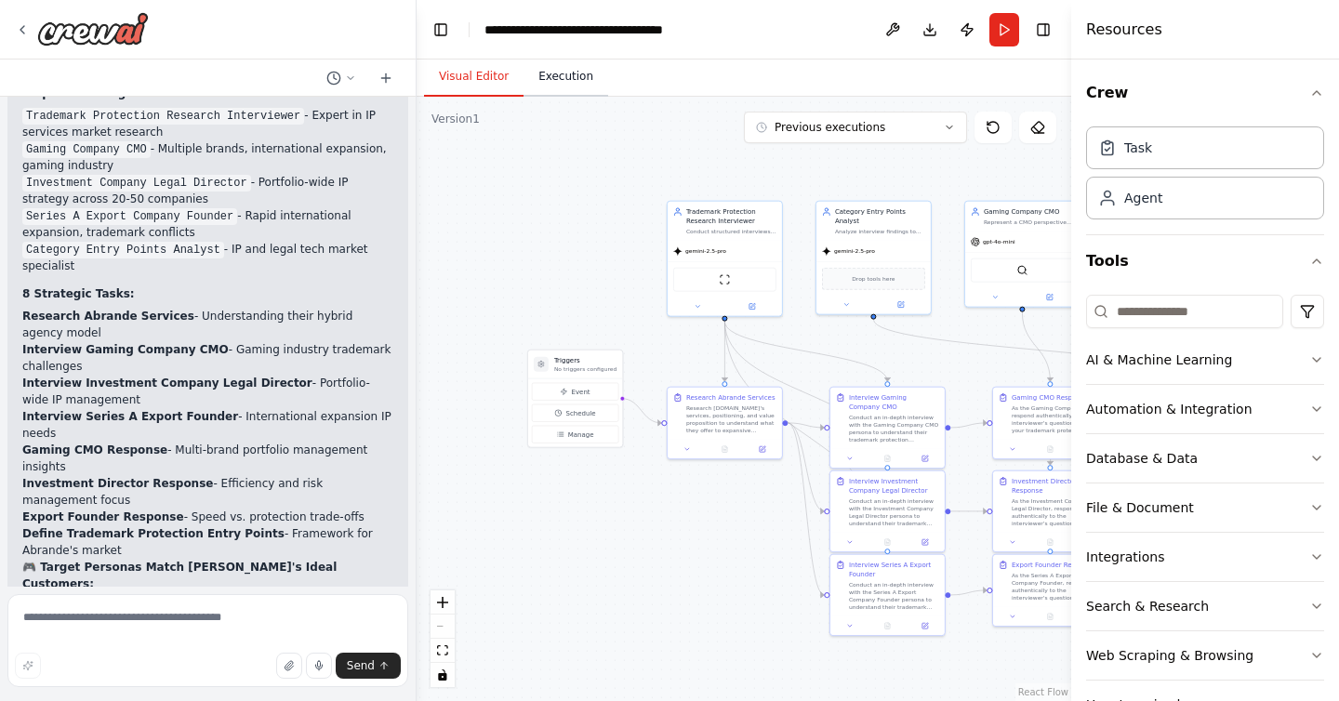
click at [553, 85] on button "Execution" at bounding box center [566, 77] width 85 height 39
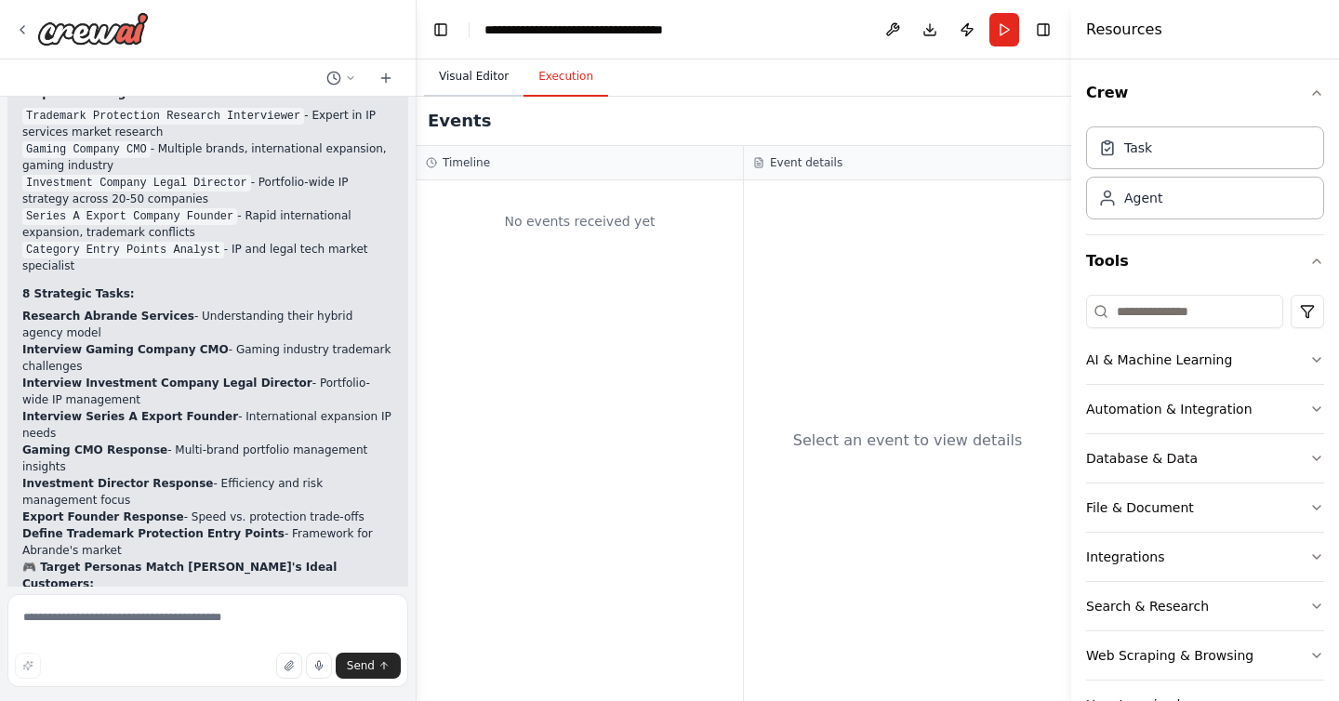
click at [469, 75] on button "Visual Editor" at bounding box center [474, 77] width 100 height 39
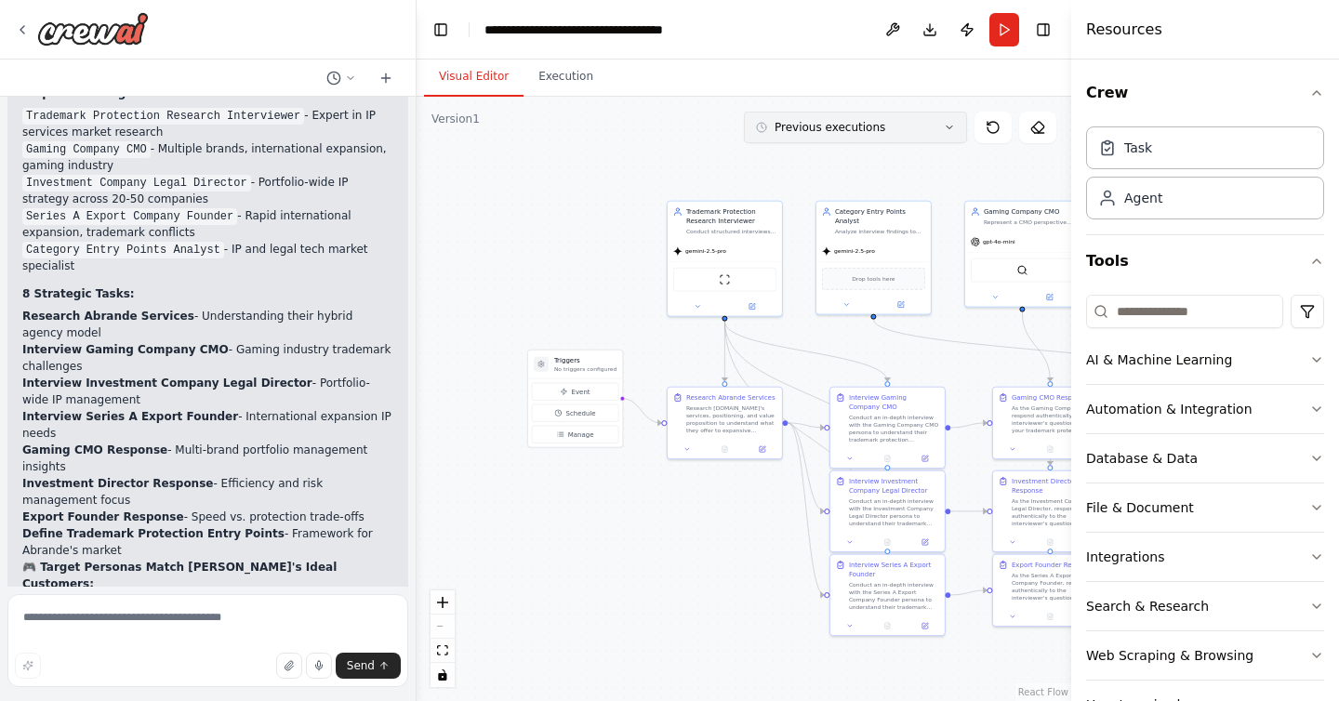
click at [895, 133] on button "Previous executions" at bounding box center [855, 128] width 223 height 32
click at [863, 190] on div "[DATE]" at bounding box center [867, 192] width 186 height 15
click at [579, 81] on button "Execution" at bounding box center [566, 77] width 85 height 39
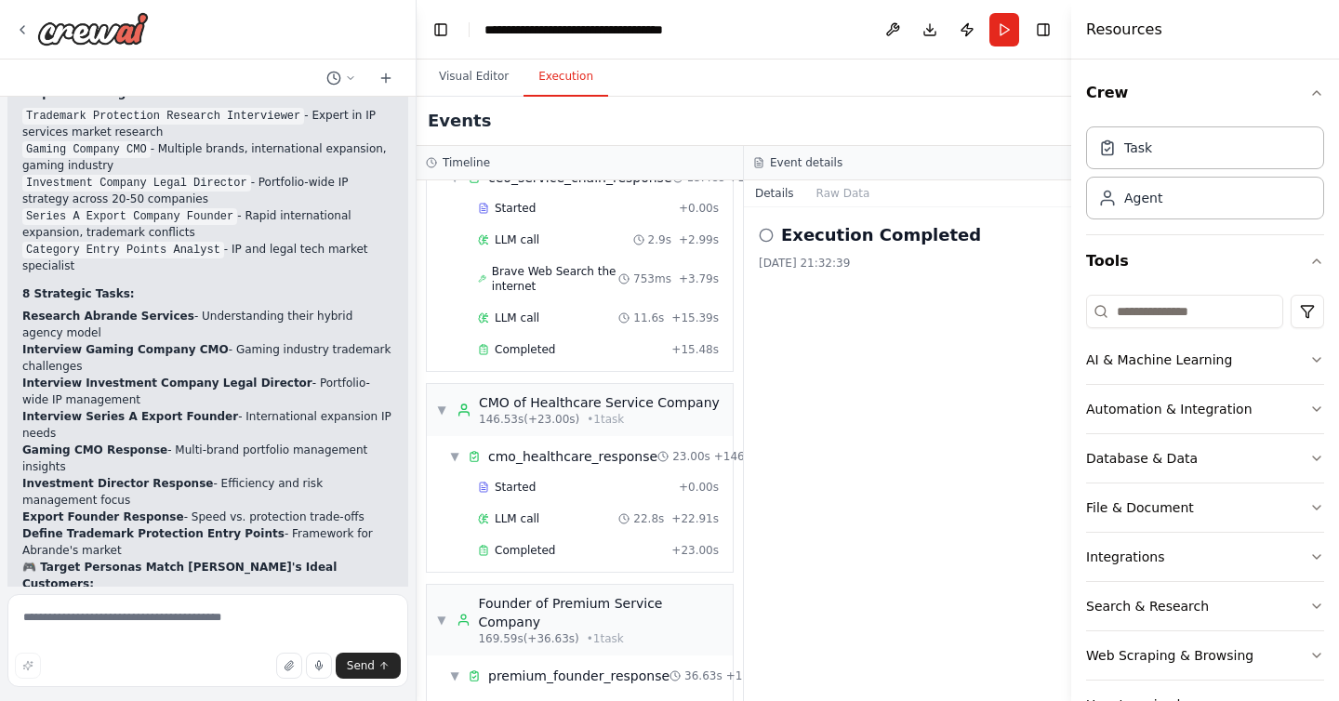
scroll to position [837, 0]
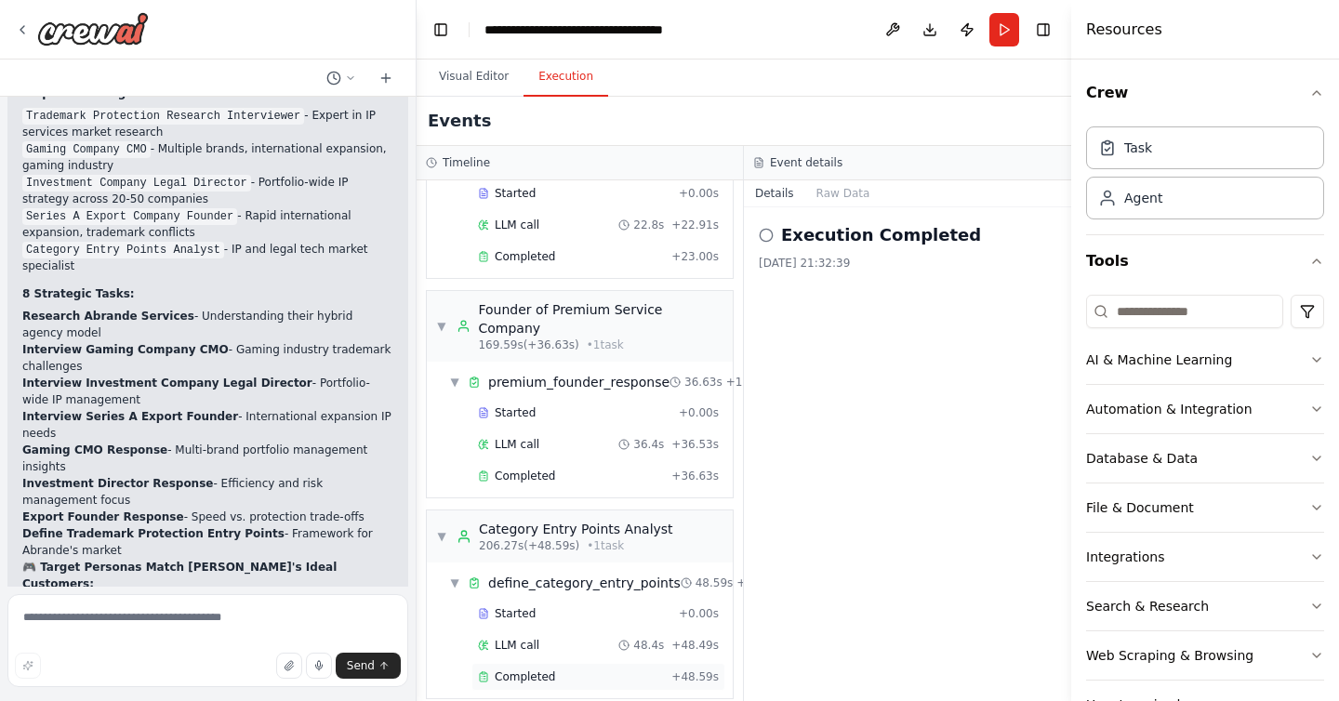
click at [564, 670] on div "Completed" at bounding box center [571, 677] width 186 height 15
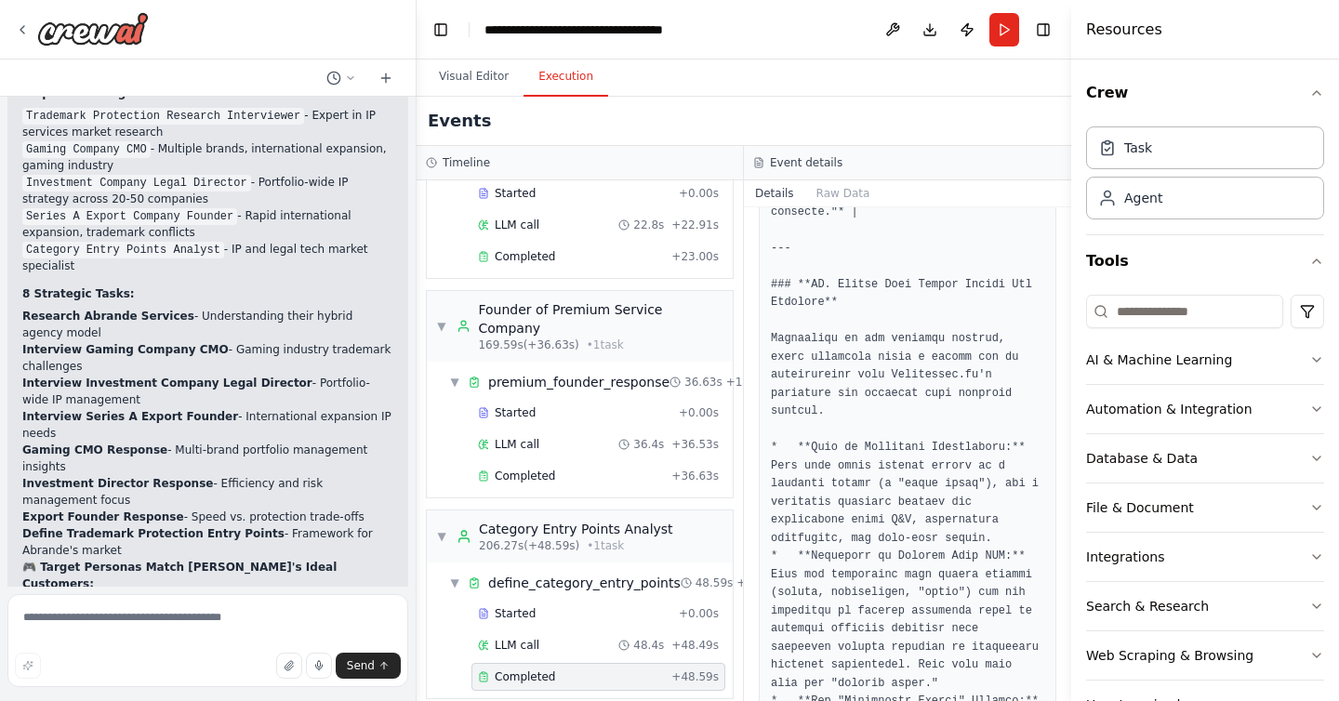
scroll to position [2604, 0]
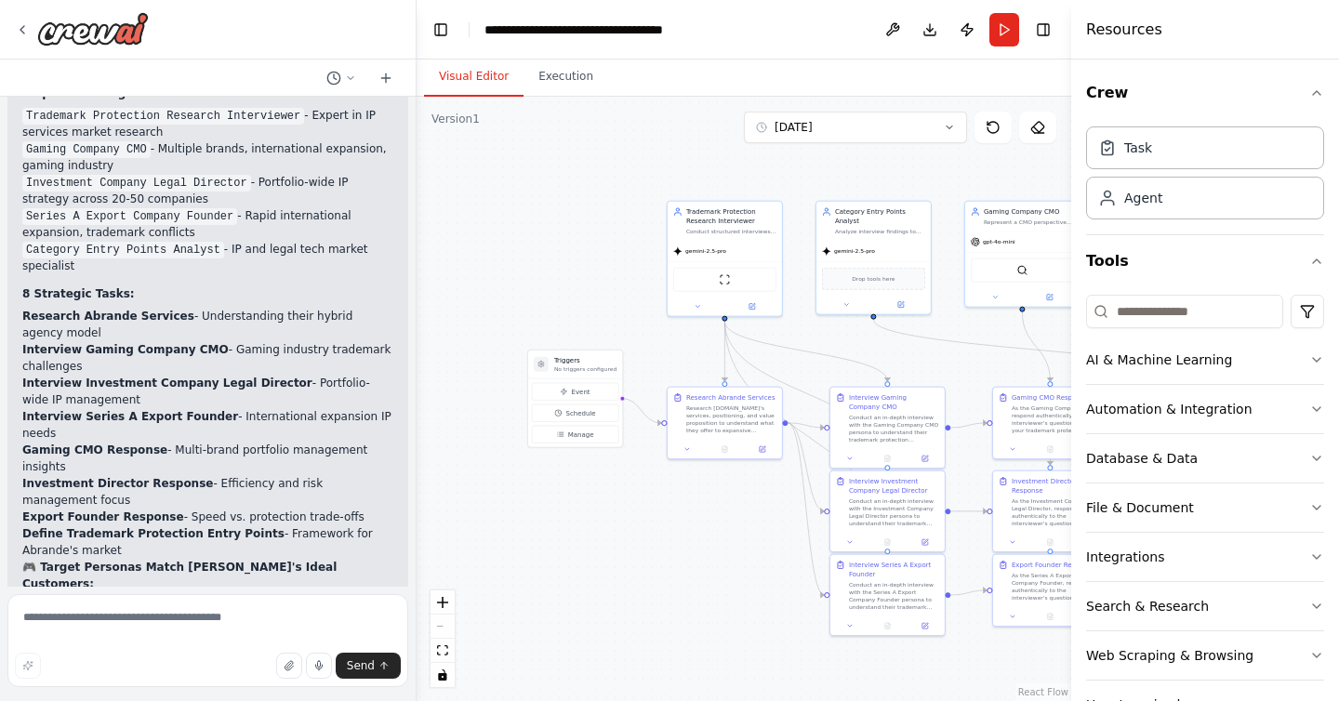
click at [468, 73] on button "Visual Editor" at bounding box center [474, 77] width 100 height 39
click at [912, 145] on div ".deletable-edge-delete-btn { width: 20px; height: 20px; border: 0px solid #ffff…" at bounding box center [744, 399] width 655 height 605
click at [909, 131] on button "[DATE]" at bounding box center [855, 128] width 223 height 32
click at [871, 199] on div "[DATE]" at bounding box center [867, 192] width 186 height 15
click at [779, 194] on div ".deletable-edge-delete-btn { width: 20px; height: 20px; border: 0px solid #ffff…" at bounding box center [744, 399] width 655 height 605
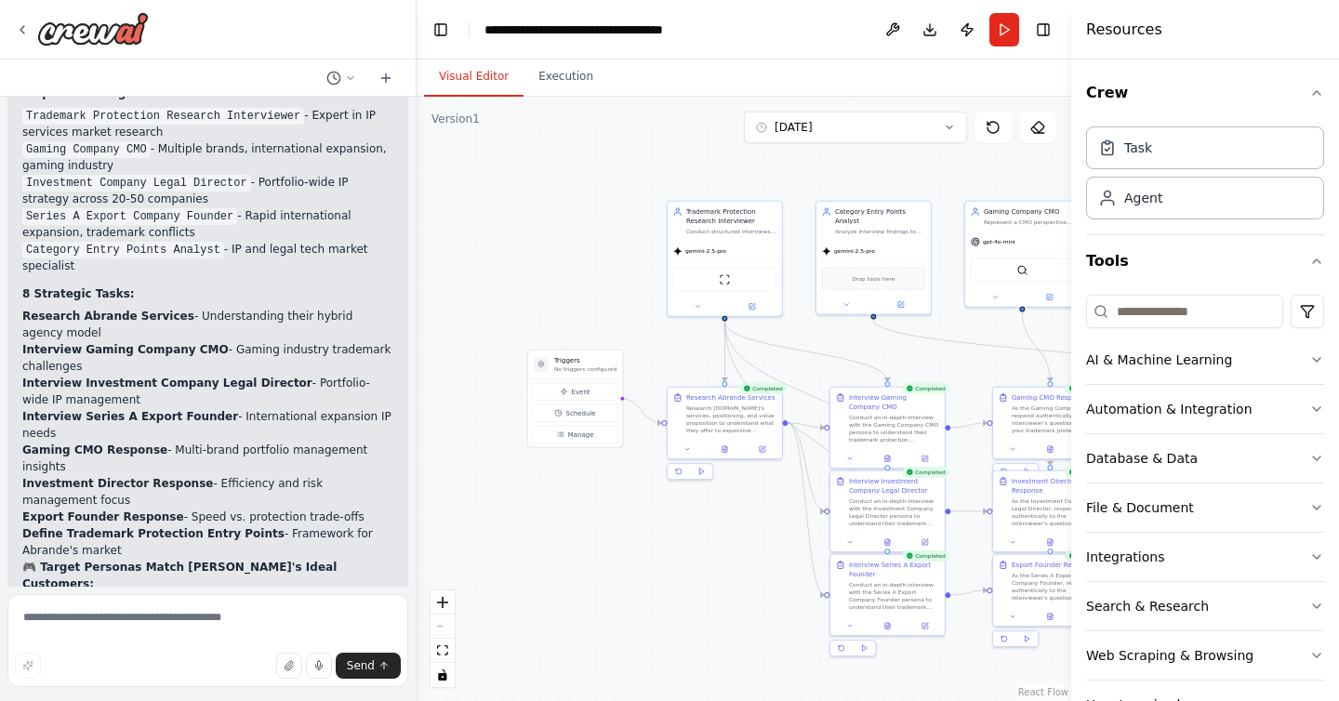
click at [779, 194] on div ".deletable-edge-delete-btn { width: 20px; height: 20px; border: 0px solid #ffff…" at bounding box center [744, 399] width 655 height 605
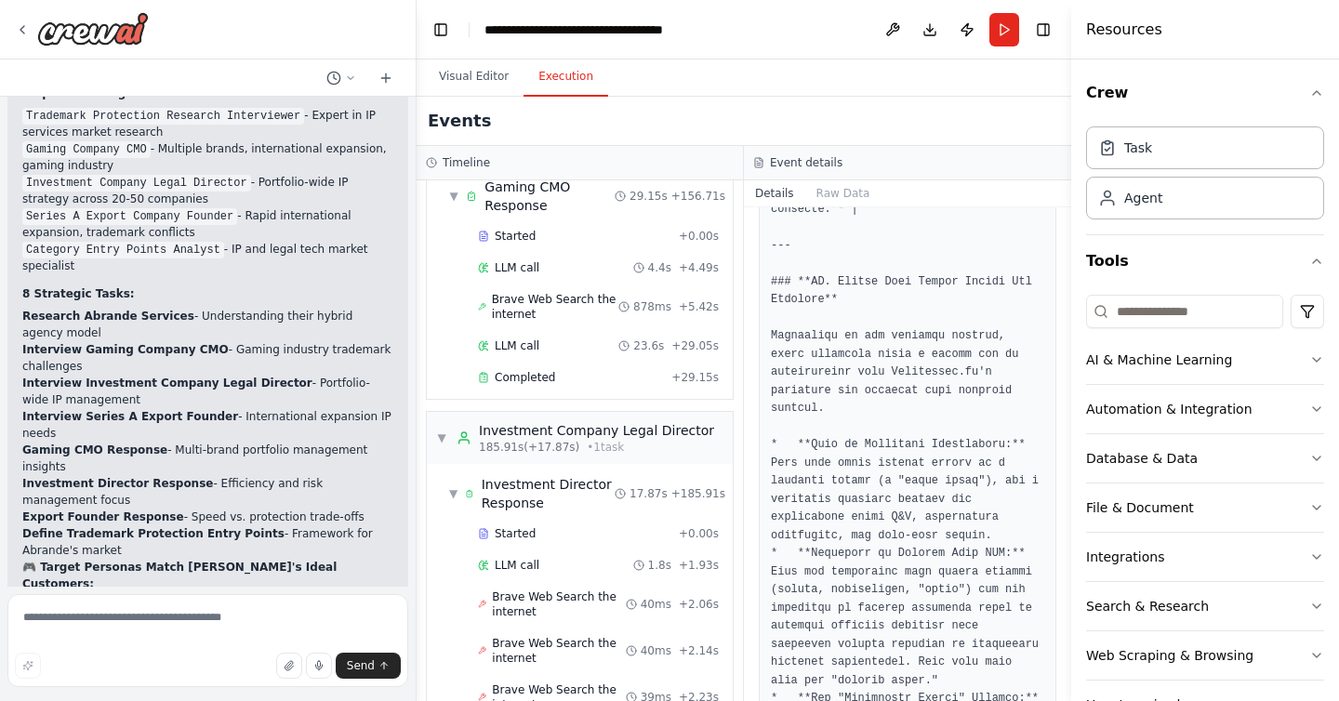
click at [559, 75] on button "Execution" at bounding box center [566, 77] width 85 height 39
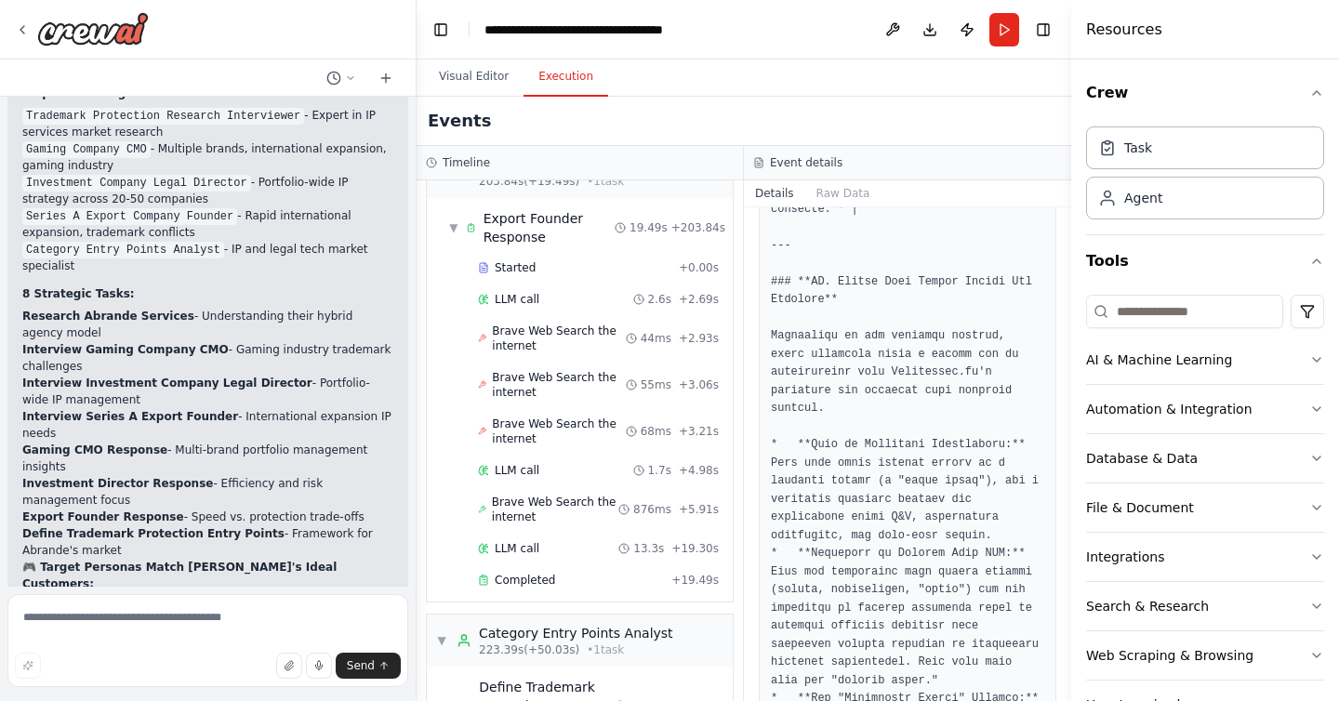
scroll to position [1713, 0]
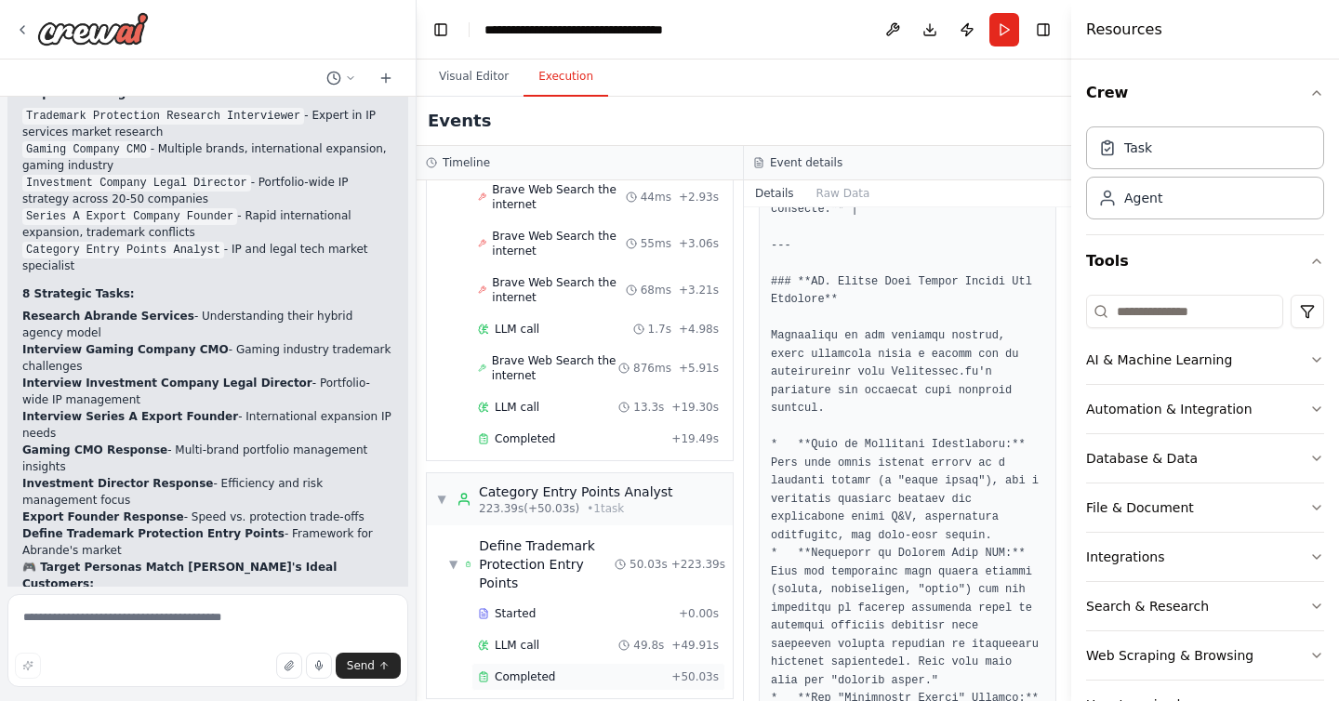
click at [567, 670] on div "Completed" at bounding box center [571, 677] width 186 height 15
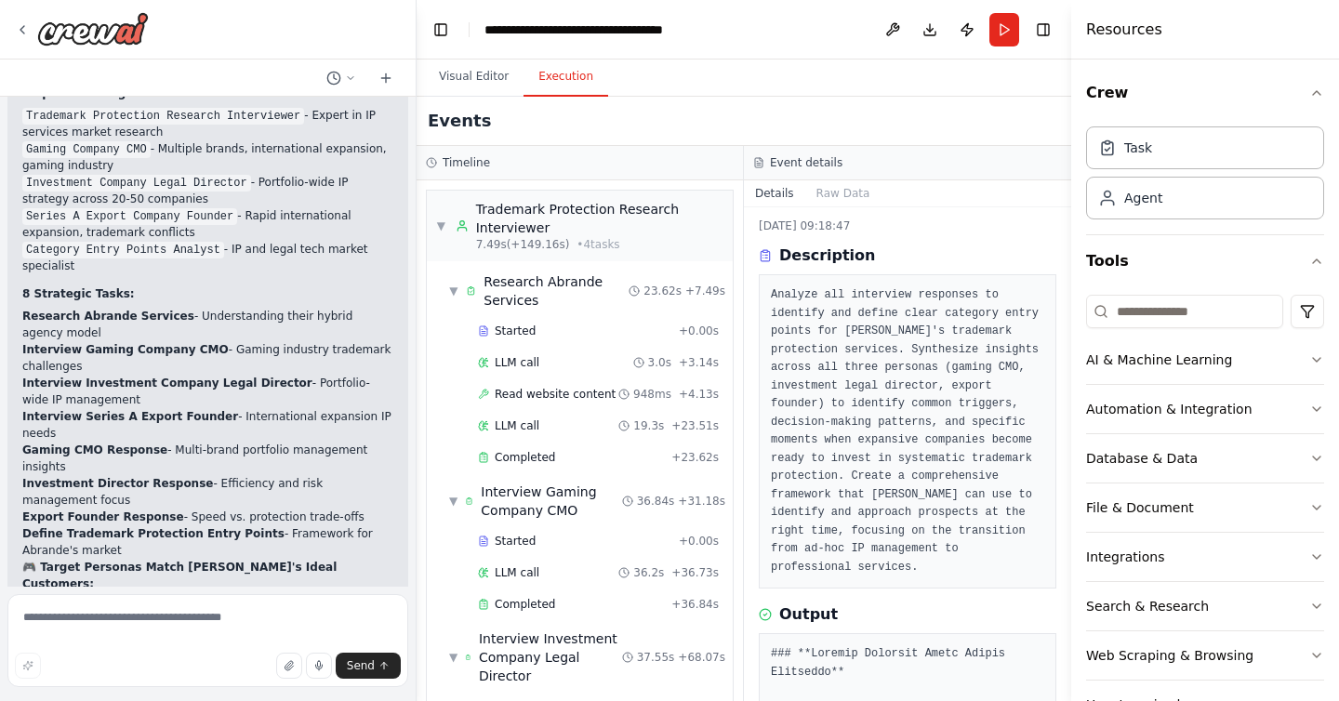
scroll to position [46, 0]
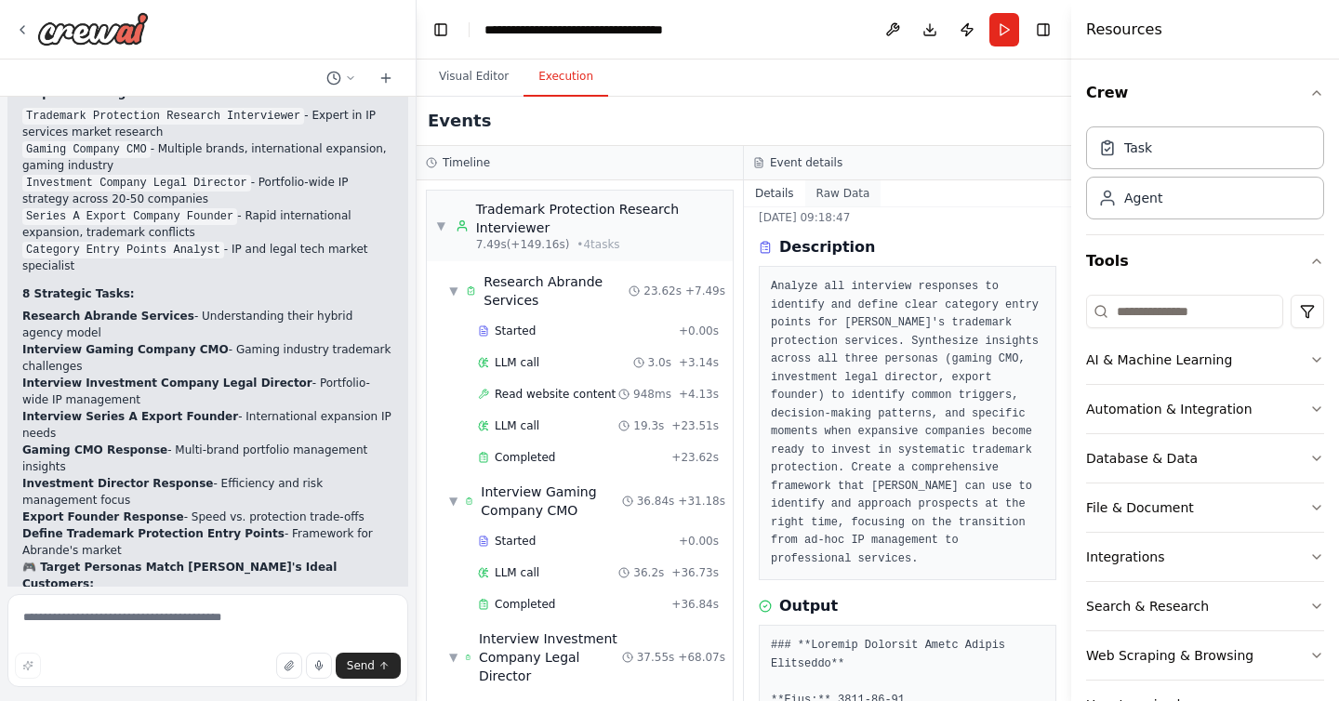
click at [840, 194] on button "Raw Data" at bounding box center [844, 193] width 76 height 26
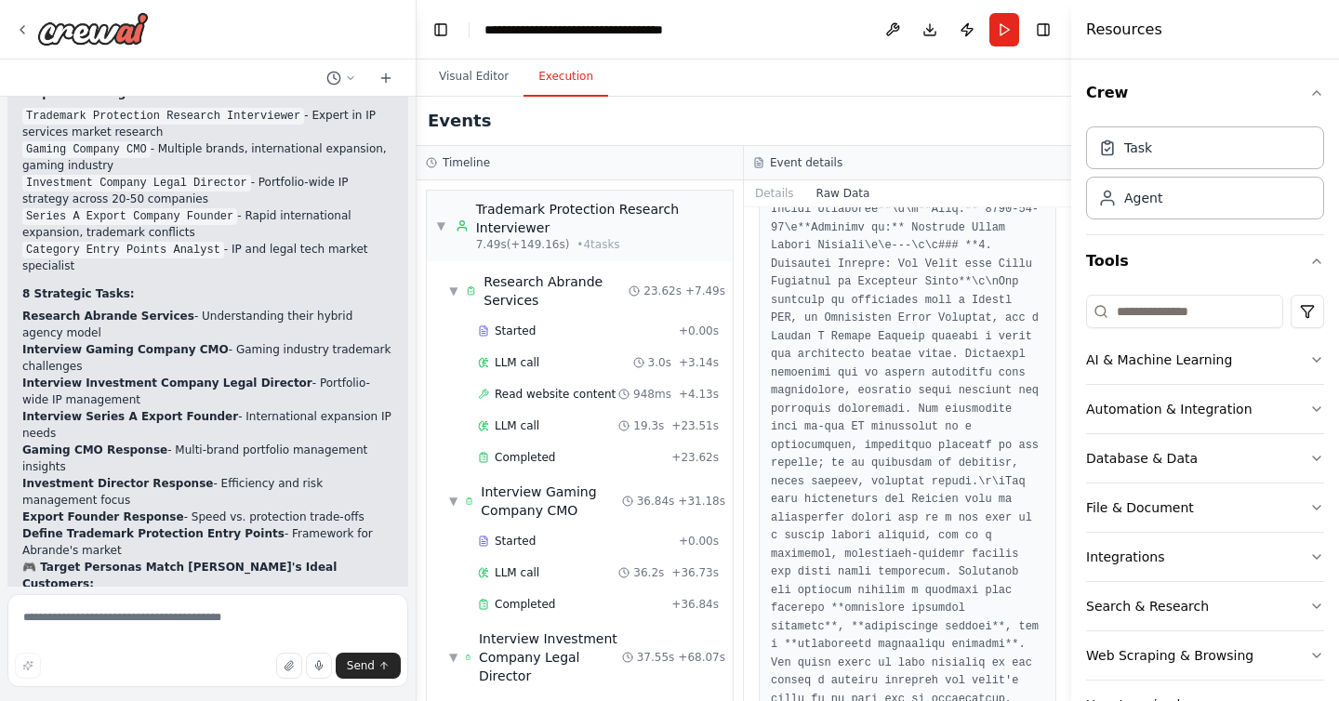
scroll to position [141, 0]
click at [781, 196] on button "Details" at bounding box center [774, 193] width 61 height 26
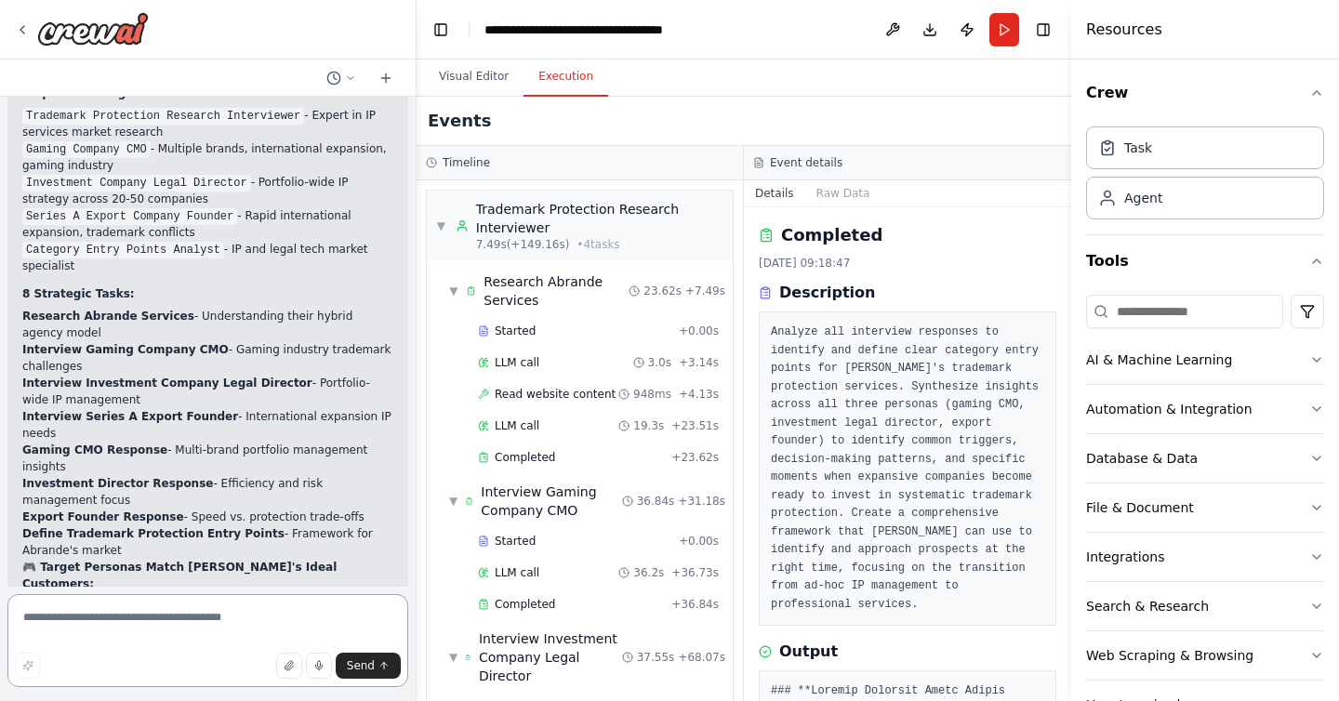
click at [140, 618] on textarea at bounding box center [207, 640] width 401 height 93
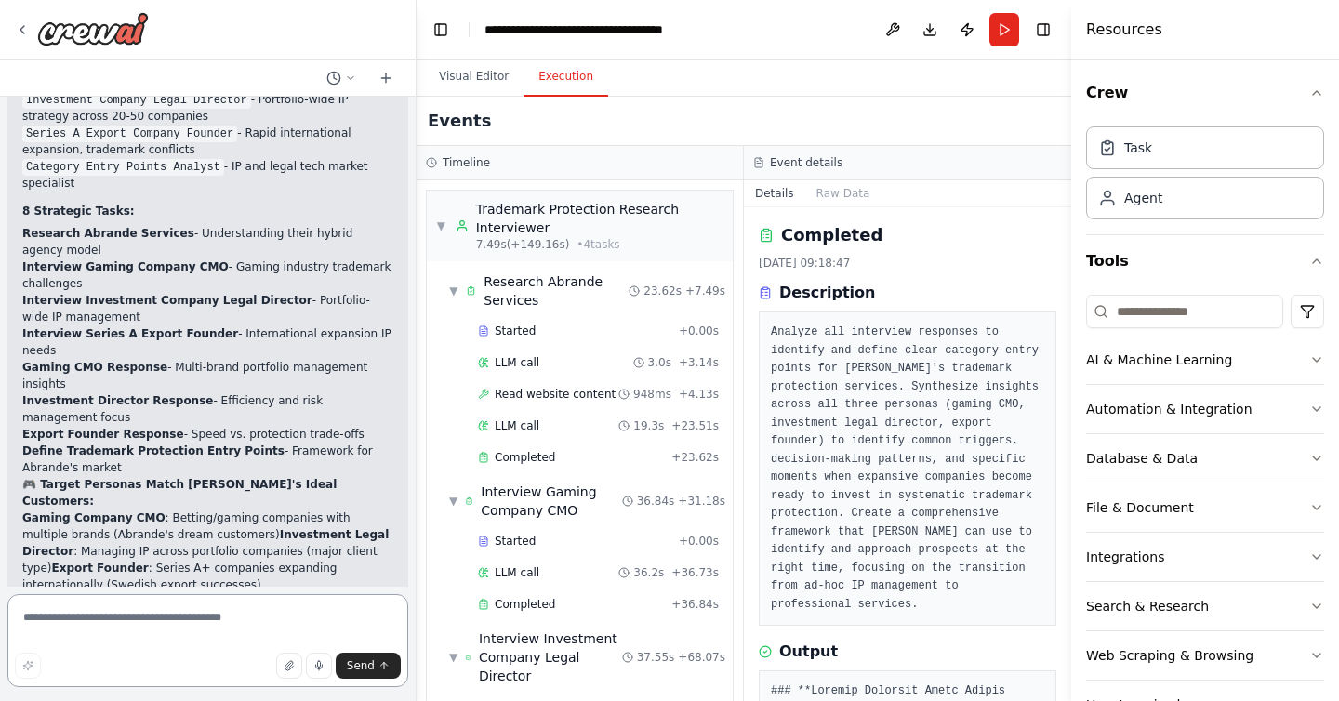
click at [128, 609] on textarea at bounding box center [207, 640] width 401 height 93
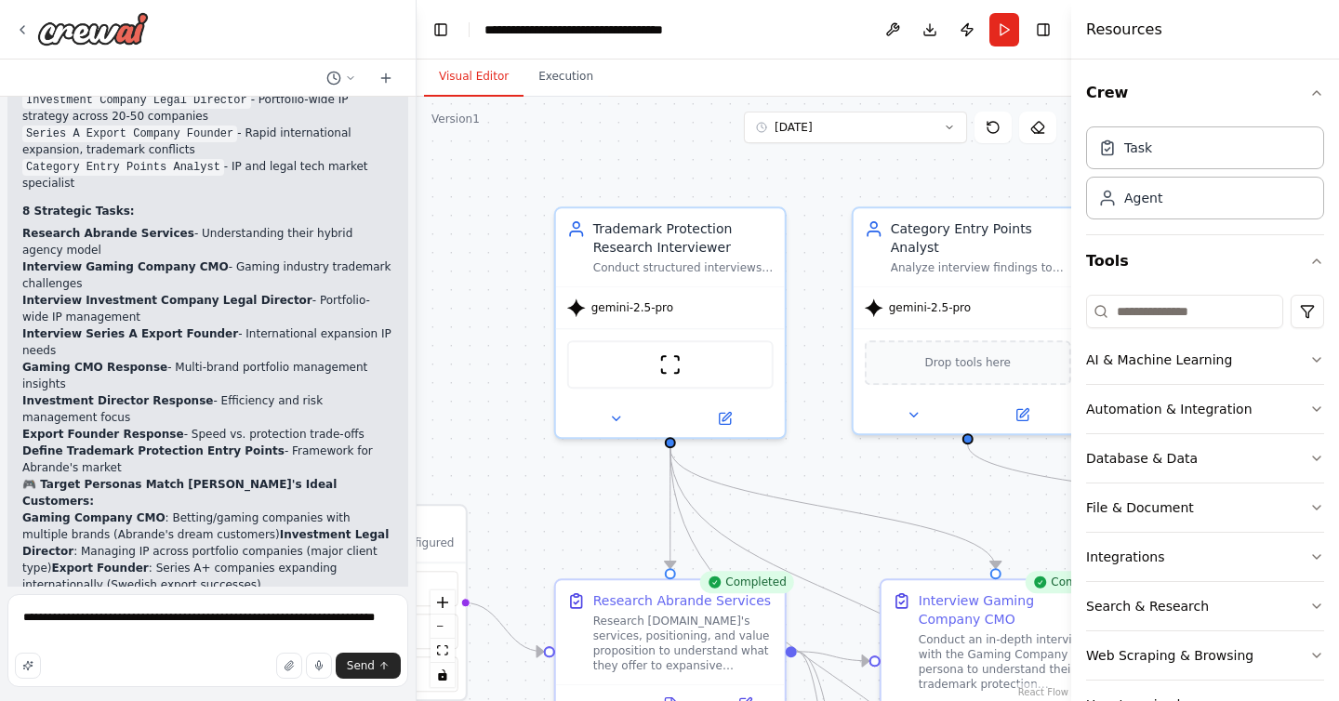
click at [472, 78] on button "Visual Editor" at bounding box center [474, 77] width 100 height 39
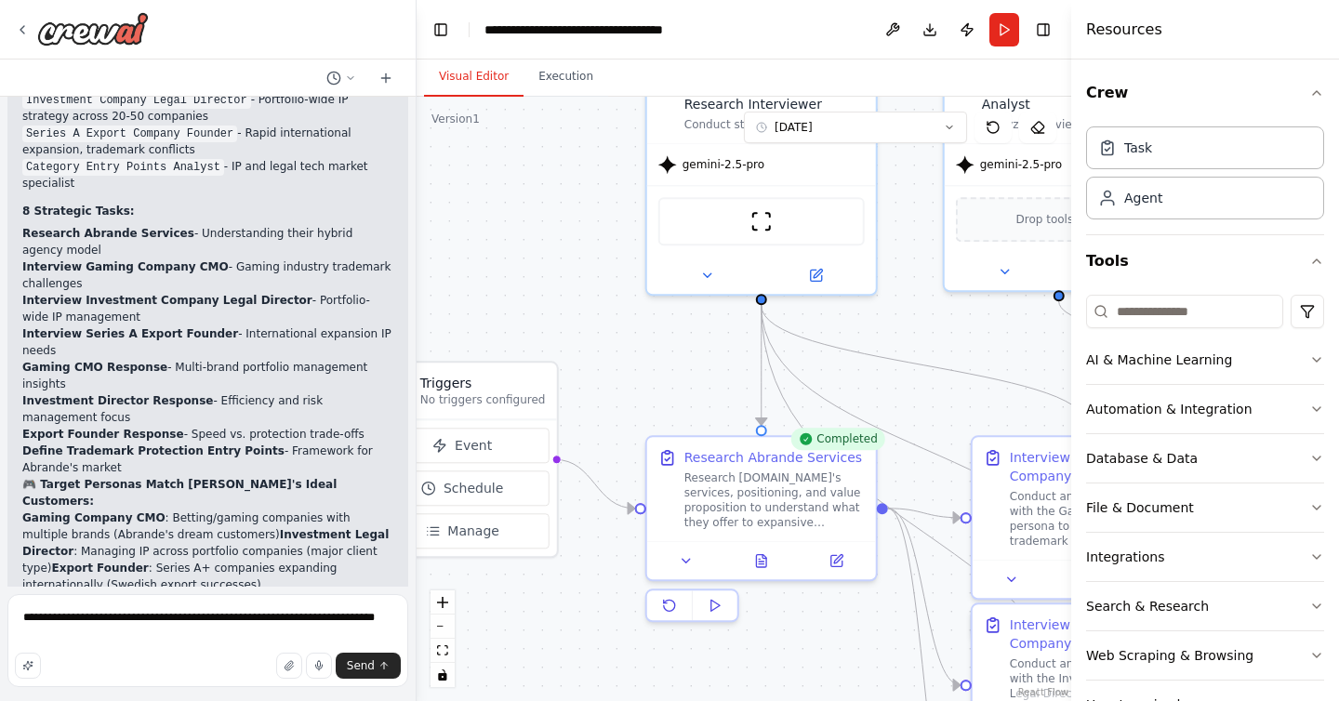
drag, startPoint x: 513, startPoint y: 504, endPoint x: 554, endPoint y: 361, distance: 149.0
click at [554, 362] on div ".deletable-edge-delete-btn { width: 20px; height: 20px; border: 0px solid #ffff…" at bounding box center [744, 399] width 655 height 605
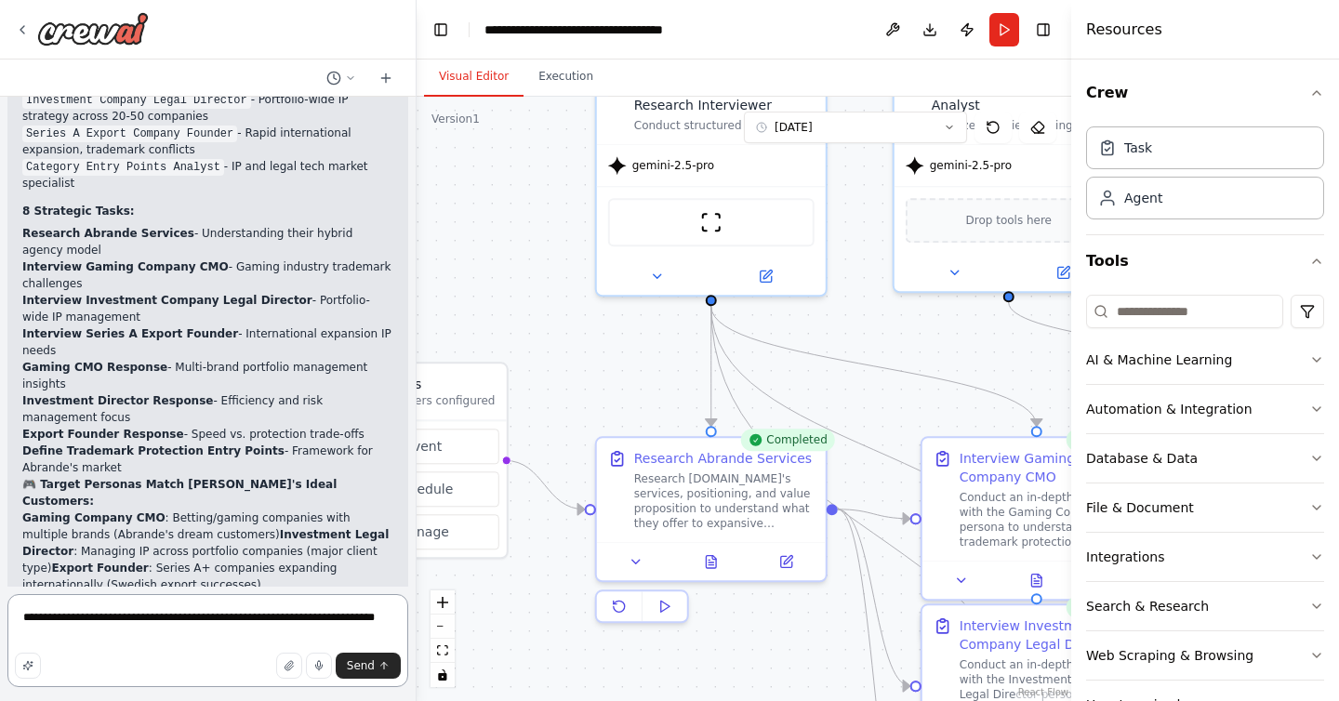
click at [83, 644] on textarea "**********" at bounding box center [207, 640] width 401 height 93
type textarea "**********"
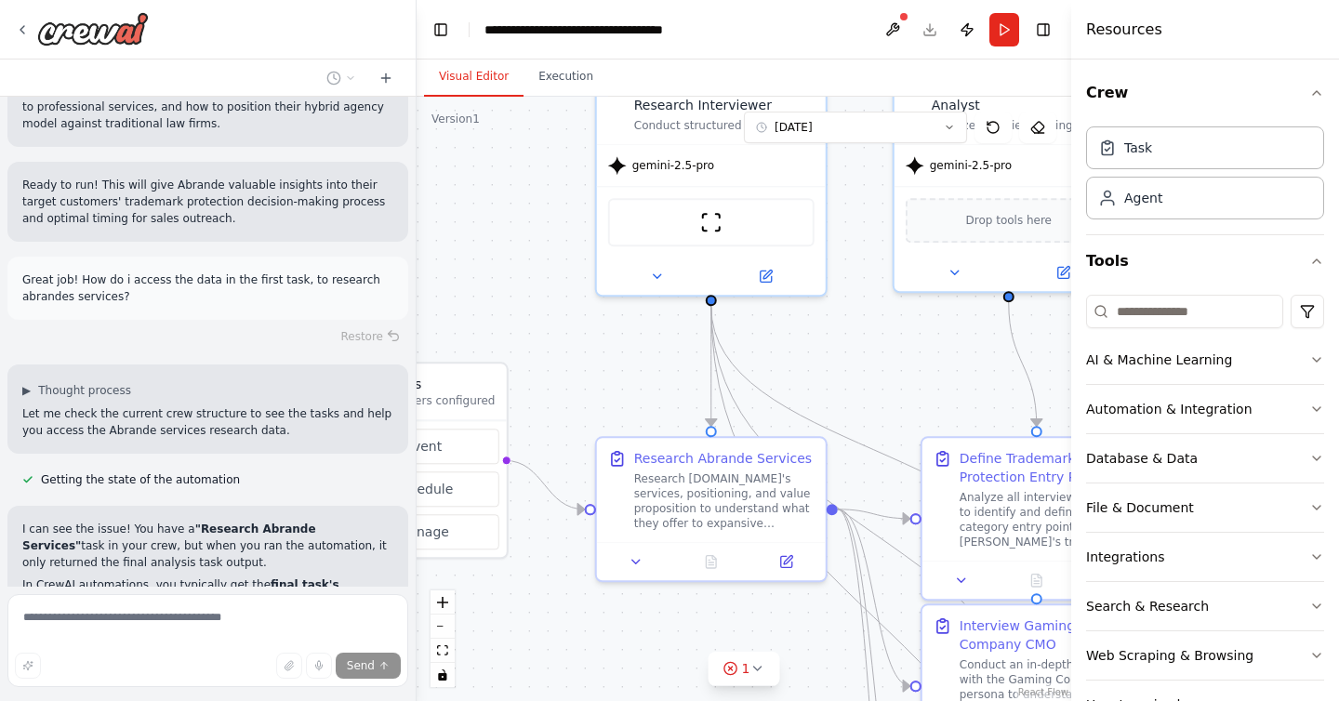
scroll to position [8719, 0]
click at [710, 482] on div "Research [DOMAIN_NAME]'s services, positioning, and value proposition to unders…" at bounding box center [724, 498] width 180 height 60
click at [644, 561] on button at bounding box center [637, 558] width 64 height 22
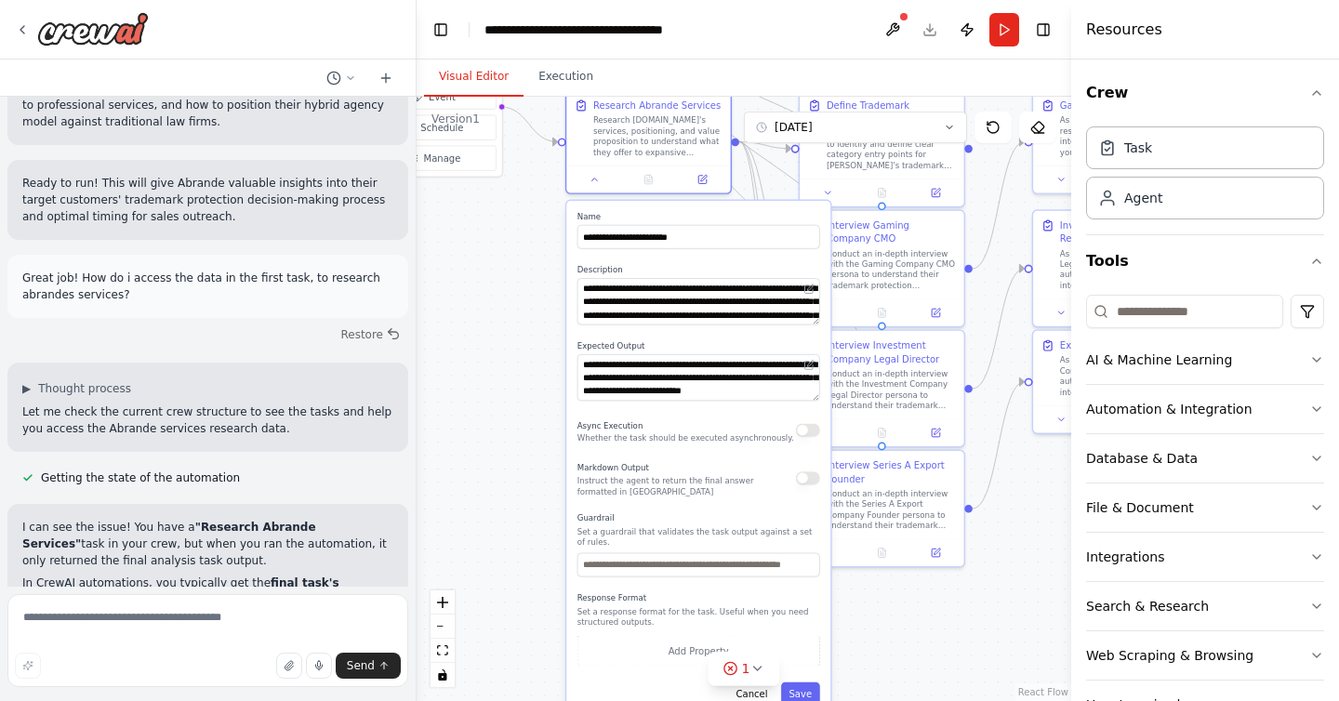
drag, startPoint x: 543, startPoint y: 642, endPoint x: 499, endPoint y: 260, distance: 383.9
click at [499, 260] on div ".deletable-edge-delete-btn { width: 20px; height: 20px; border: 0px solid #ffff…" at bounding box center [744, 399] width 655 height 605
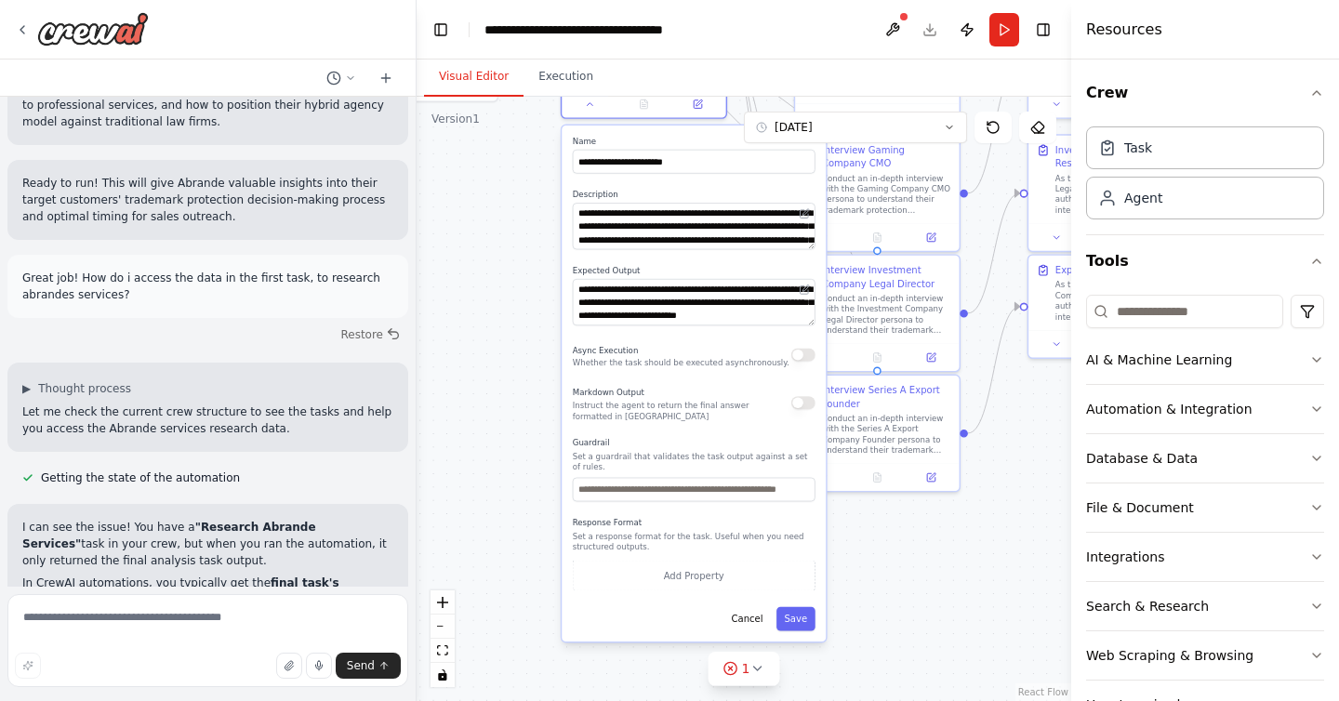
drag, startPoint x: 543, startPoint y: 447, endPoint x: 539, endPoint y: 374, distance: 73.6
click at [539, 374] on div ".deletable-edge-delete-btn { width: 20px; height: 20px; border: 0px solid #ffff…" at bounding box center [744, 399] width 655 height 605
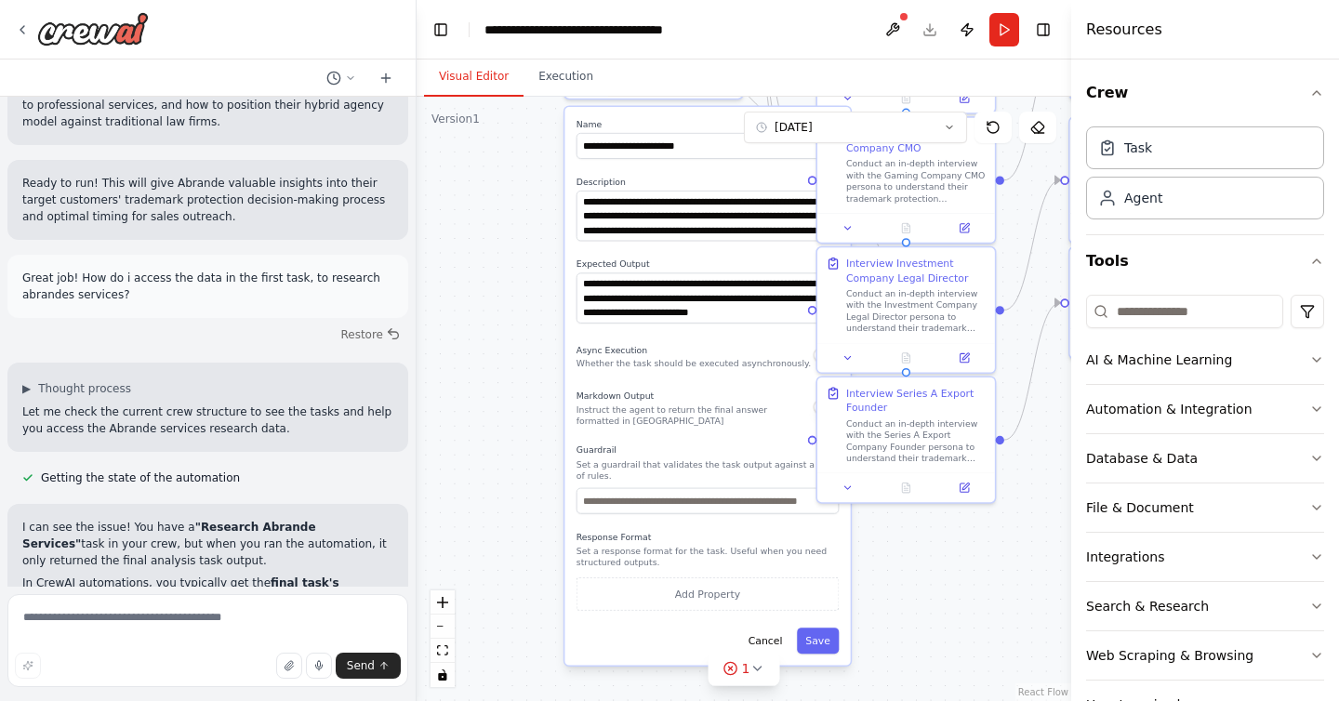
click at [525, 337] on div ".deletable-edge-delete-btn { width: 20px; height: 20px; border: 0px solid #ffff…" at bounding box center [744, 399] width 655 height 605
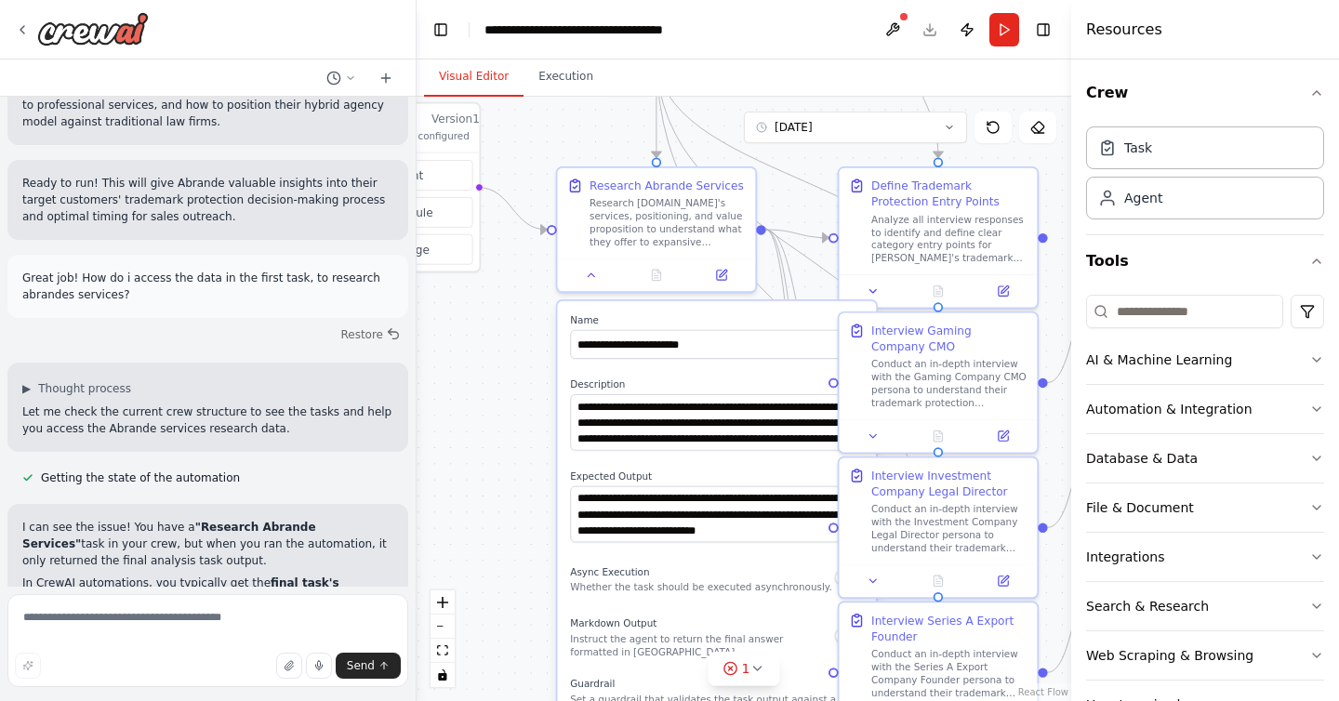
drag, startPoint x: 525, startPoint y: 330, endPoint x: 513, endPoint y: 552, distance: 221.7
click at [513, 552] on div ".deletable-edge-delete-btn { width: 20px; height: 20px; border: 0px solid #ffff…" at bounding box center [744, 399] width 655 height 605
click at [590, 268] on icon at bounding box center [592, 273] width 13 height 13
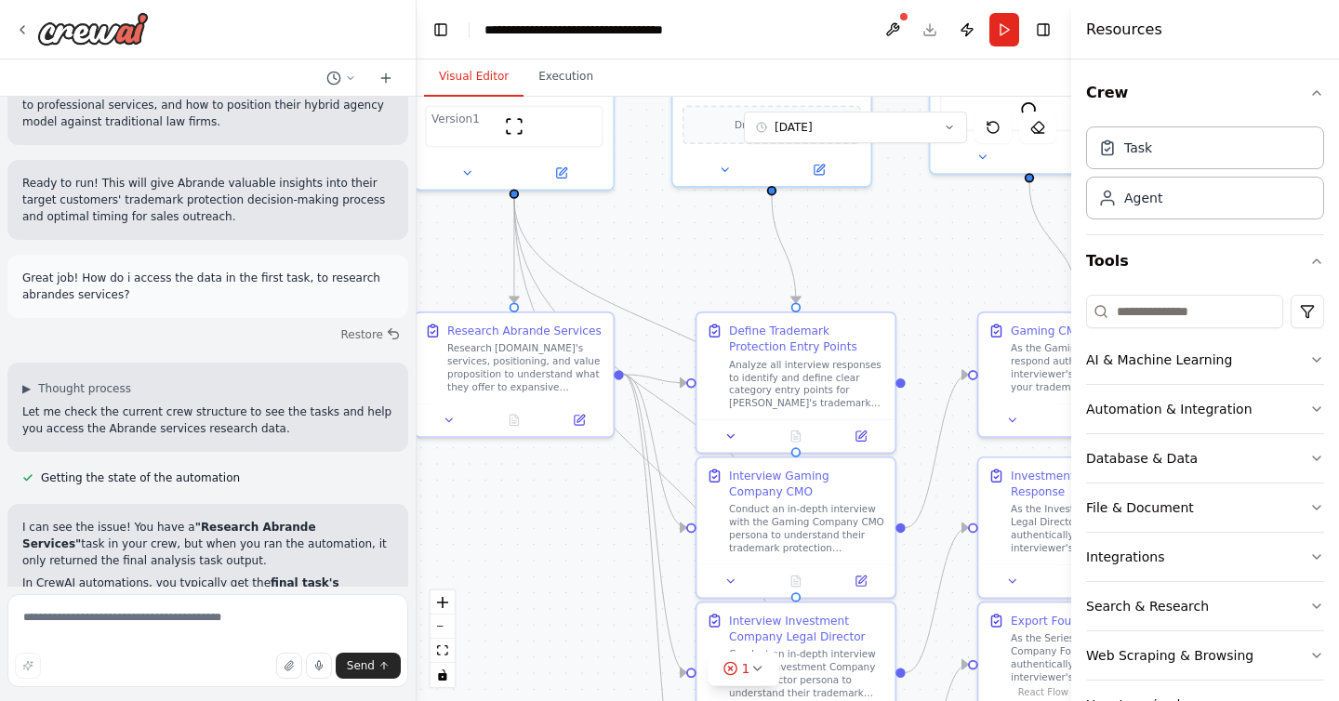
drag, startPoint x: 539, startPoint y: 385, endPoint x: 372, endPoint y: 565, distance: 245.5
click at [372, 565] on div "Hello! I'm the CrewAI assistant. What kind of automation do you want to build? …" at bounding box center [669, 350] width 1339 height 701
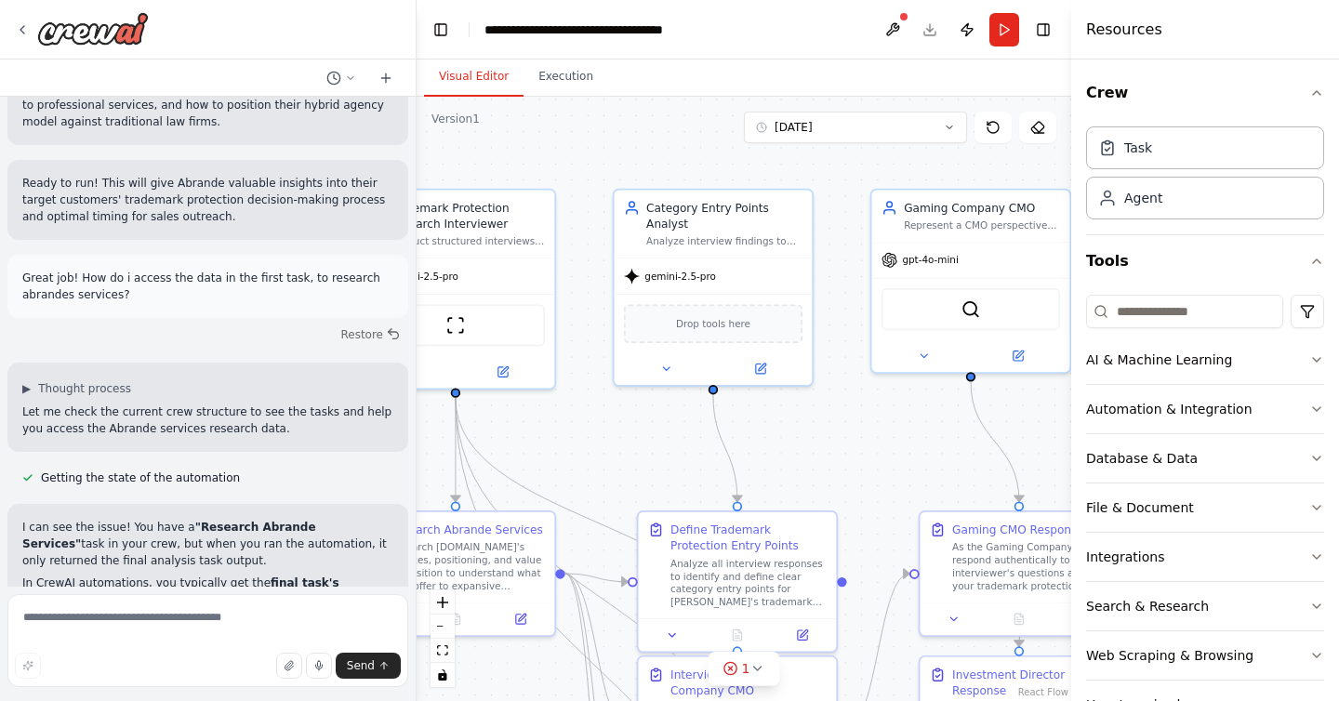
drag, startPoint x: 625, startPoint y: 300, endPoint x: 591, endPoint y: 463, distance: 167.3
click at [591, 463] on div ".deletable-edge-delete-btn { width: 20px; height: 20px; border: 0px solid #ffff…" at bounding box center [744, 399] width 655 height 605
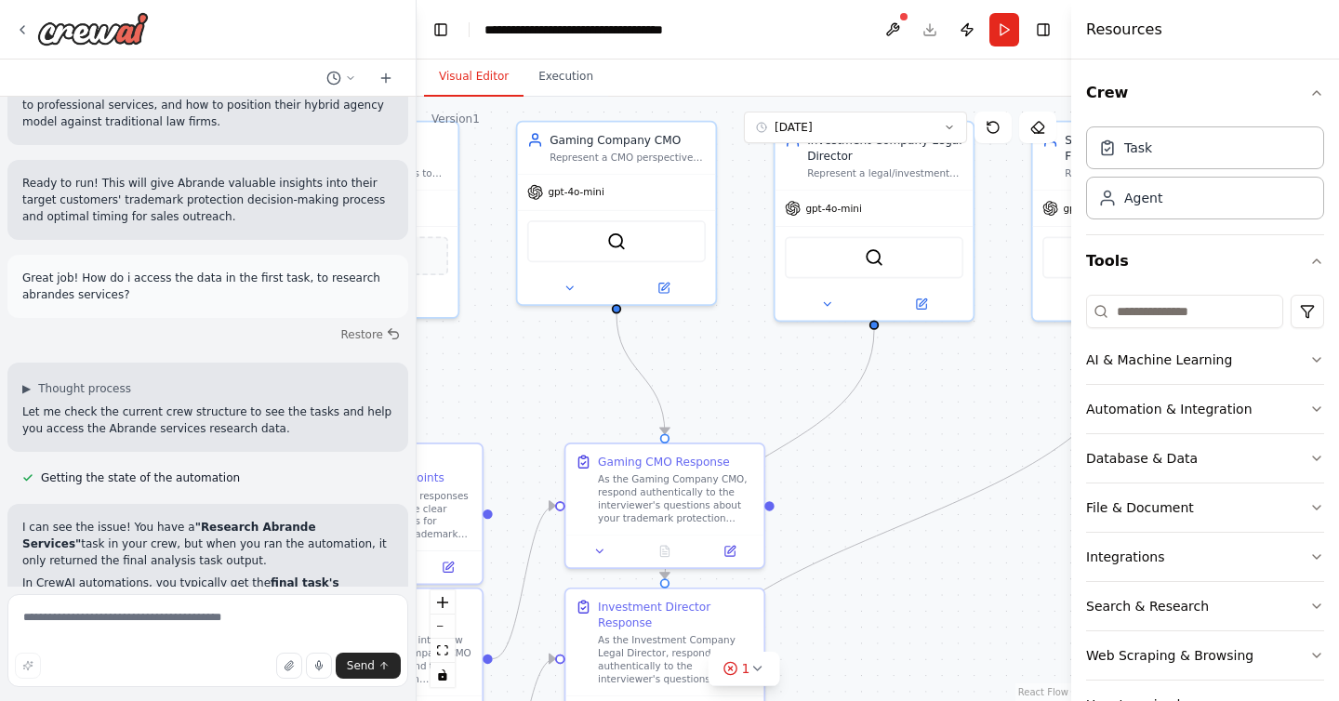
drag, startPoint x: 652, startPoint y: 449, endPoint x: 273, endPoint y: 376, distance: 386.6
click at [273, 376] on div "Hello! I'm the CrewAI assistant. What kind of automation do you want to build? …" at bounding box center [669, 350] width 1339 height 701
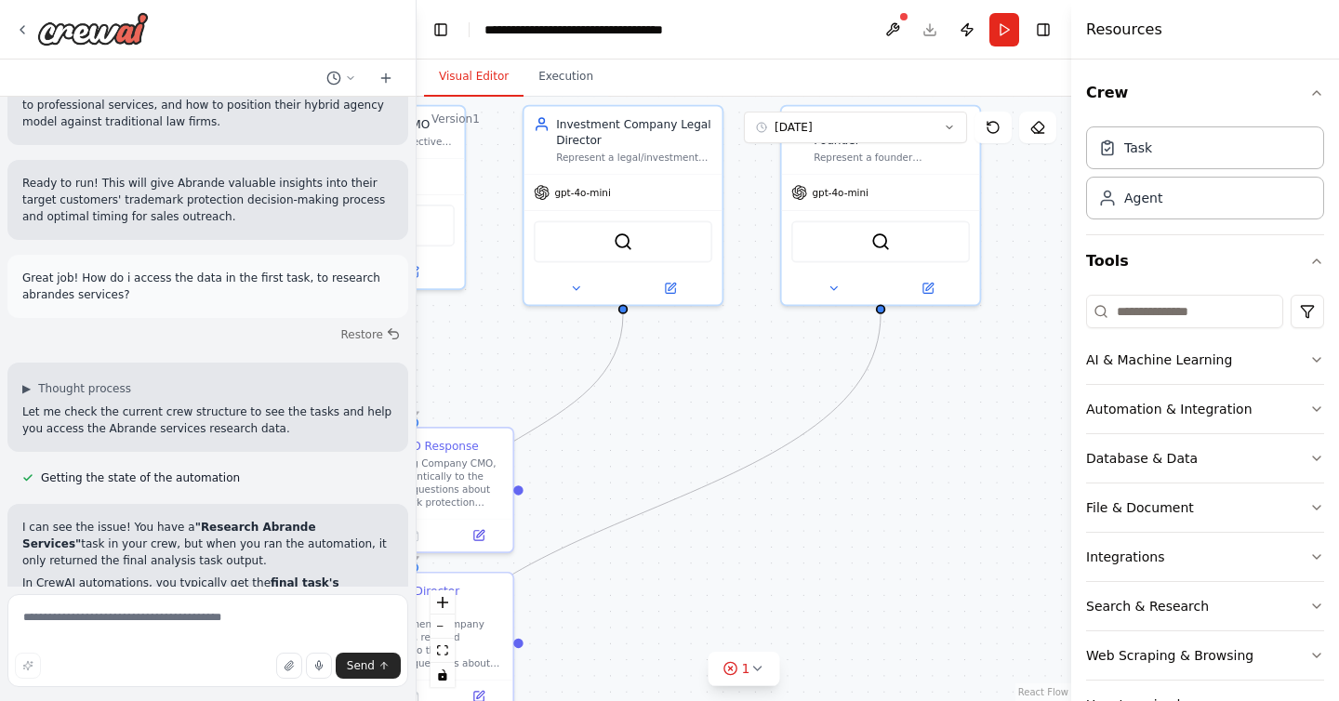
drag, startPoint x: 783, startPoint y: 387, endPoint x: 551, endPoint y: 376, distance: 232.8
click at [552, 377] on div ".deletable-edge-delete-btn { width: 20px; height: 20px; border: 0px solid #ffff…" at bounding box center [744, 399] width 655 height 605
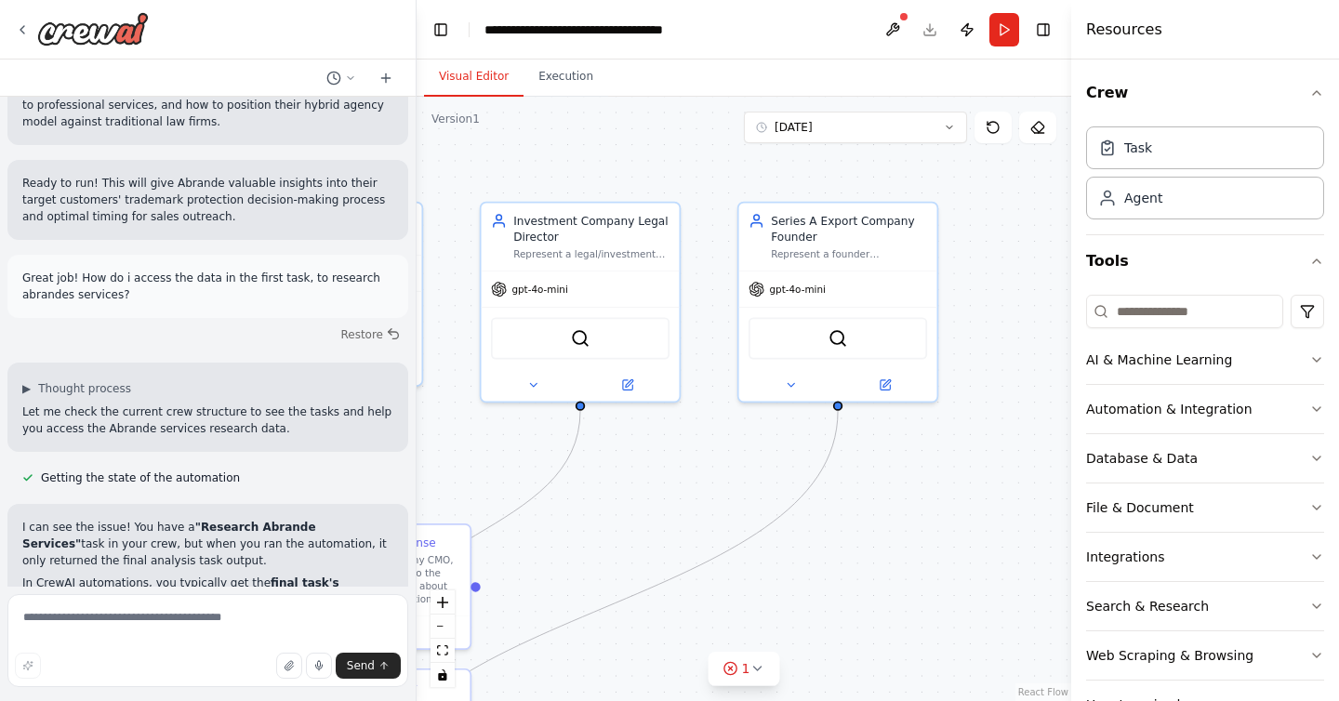
drag, startPoint x: 697, startPoint y: 435, endPoint x: 660, endPoint y: 529, distance: 100.7
click at [660, 529] on div ".deletable-edge-delete-btn { width: 20px; height: 20px; border: 0px solid #ffff…" at bounding box center [744, 399] width 655 height 605
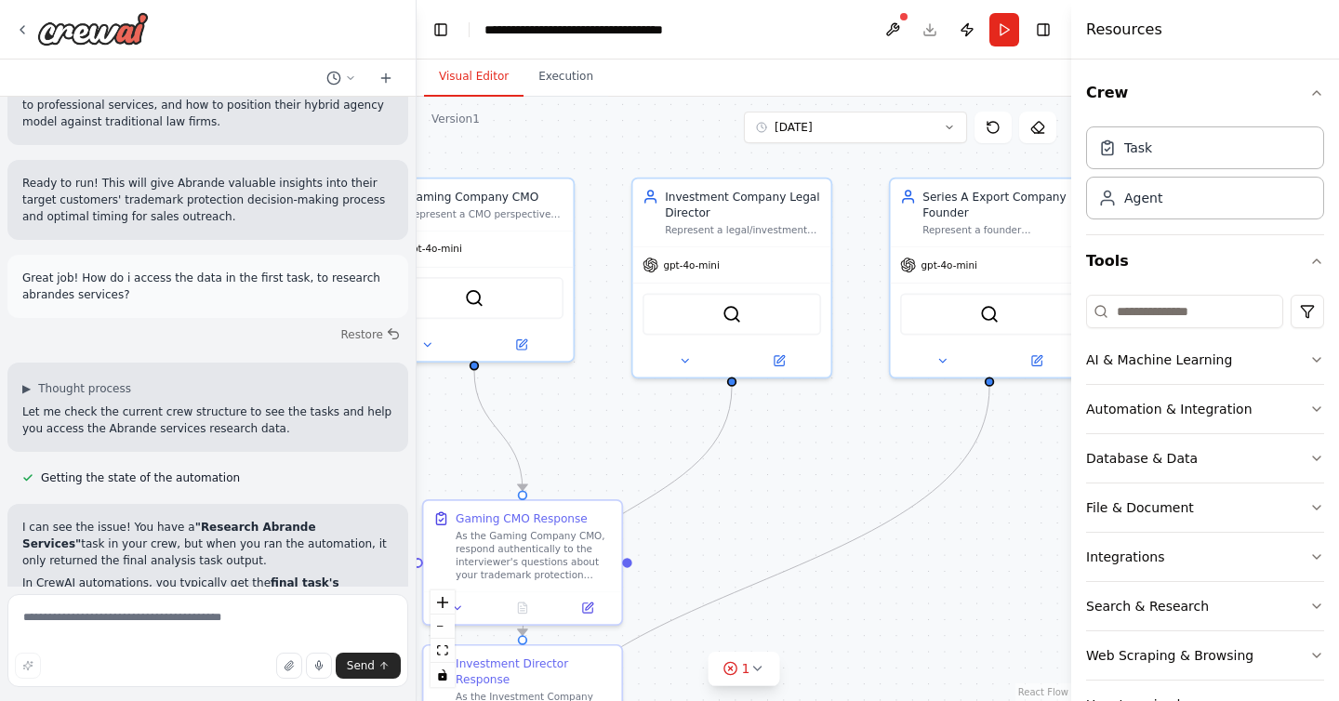
drag, startPoint x: 667, startPoint y: 494, endPoint x: 873, endPoint y: 472, distance: 207.7
click at [873, 472] on div ".deletable-edge-delete-btn { width: 20px; height: 20px; border: 0px solid #ffff…" at bounding box center [744, 399] width 655 height 605
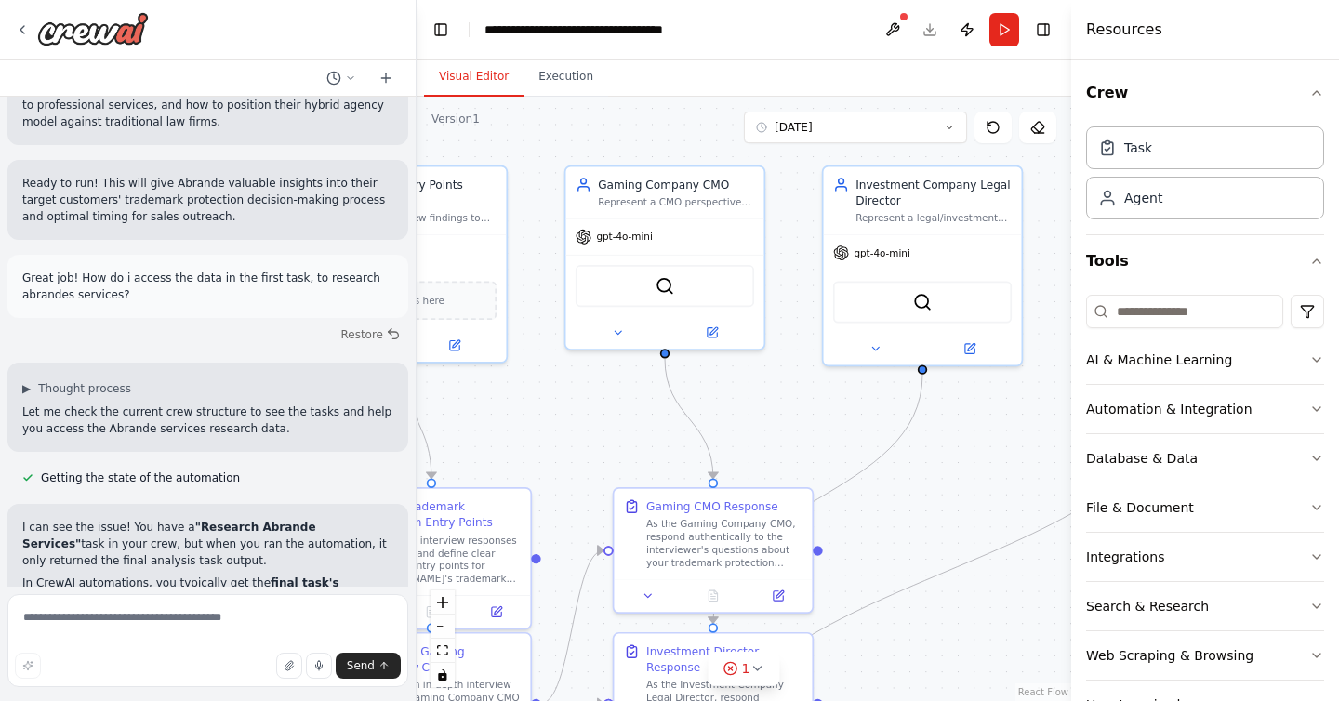
drag, startPoint x: 669, startPoint y: 429, endPoint x: 883, endPoint y: 430, distance: 213.9
click at [883, 430] on div ".deletable-edge-delete-btn { width: 20px; height: 20px; border: 0px solid #ffff…" at bounding box center [744, 399] width 655 height 605
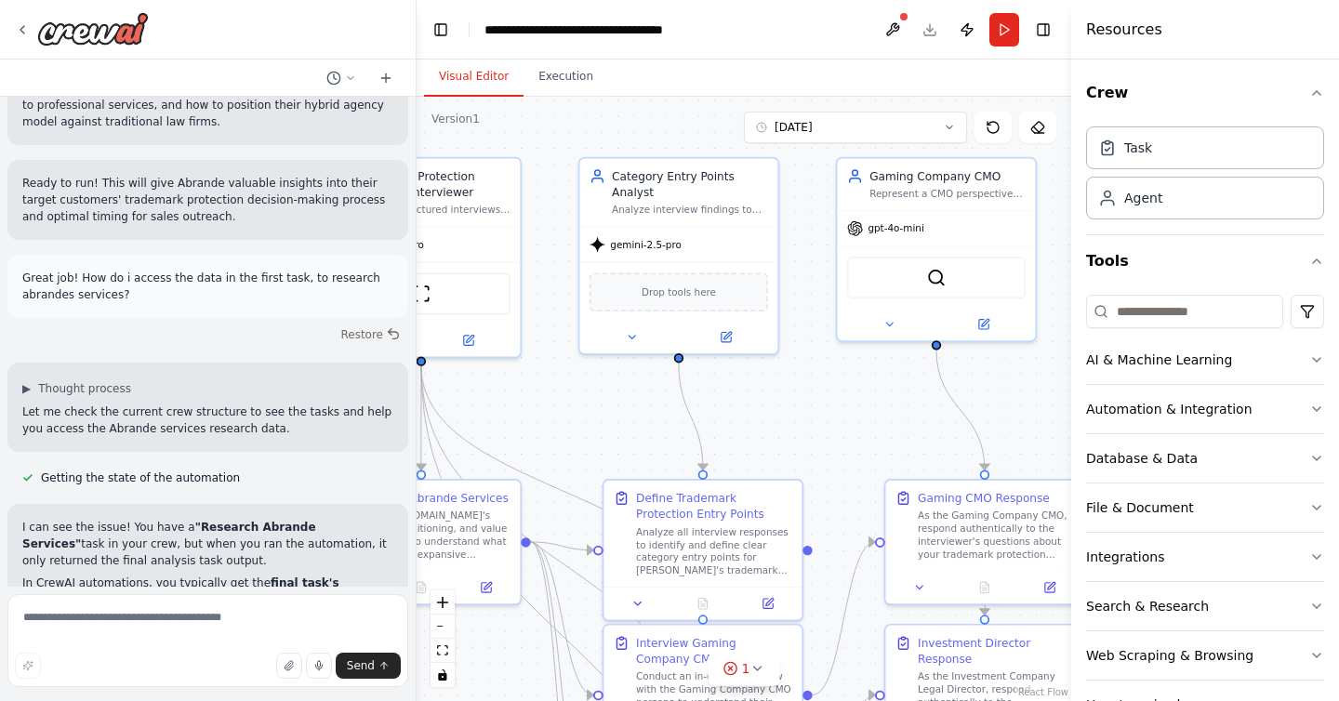
drag, startPoint x: 698, startPoint y: 435, endPoint x: 899, endPoint y: 415, distance: 202.0
click at [899, 415] on div ".deletable-edge-delete-btn { width: 20px; height: 20px; border: 0px solid #ffff…" at bounding box center [744, 399] width 655 height 605
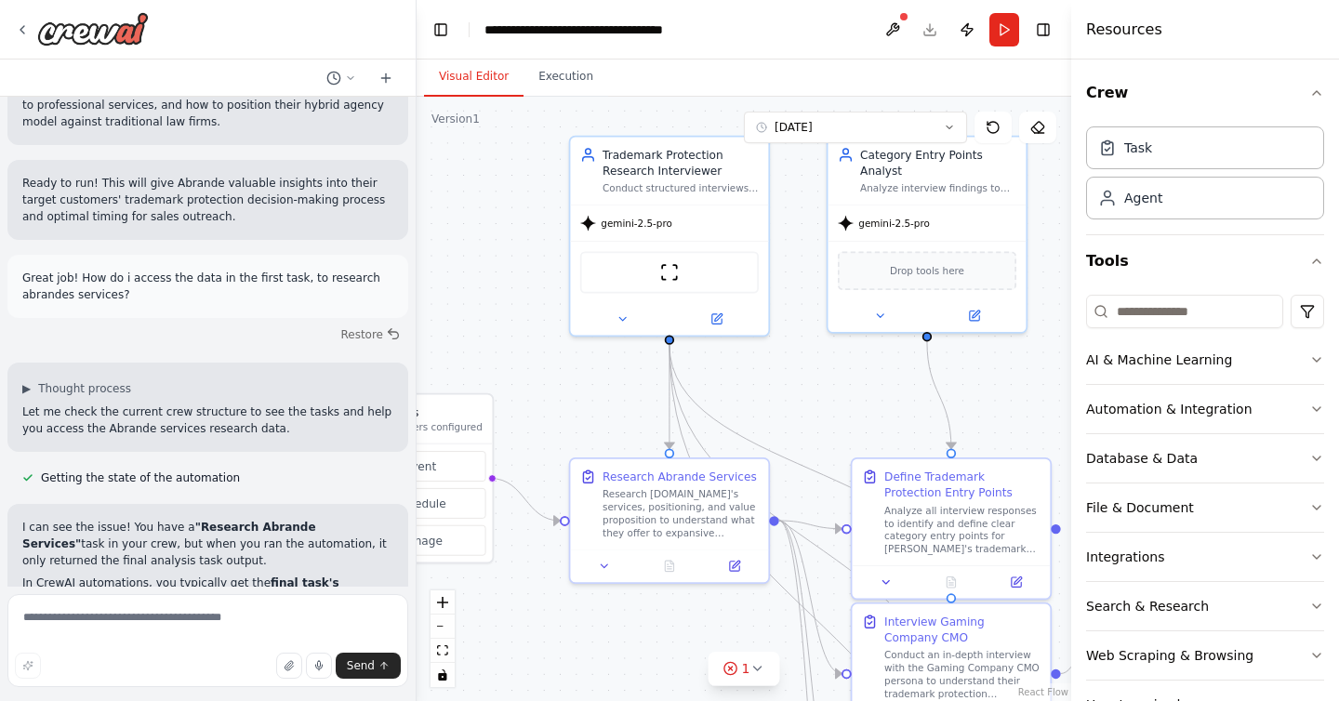
drag, startPoint x: 656, startPoint y: 436, endPoint x: 896, endPoint y: 415, distance: 240.9
click at [896, 415] on div ".deletable-edge-delete-btn { width: 20px; height: 20px; border: 0px solid #ffff…" at bounding box center [744, 399] width 655 height 605
drag, startPoint x: 836, startPoint y: 412, endPoint x: 941, endPoint y: 338, distance: 128.8
click at [907, 351] on div ".deletable-edge-delete-btn { width: 20px; height: 20px; border: 0px solid #ffff…" at bounding box center [744, 399] width 655 height 605
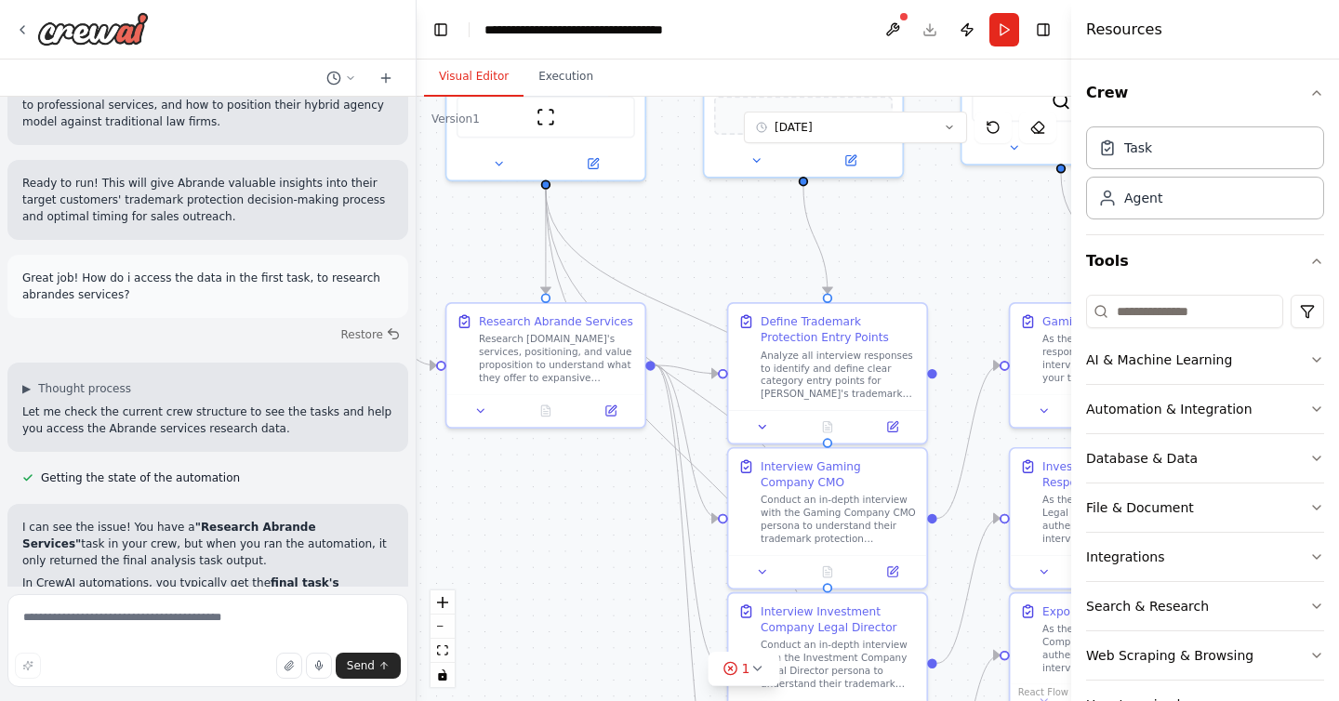
drag, startPoint x: 705, startPoint y: 632, endPoint x: 510, endPoint y: 530, distance: 220.1
click at [510, 531] on div ".deletable-edge-delete-btn { width: 20px; height: 20px; border: 0px solid #ffff…" at bounding box center [744, 399] width 655 height 605
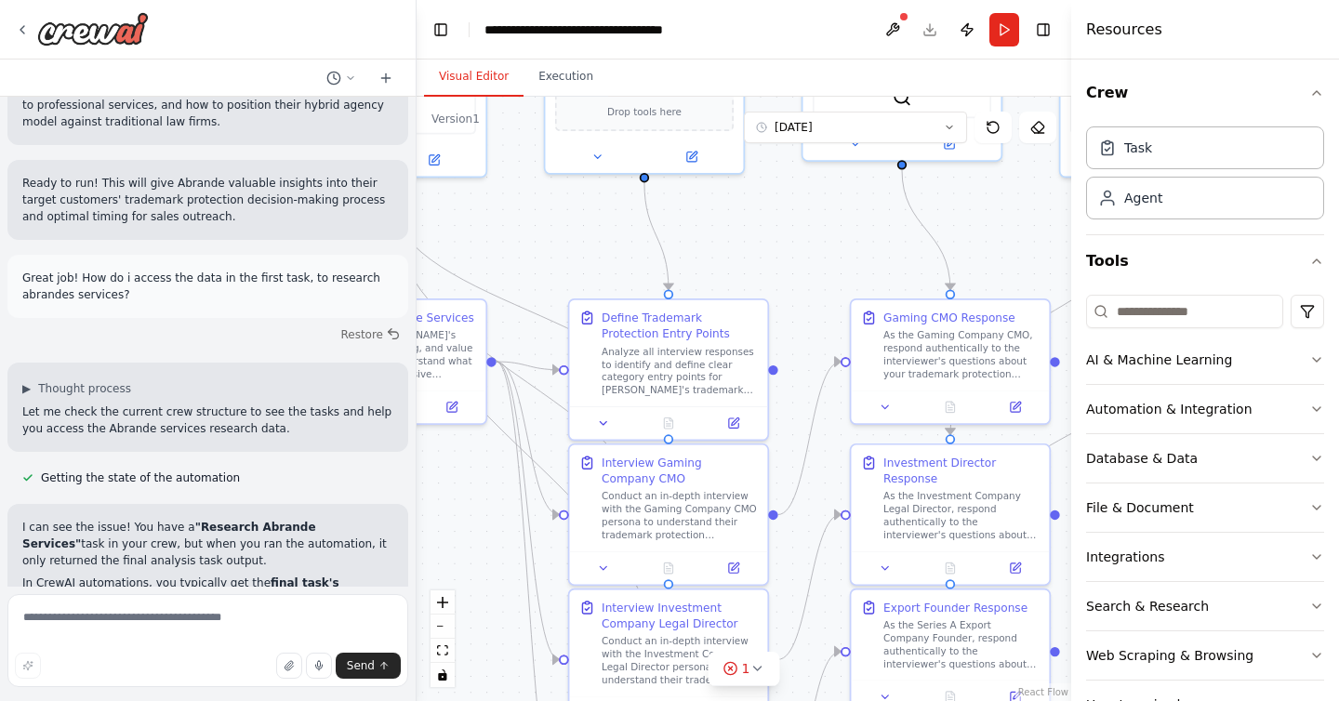
drag, startPoint x: 611, startPoint y: 513, endPoint x: 414, endPoint y: 526, distance: 197.6
click at [414, 526] on div "Hello! I'm the CrewAI assistant. What kind of automation do you want to build? …" at bounding box center [669, 350] width 1339 height 701
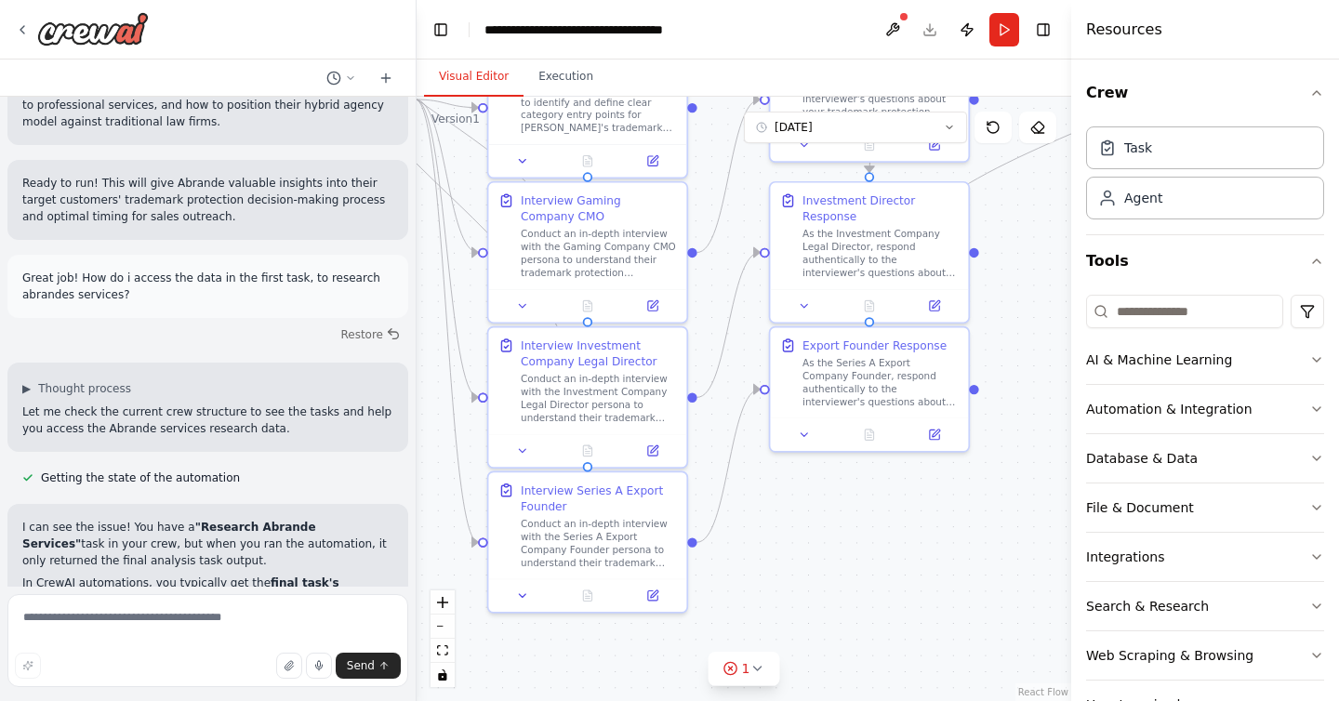
drag, startPoint x: 783, startPoint y: 473, endPoint x: 740, endPoint y: 201, distance: 275.9
click at [741, 200] on div ".deletable-edge-delete-btn { width: 20px; height: 20px; border: 0px solid #ffff…" at bounding box center [744, 399] width 655 height 605
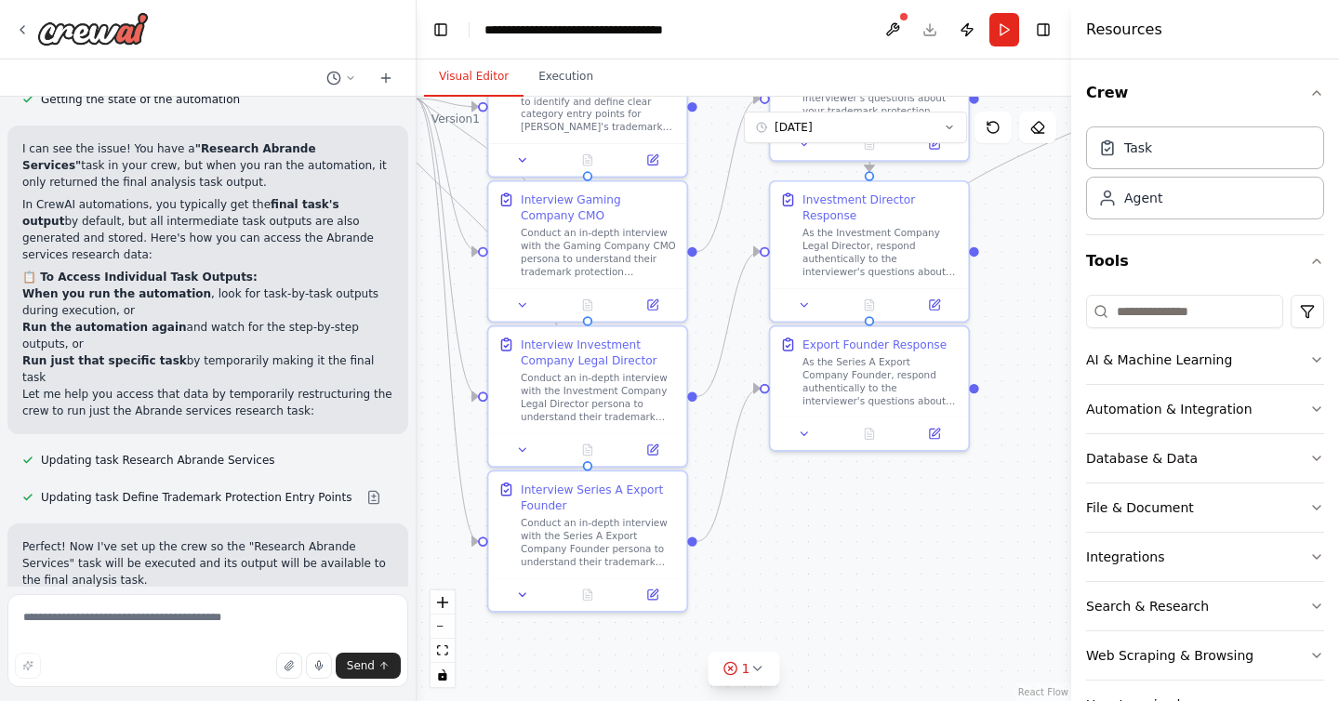
scroll to position [9171, 0]
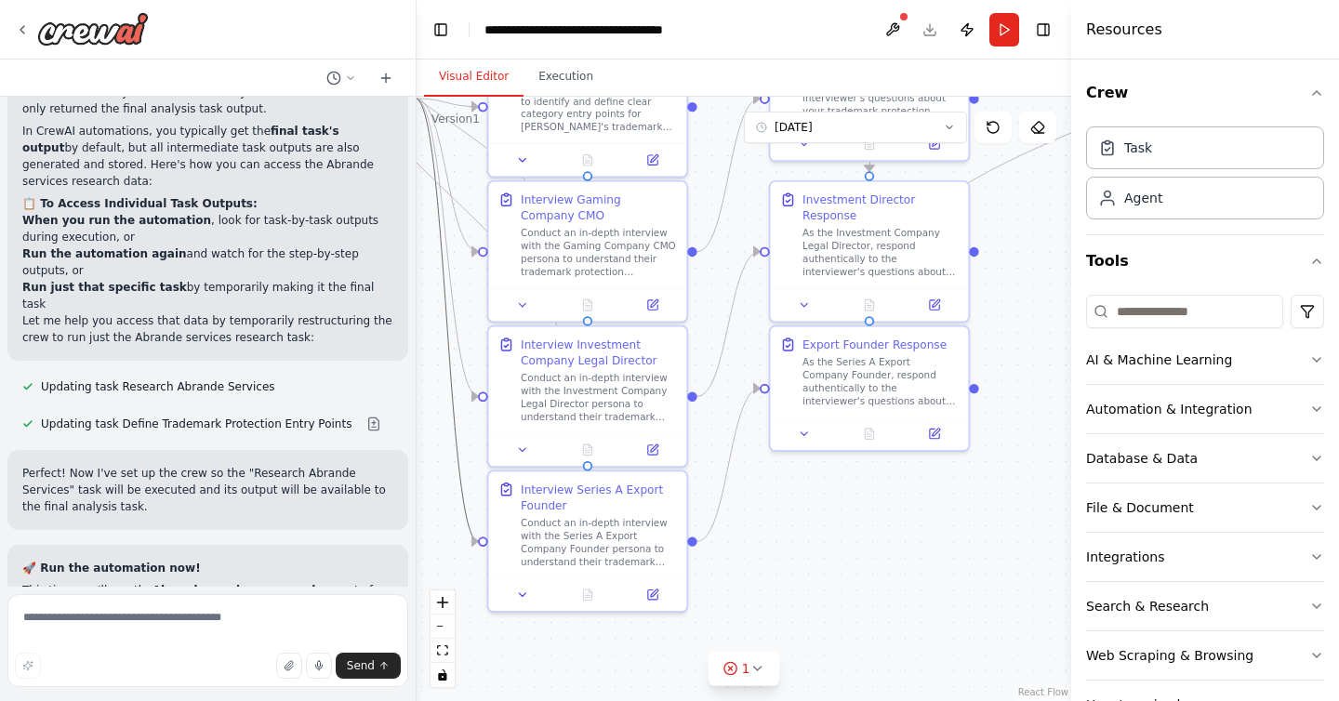
drag, startPoint x: 446, startPoint y: 318, endPoint x: 441, endPoint y: 345, distance: 27.4
click at [440, 346] on div ".deletable-edge-delete-btn { width: 20px; height: 20px; border: 0px solid #ffff…" at bounding box center [744, 399] width 655 height 605
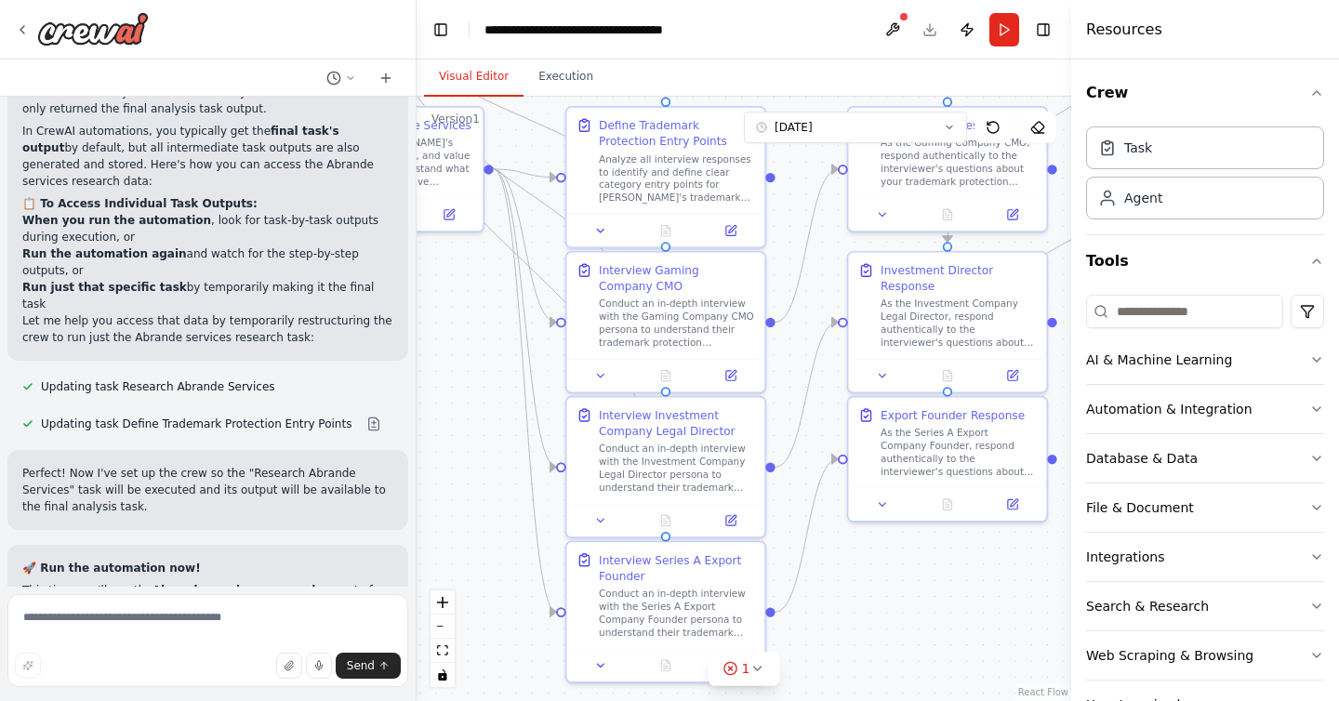
drag, startPoint x: 437, startPoint y: 465, endPoint x: 511, endPoint y: 532, distance: 99.4
click at [509, 532] on div ".deletable-edge-delete-btn { width: 20px; height: 20px; border: 0px solid #ffff…" at bounding box center [744, 399] width 655 height 605
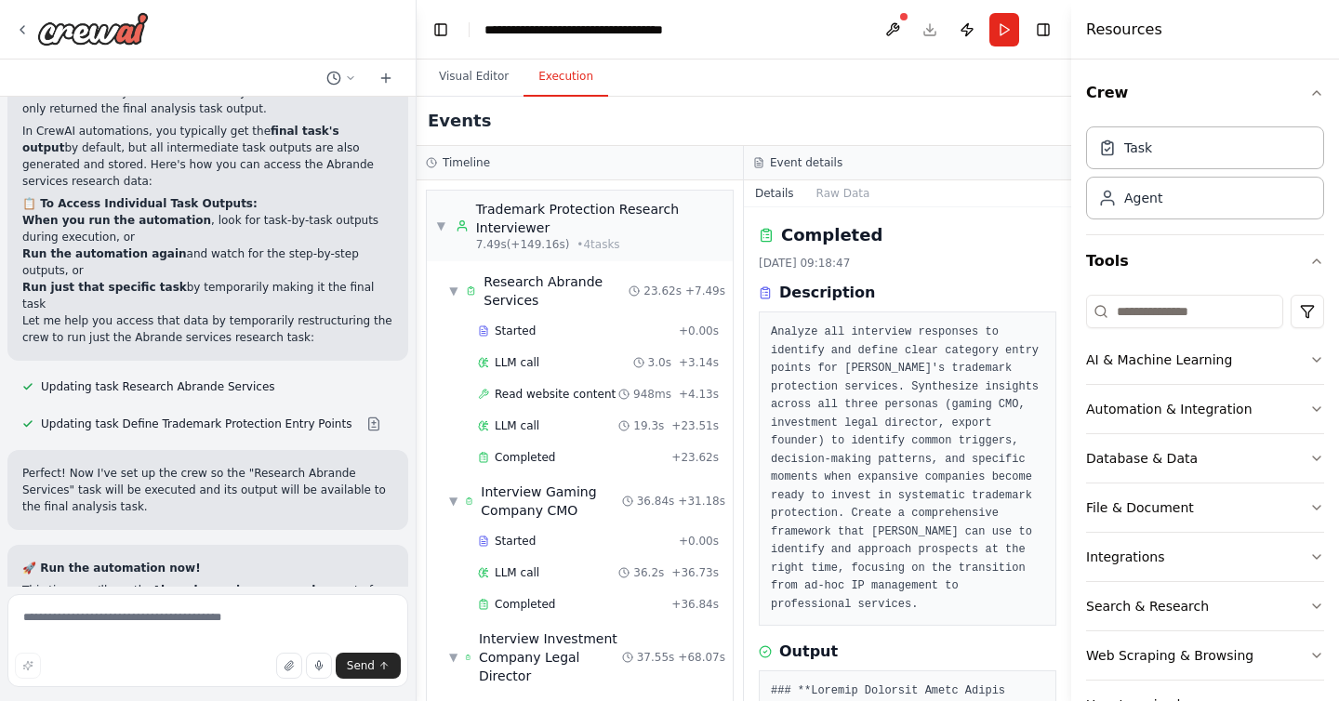
click at [544, 78] on button "Execution" at bounding box center [566, 77] width 85 height 39
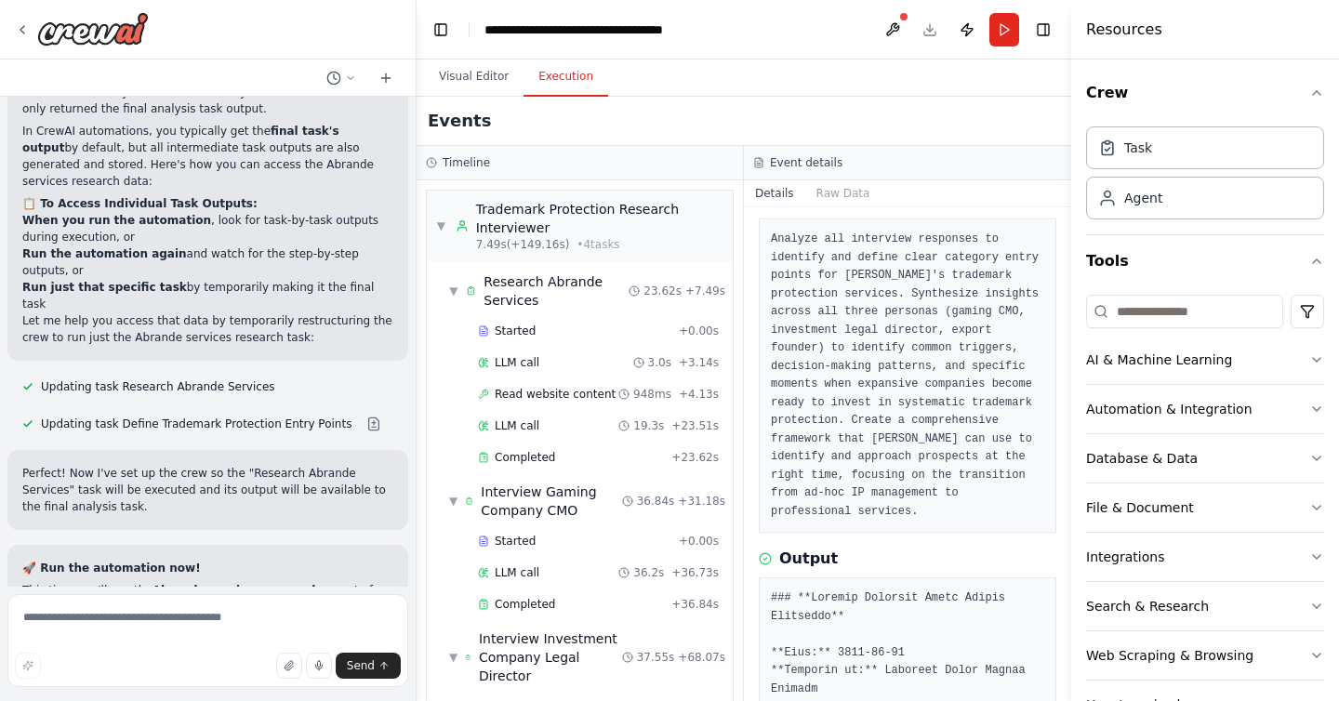
scroll to position [87, 0]
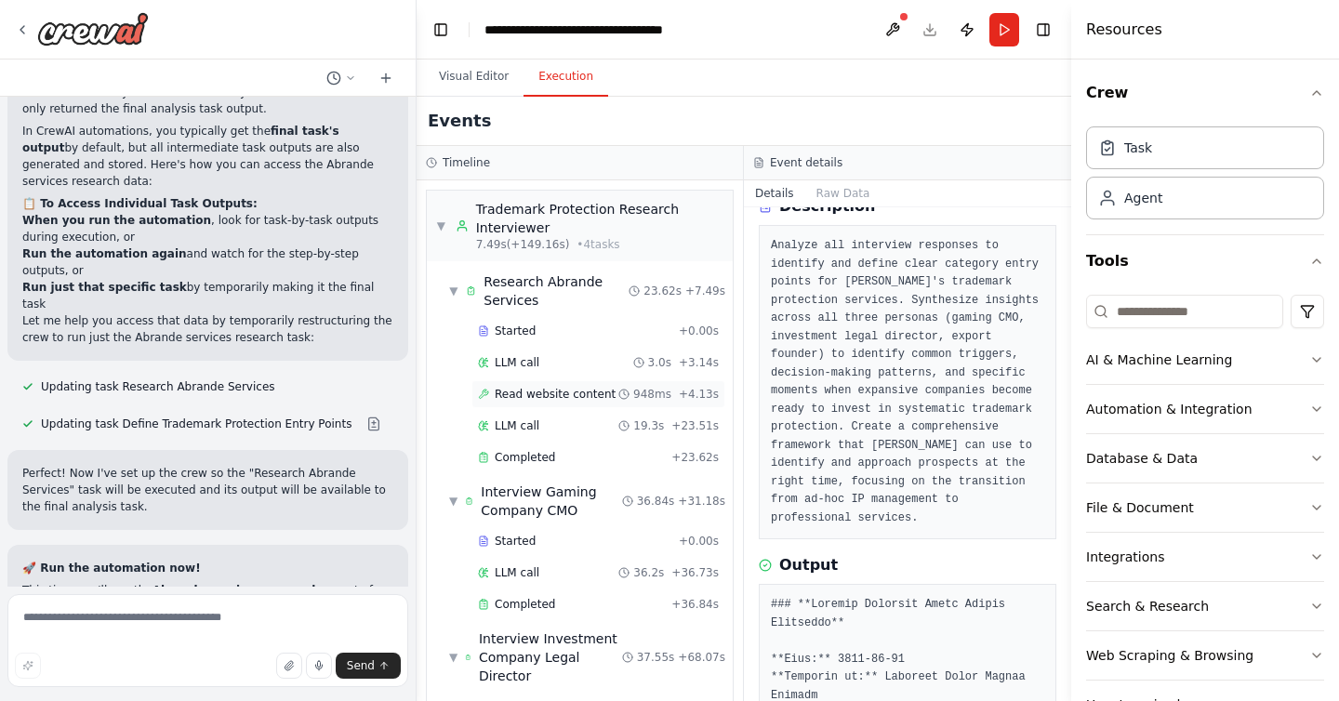
click at [626, 399] on icon at bounding box center [624, 394] width 11 height 11
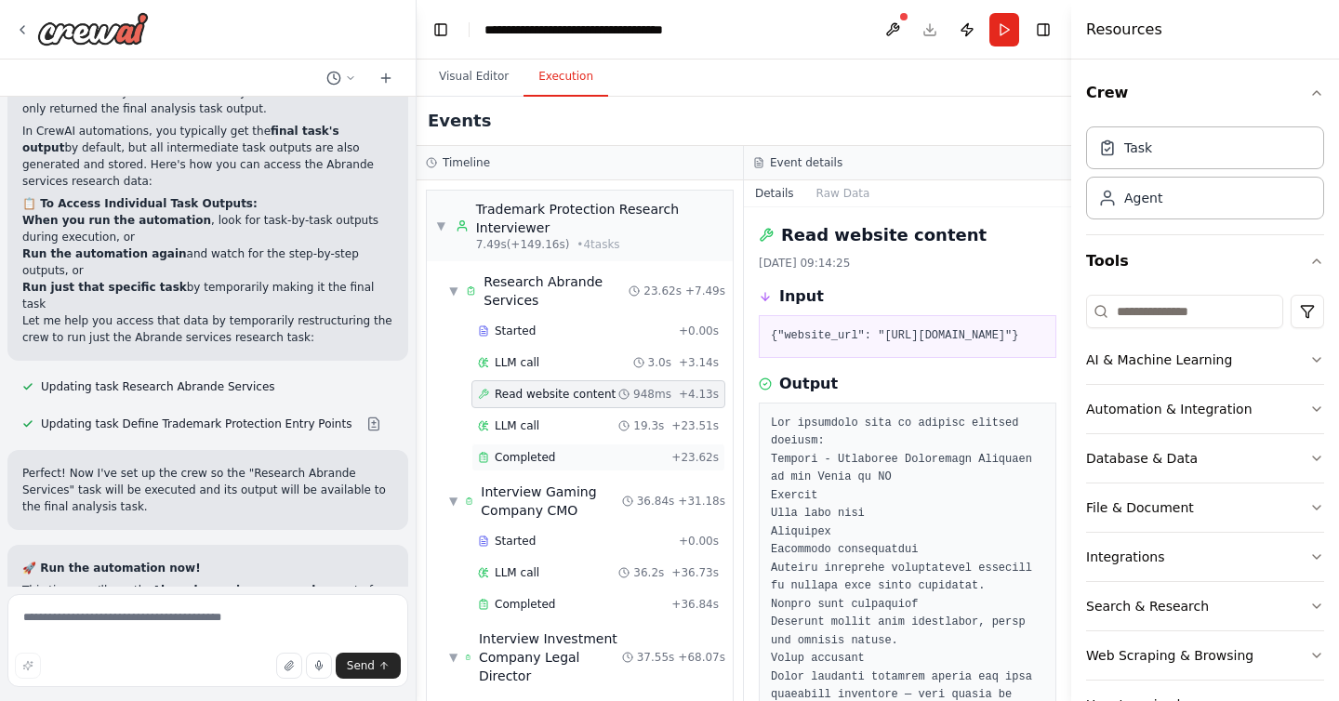
click at [598, 461] on div "Completed" at bounding box center [571, 457] width 186 height 15
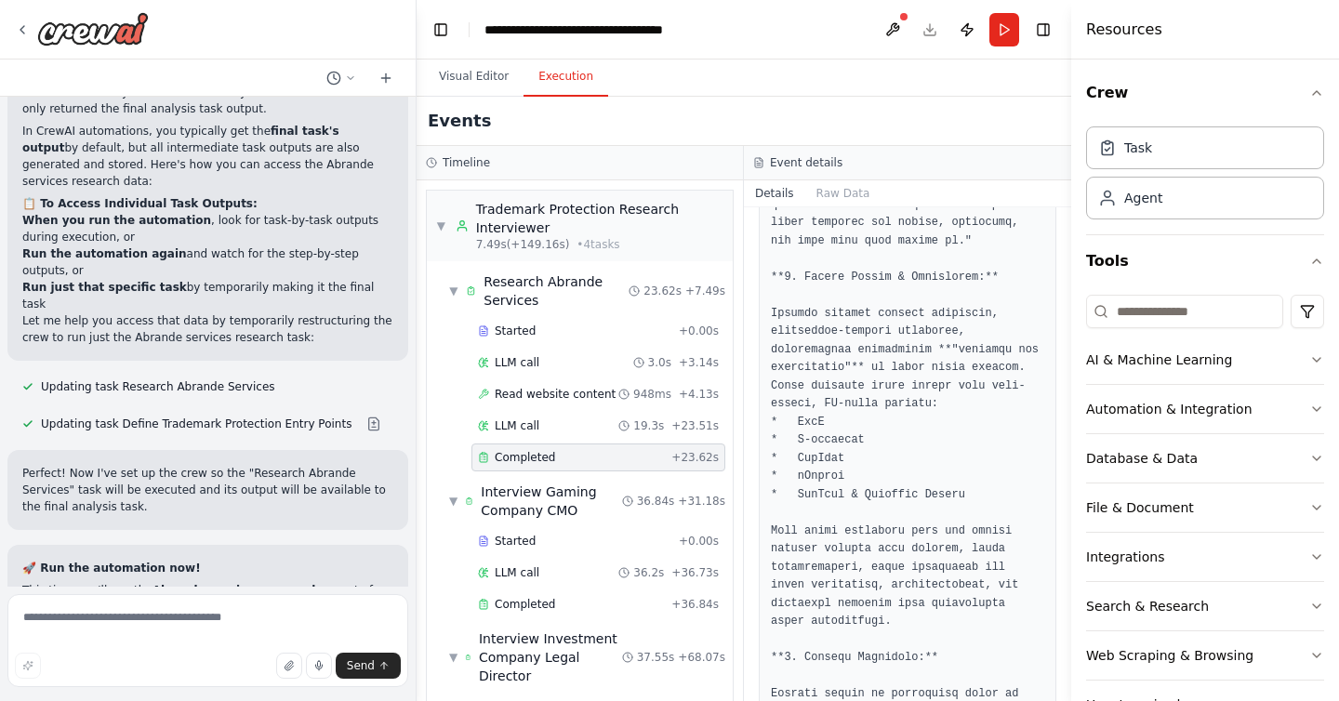
scroll to position [904, 0]
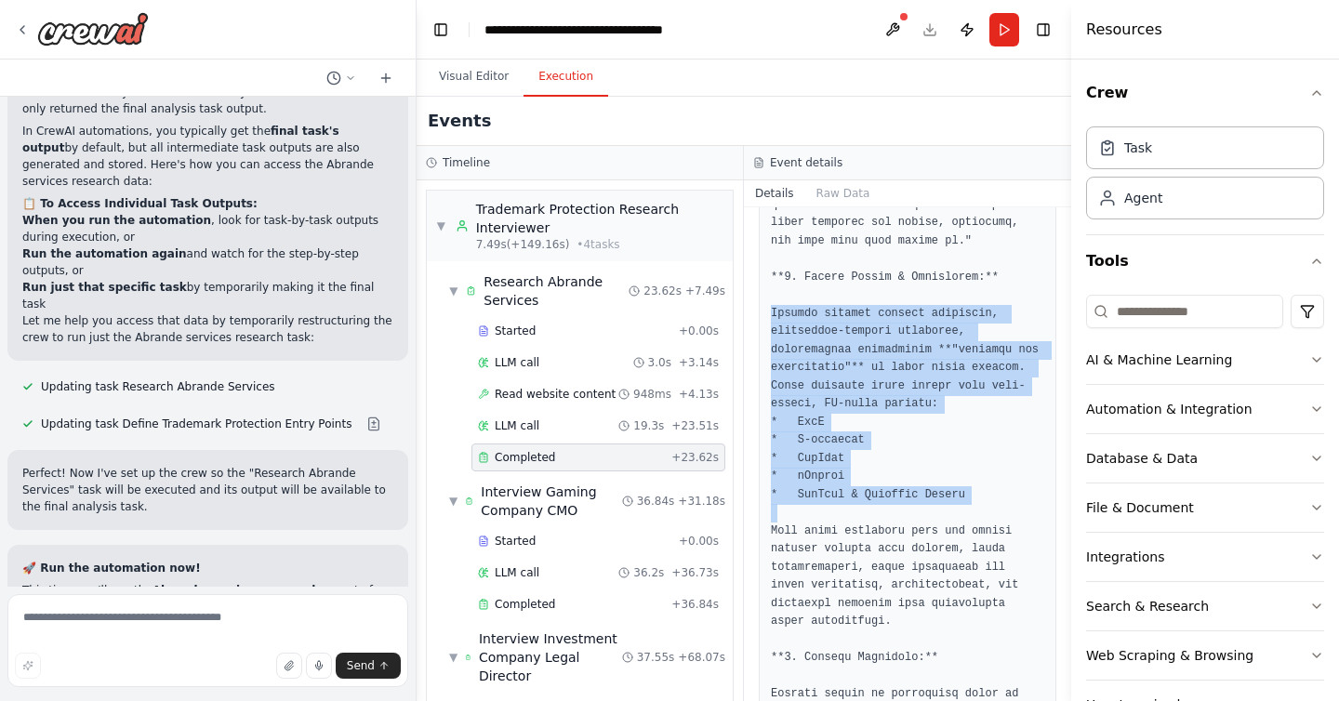
drag, startPoint x: 778, startPoint y: 317, endPoint x: 960, endPoint y: 506, distance: 262.5
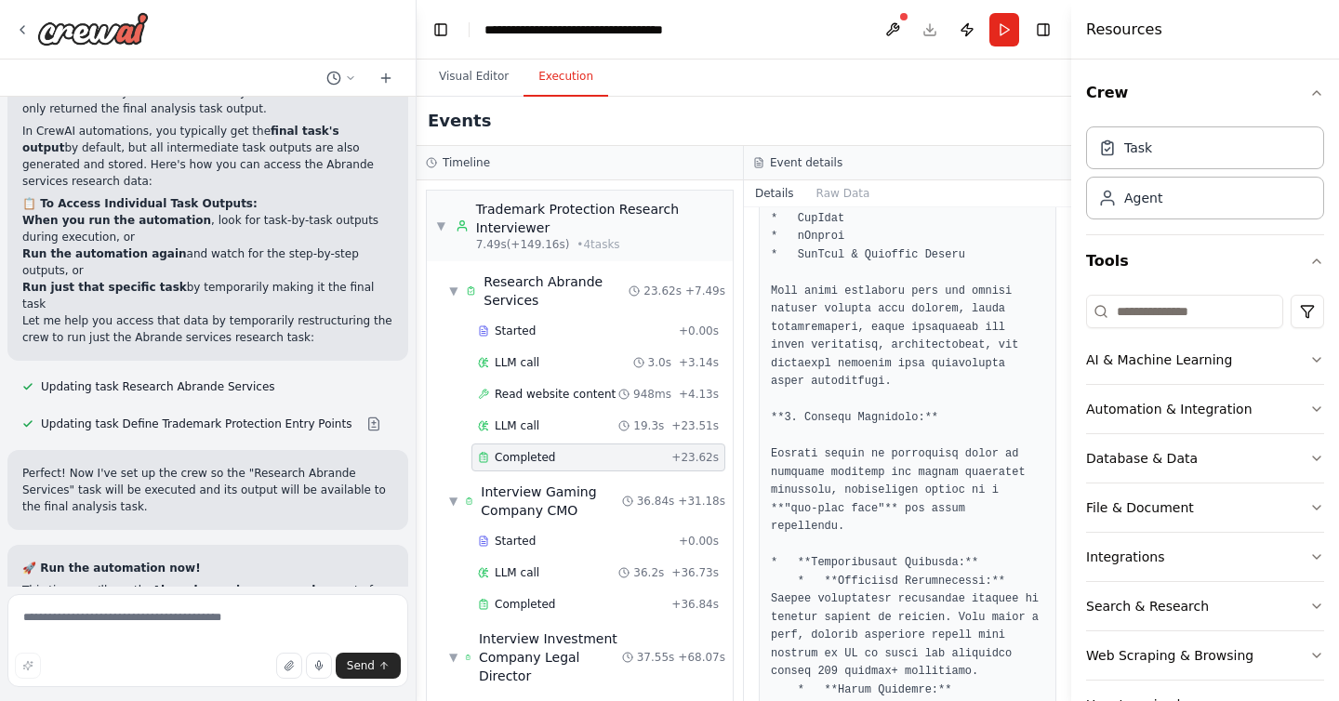
scroll to position [1168, 0]
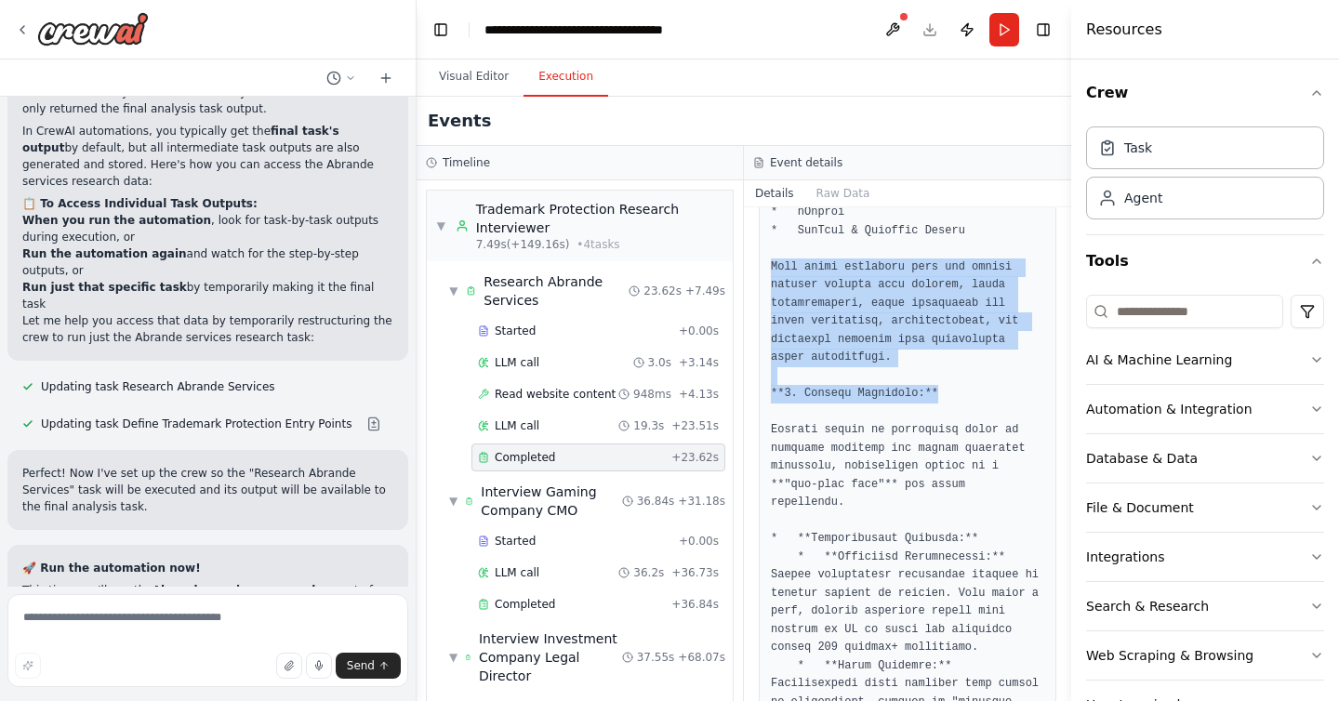
drag, startPoint x: 768, startPoint y: 265, endPoint x: 959, endPoint y: 397, distance: 232.0
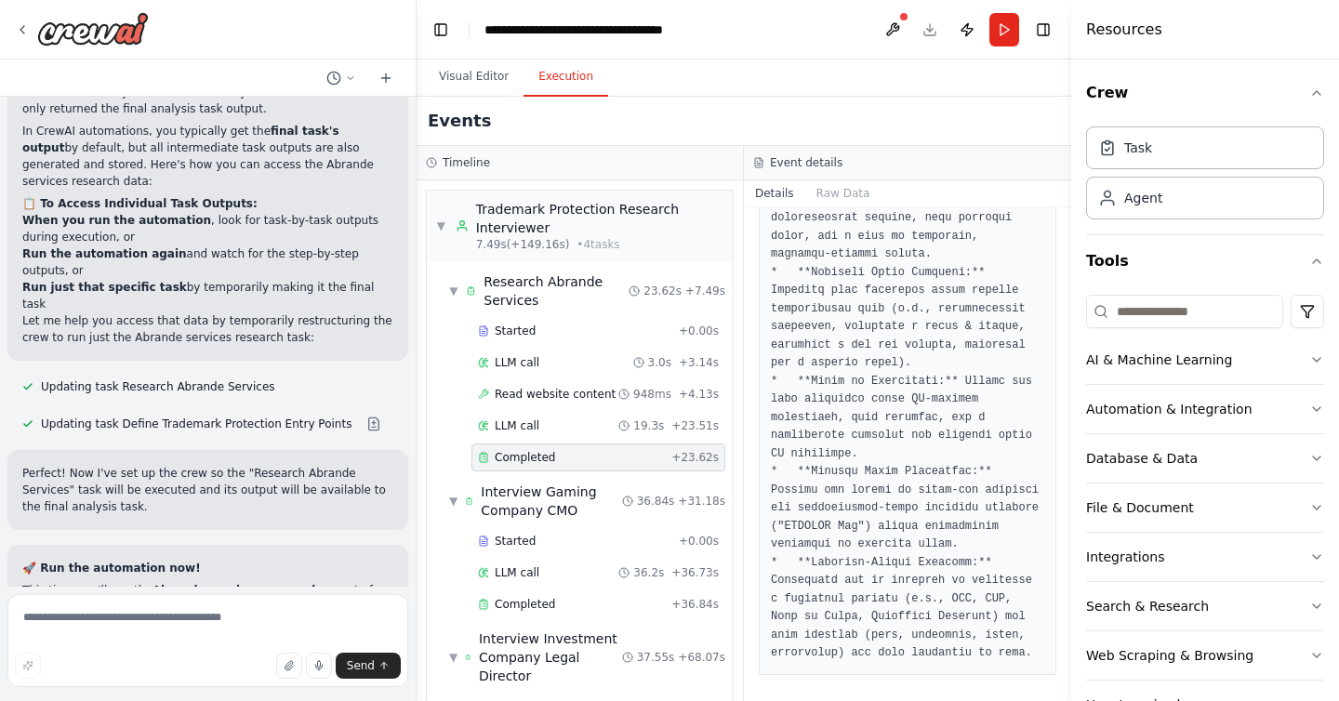
scroll to position [3123, 0]
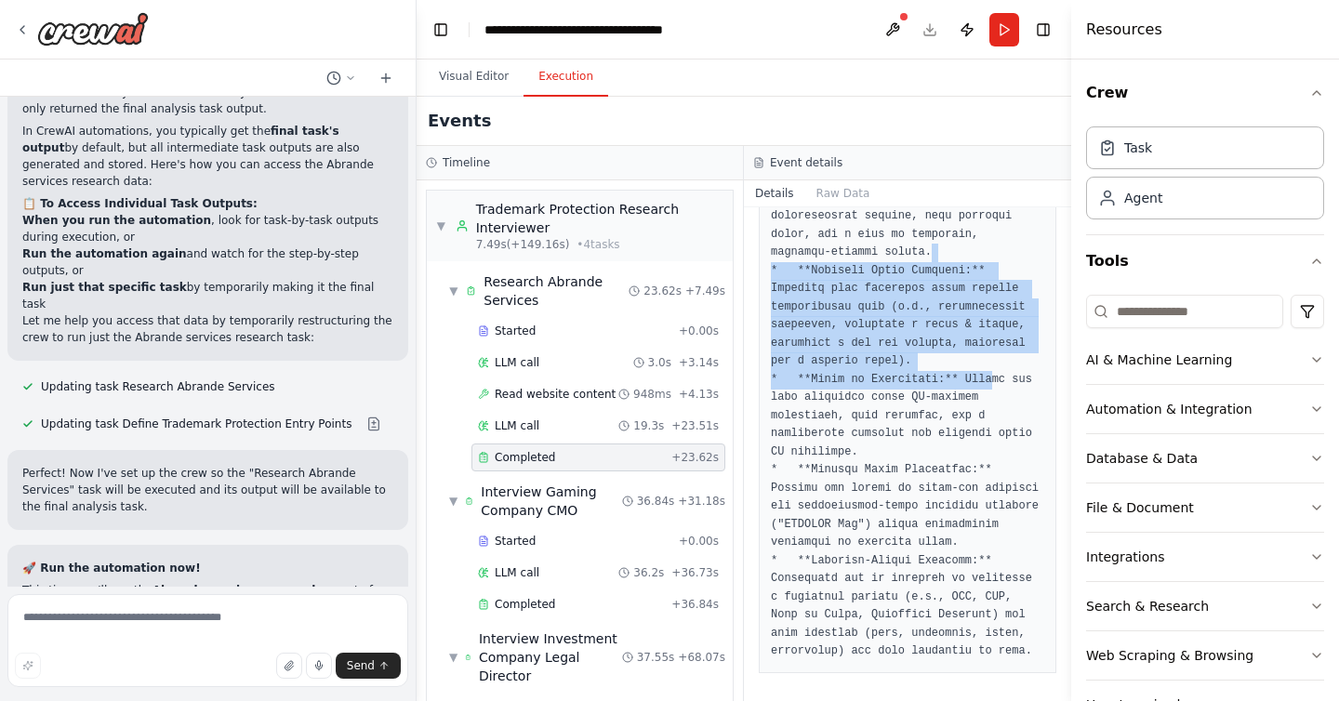
drag, startPoint x: 950, startPoint y: 260, endPoint x: 990, endPoint y: 380, distance: 126.5
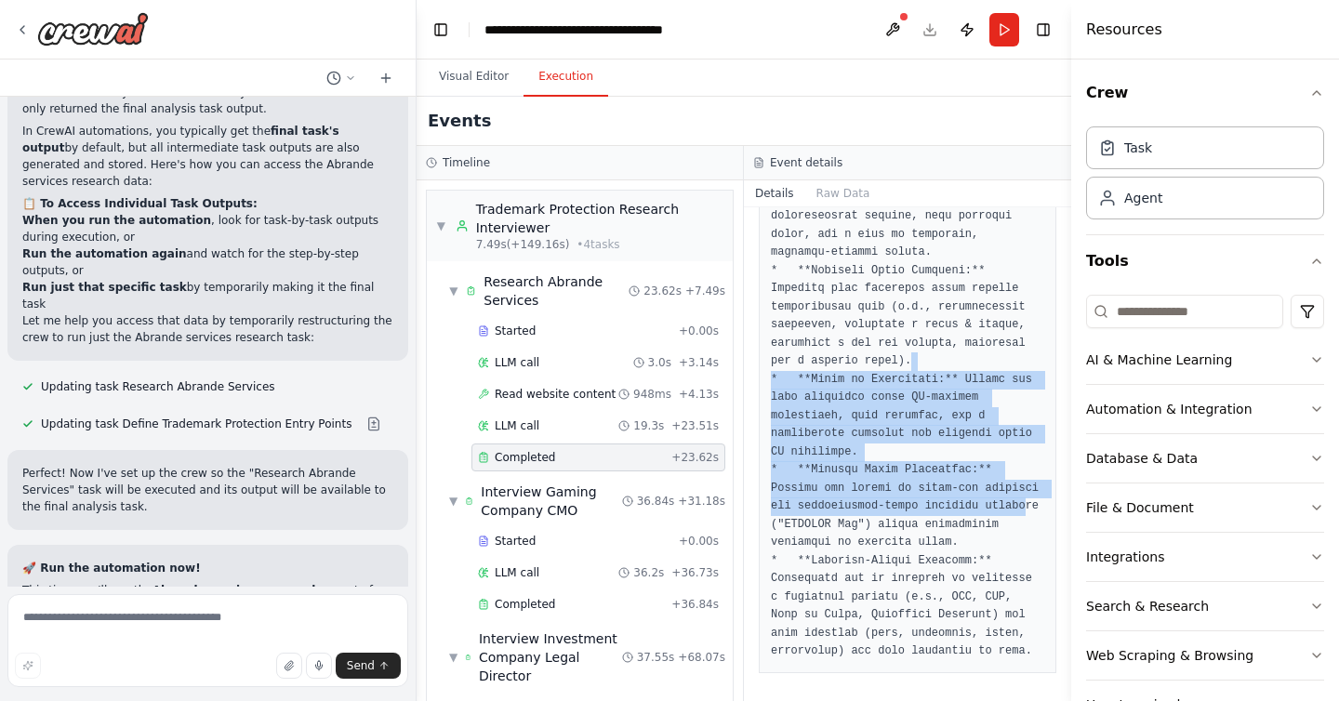
drag, startPoint x: 1007, startPoint y: 359, endPoint x: 1024, endPoint y: 503, distance: 145.1
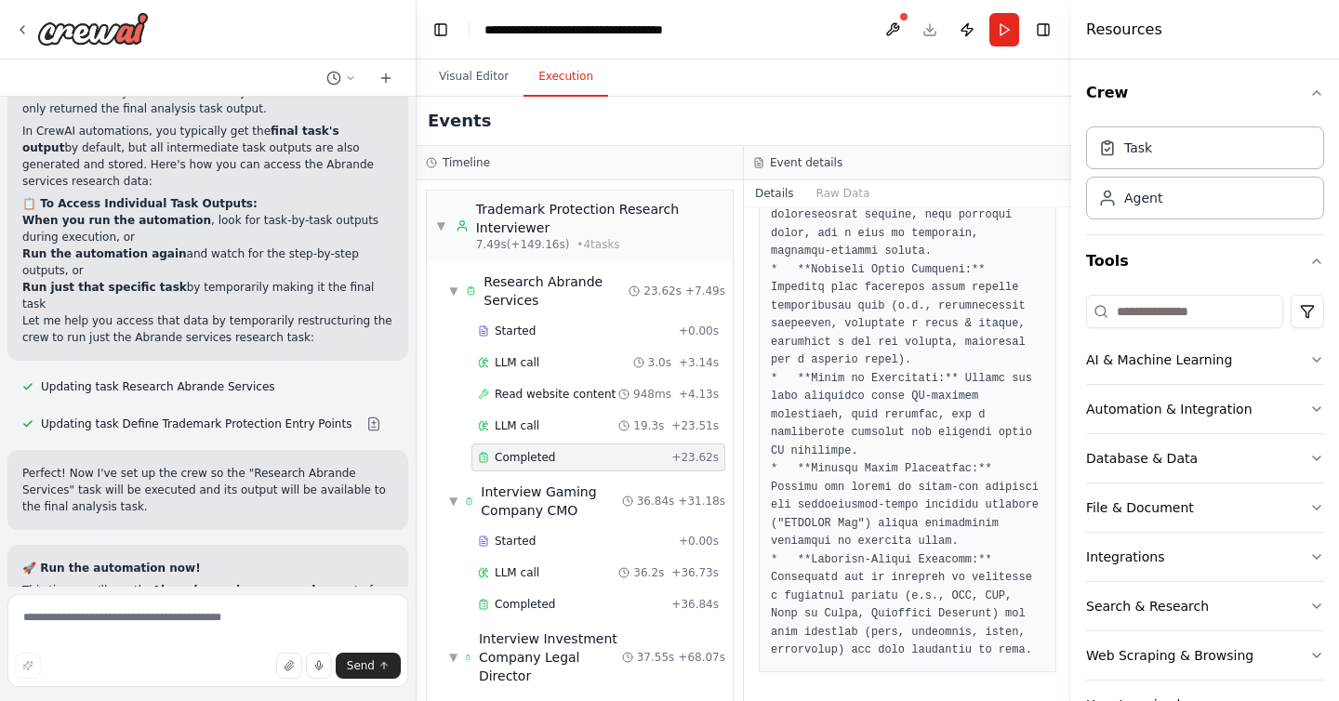
scroll to position [3083, 0]
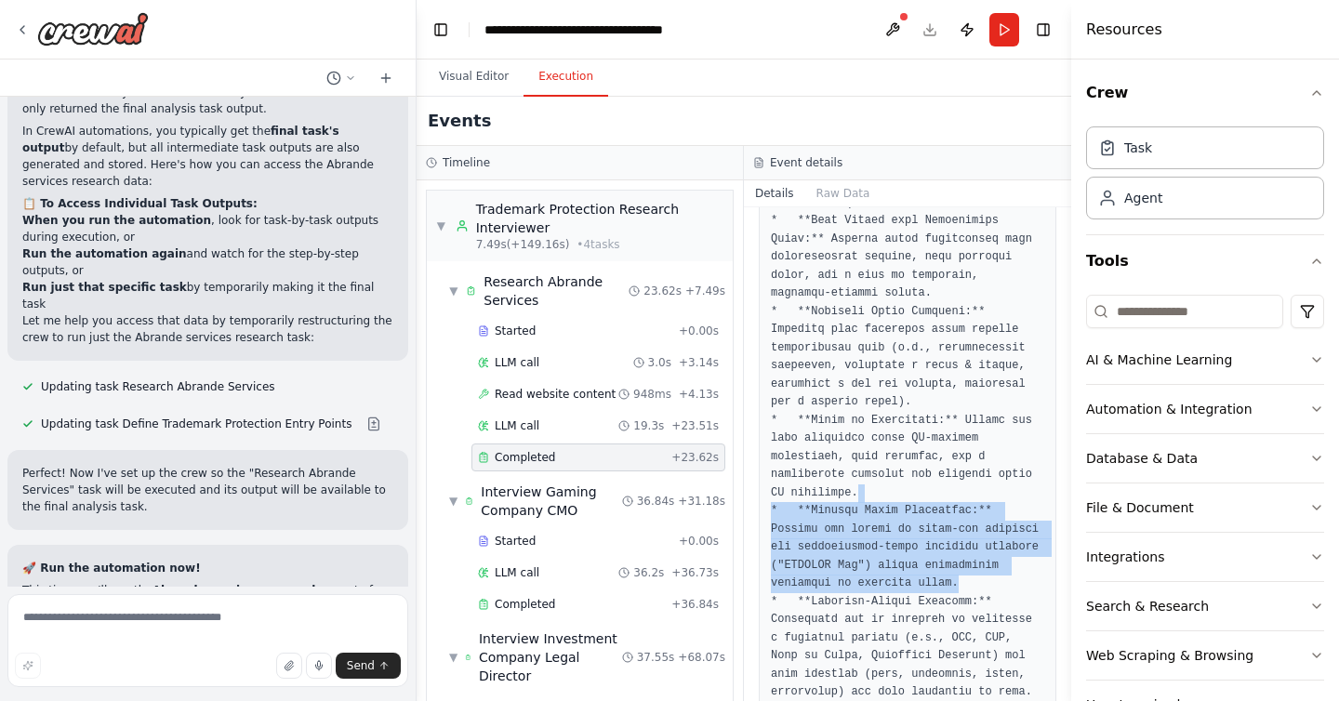
drag, startPoint x: 949, startPoint y: 488, endPoint x: 1014, endPoint y: 583, distance: 115.1
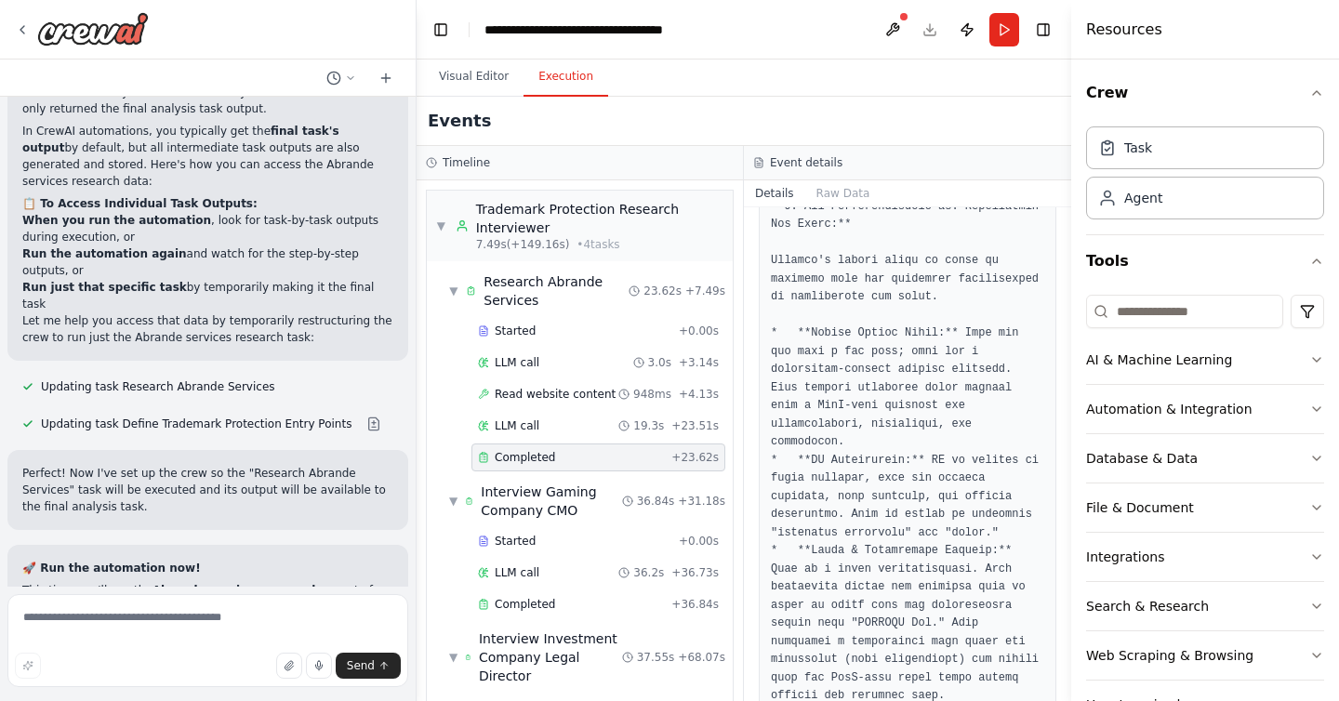
scroll to position [1813, 0]
